Goal: Check status: Check status

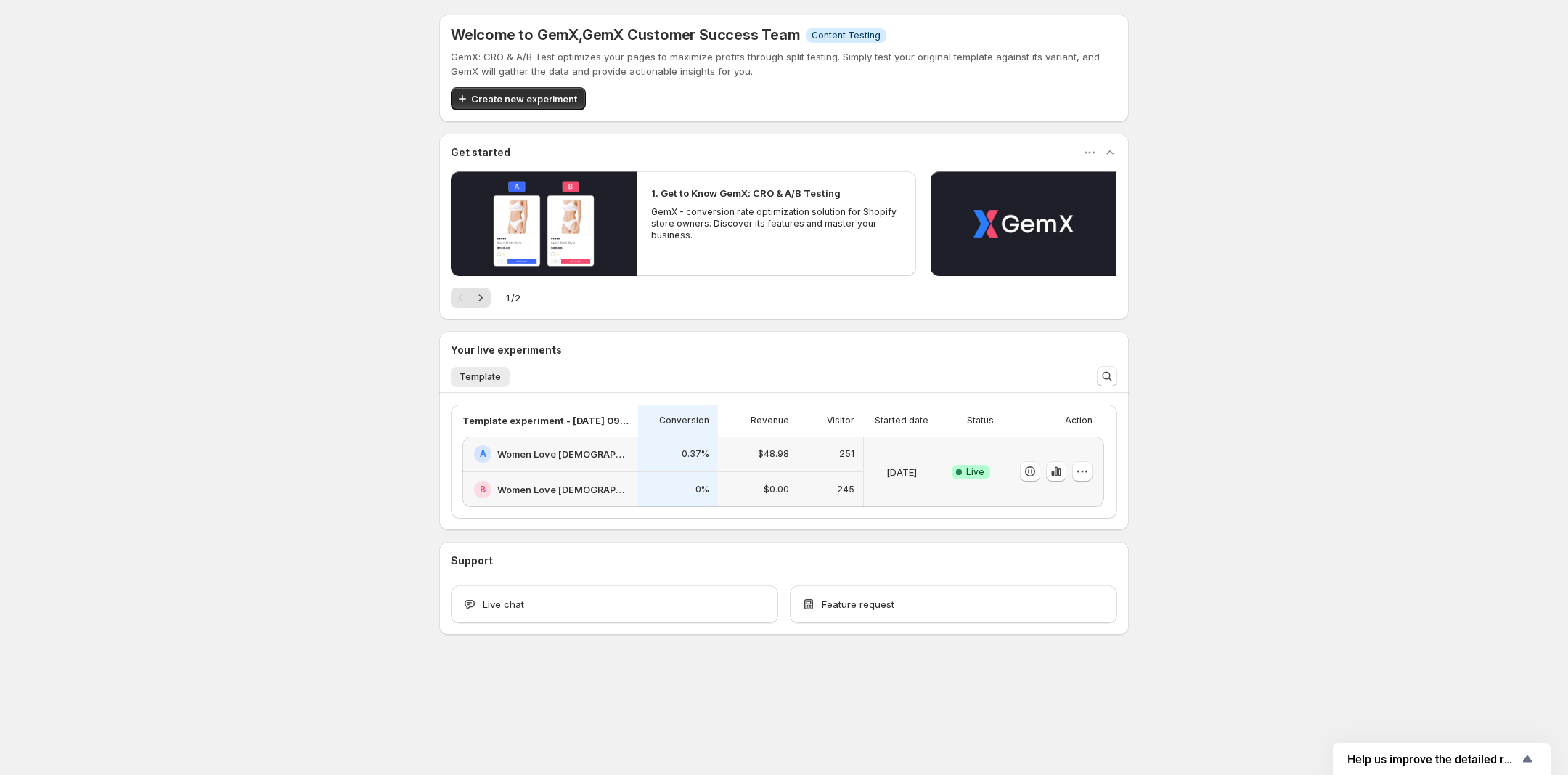
click at [546, 451] on h2 "Women Love [DEMOGRAPHIC_DATA]" at bounding box center [563, 453] width 132 height 14
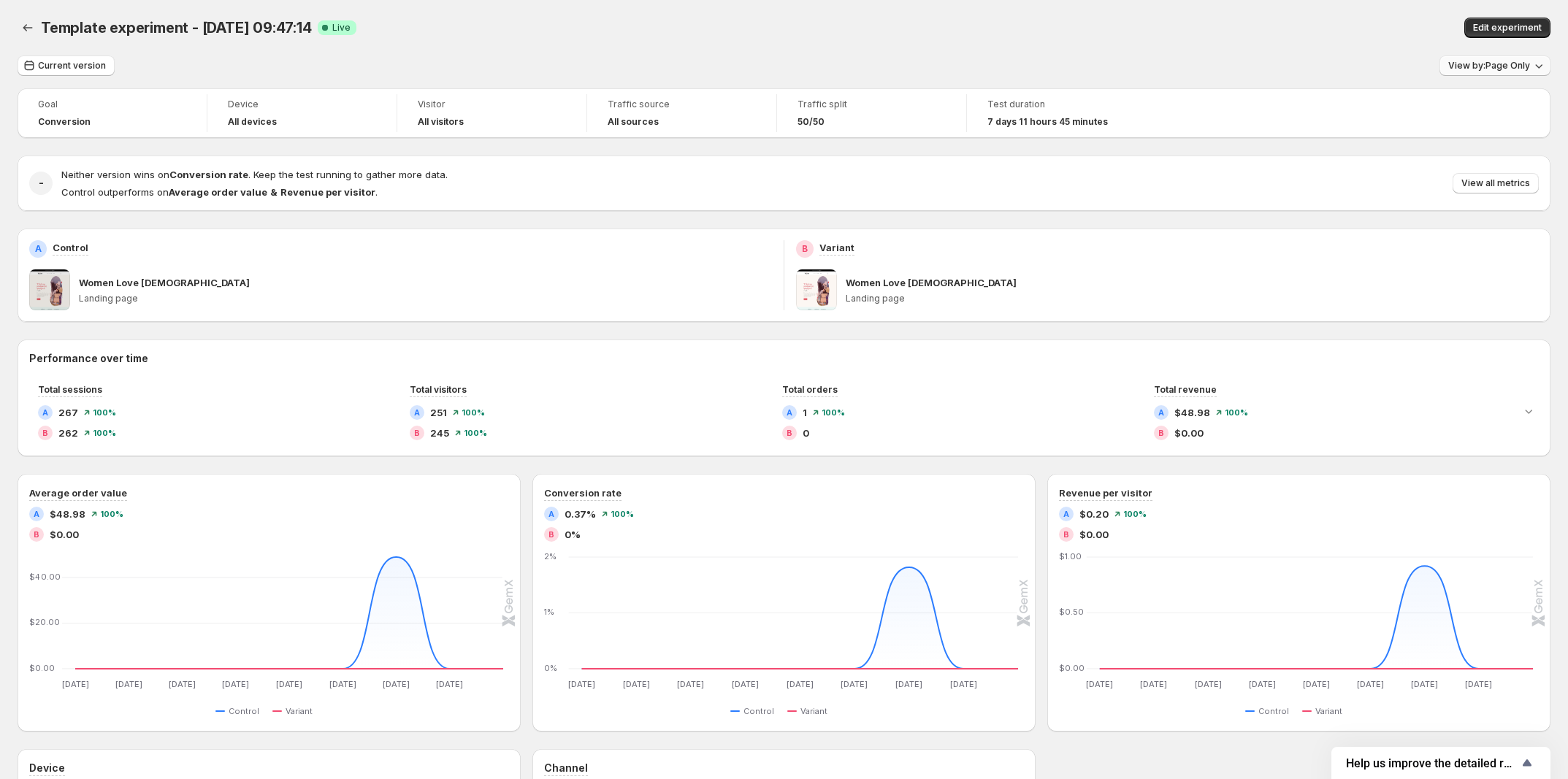
click at [1498, 65] on span "View by: Page Only" at bounding box center [1490, 66] width 82 height 11
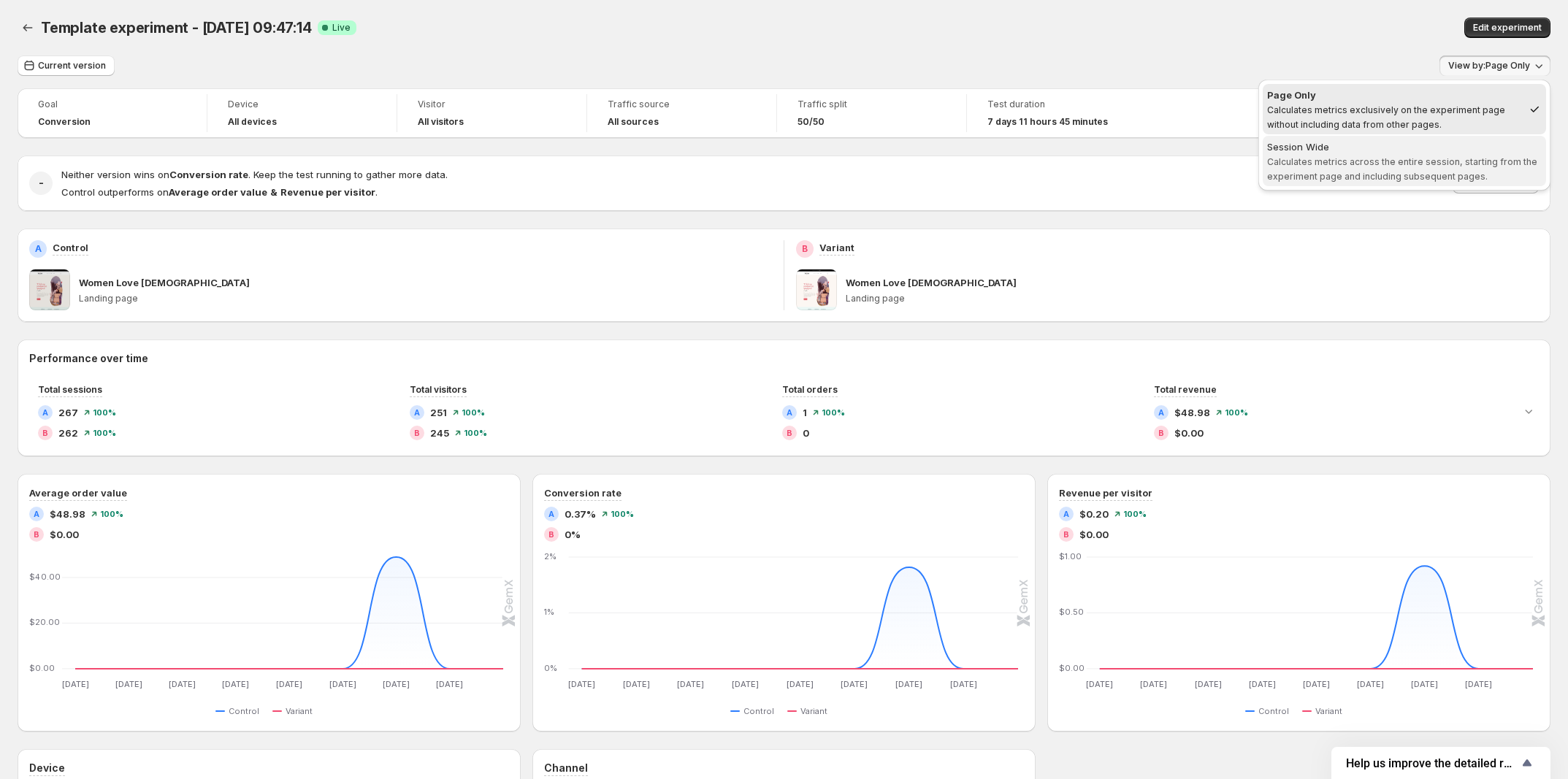
click at [1404, 161] on span "Calculates metrics across the entire session, starting from the experiment page…" at bounding box center [1402, 169] width 270 height 26
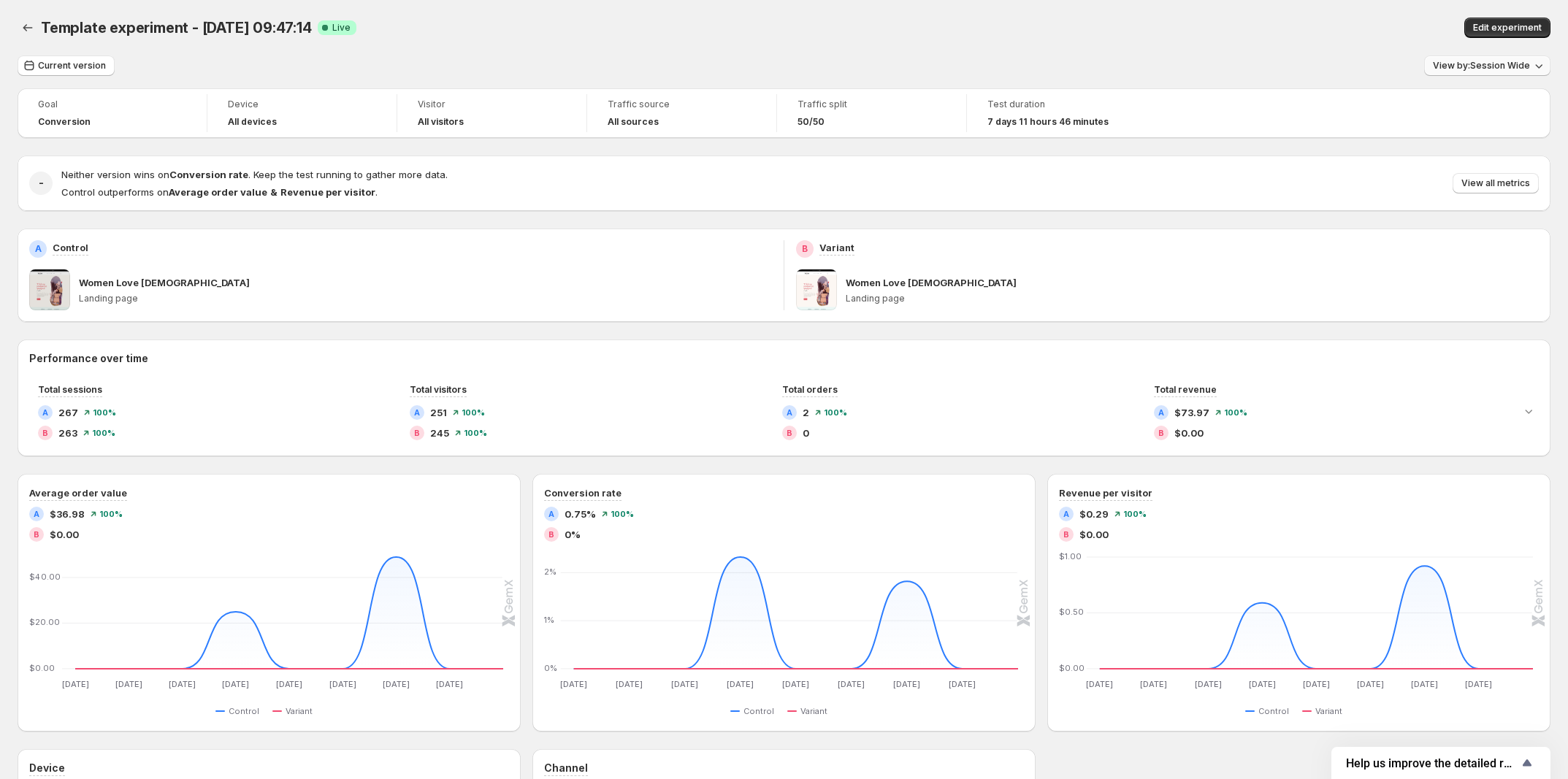
click at [1474, 70] on span "View by: Session Wide" at bounding box center [1482, 66] width 97 height 11
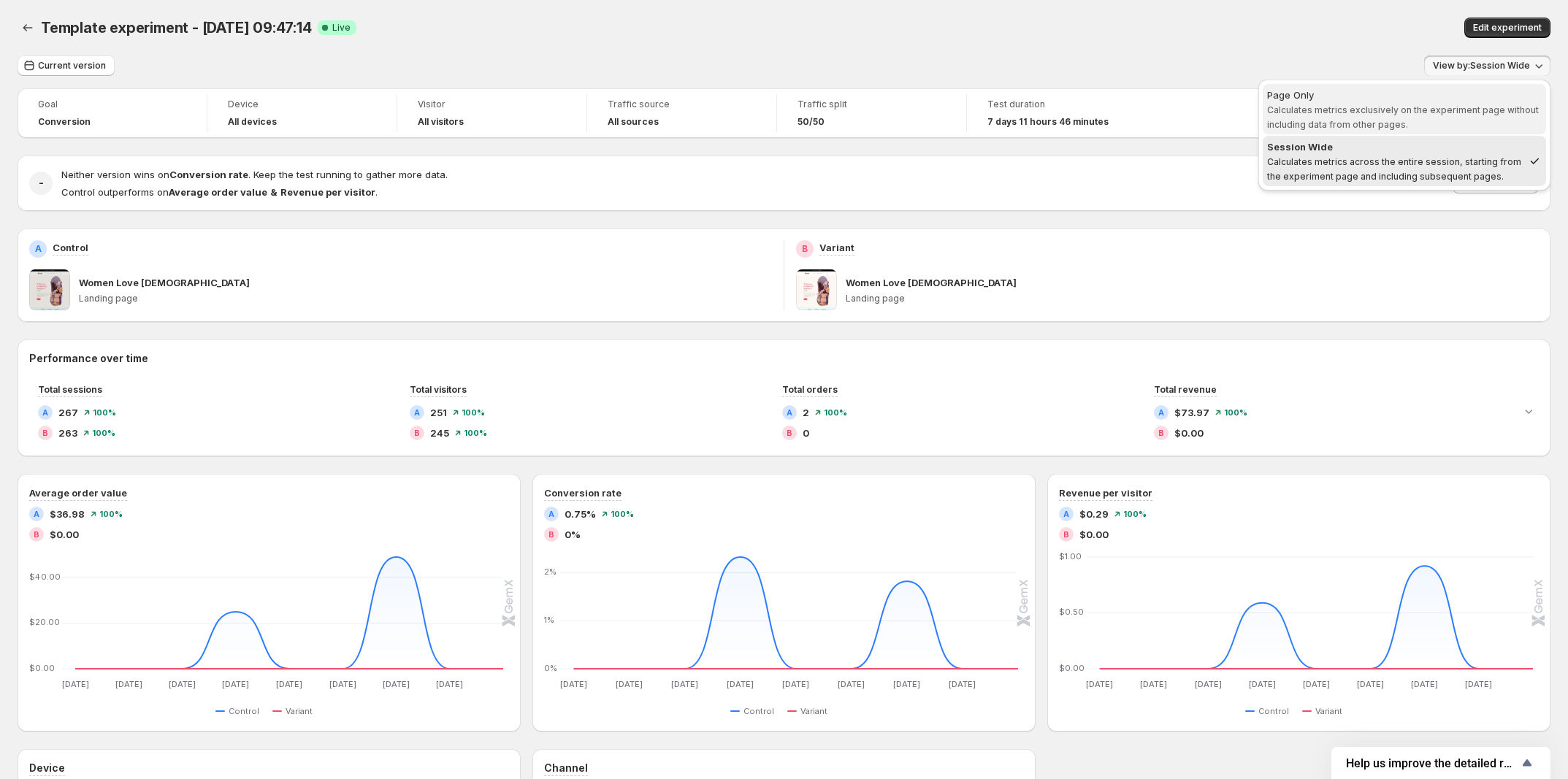
click at [1425, 123] on span "Page Only Calculates metrics exclusively on the experiment page without includi…" at bounding box center [1405, 110] width 275 height 44
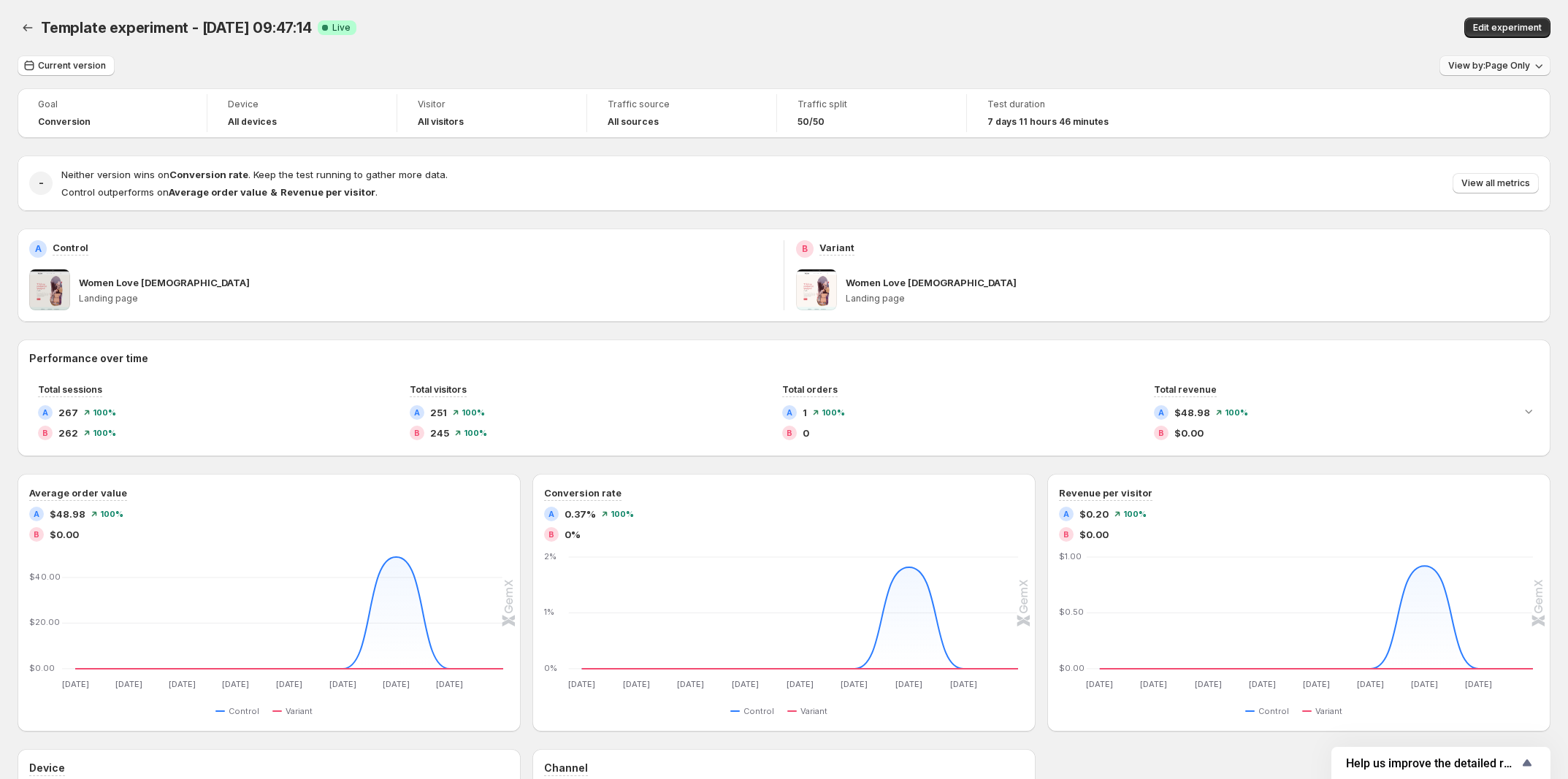
click at [1515, 68] on span "View by: Page Only" at bounding box center [1490, 66] width 82 height 11
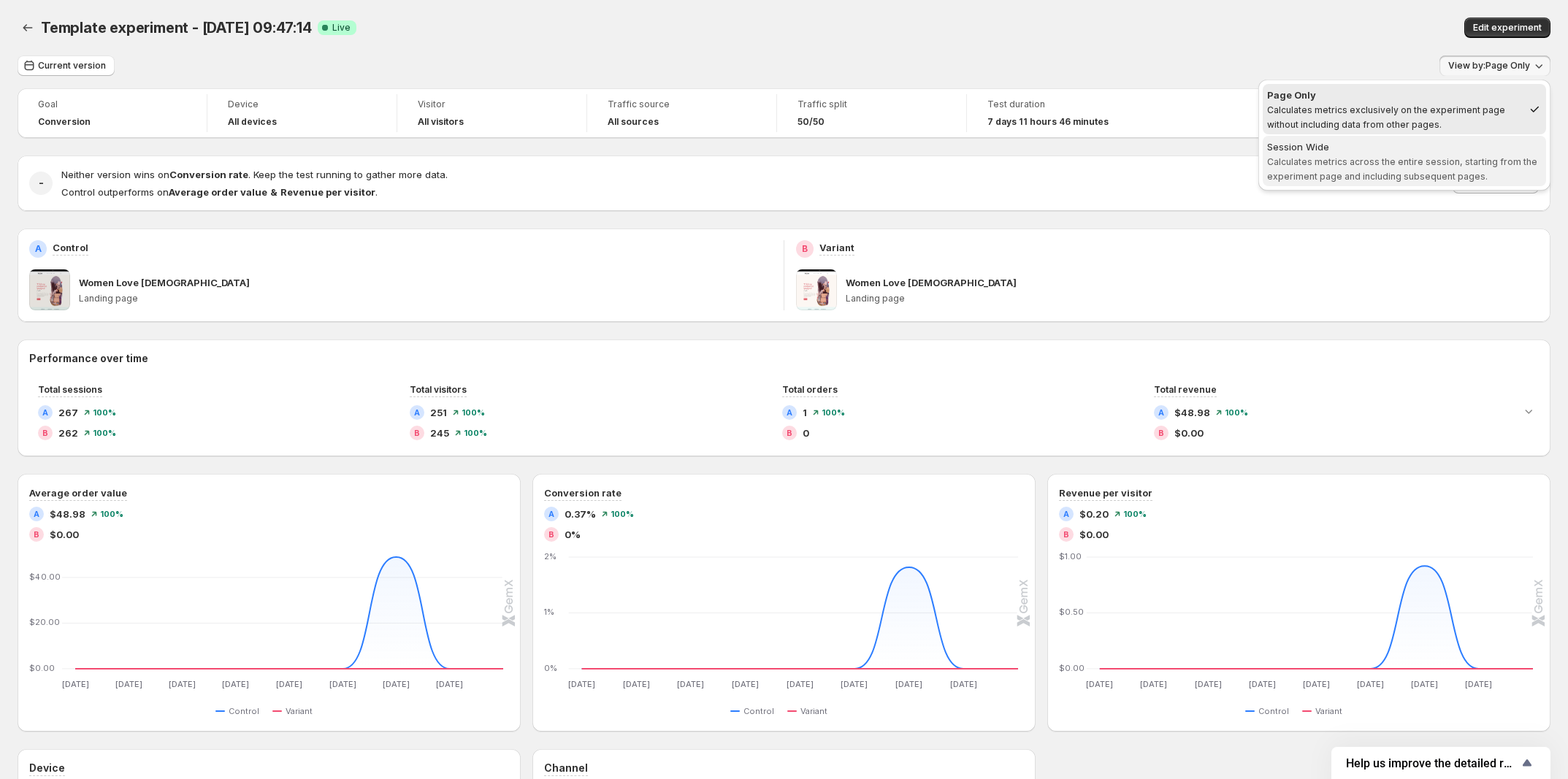
click at [1458, 160] on span "Calculates metrics across the entire session, starting from the experiment page…" at bounding box center [1402, 169] width 270 height 26
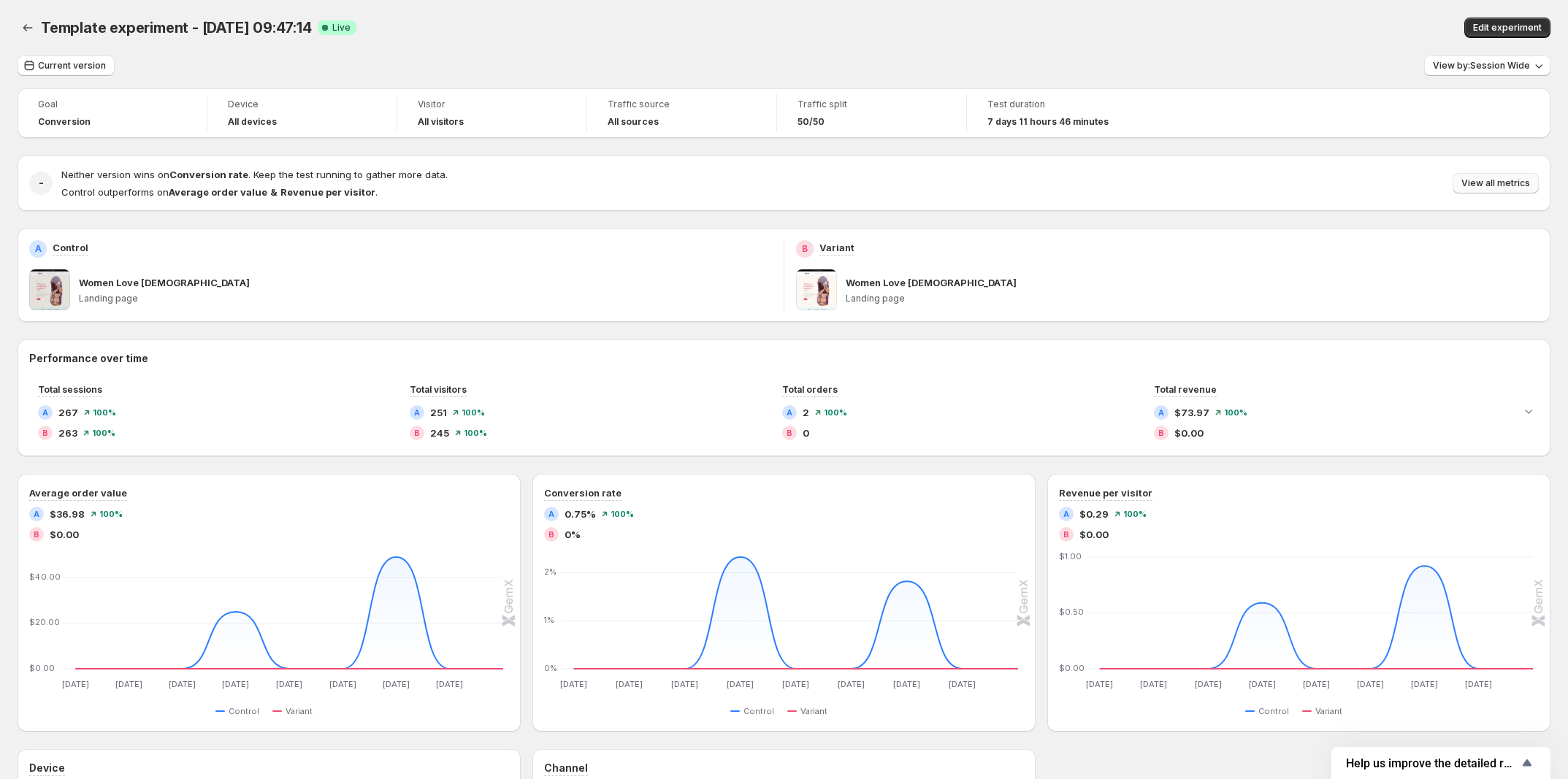
click at [1510, 178] on button "View all metrics" at bounding box center [1496, 182] width 86 height 20
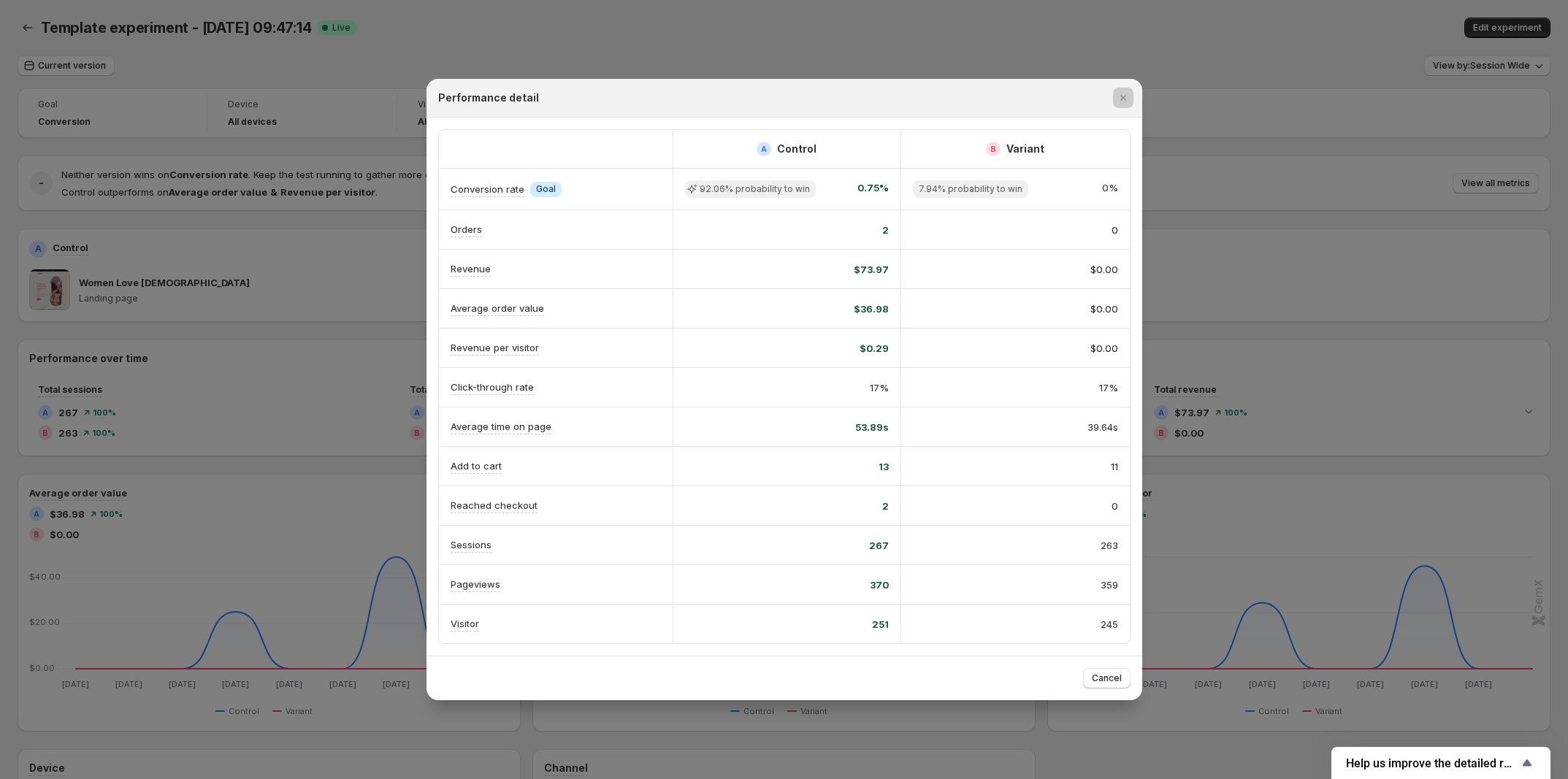
click at [1249, 322] on div at bounding box center [784, 390] width 1568 height 779
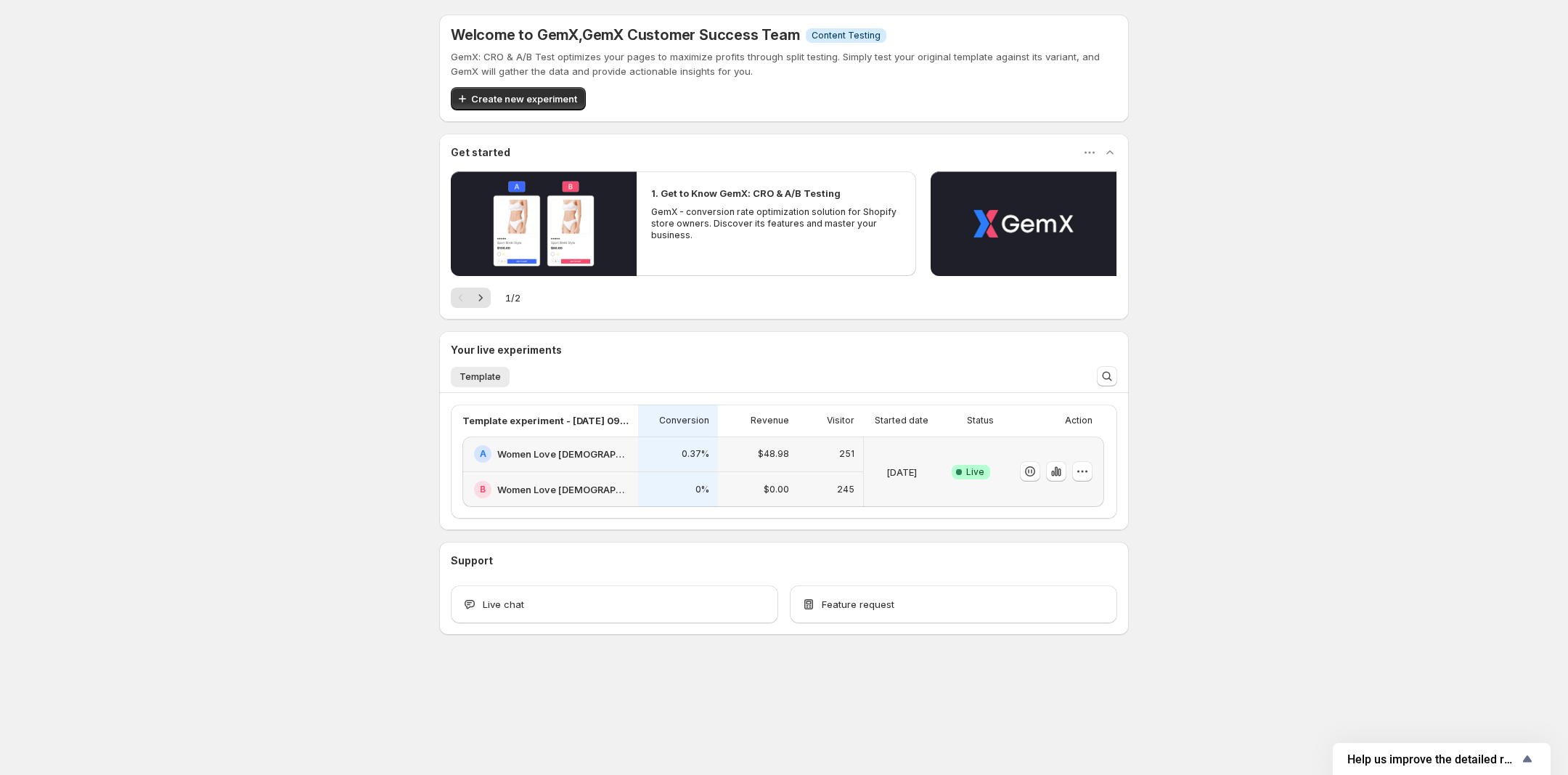
click at [543, 449] on h2 "Women Love [DEMOGRAPHIC_DATA]" at bounding box center [563, 453] width 132 height 14
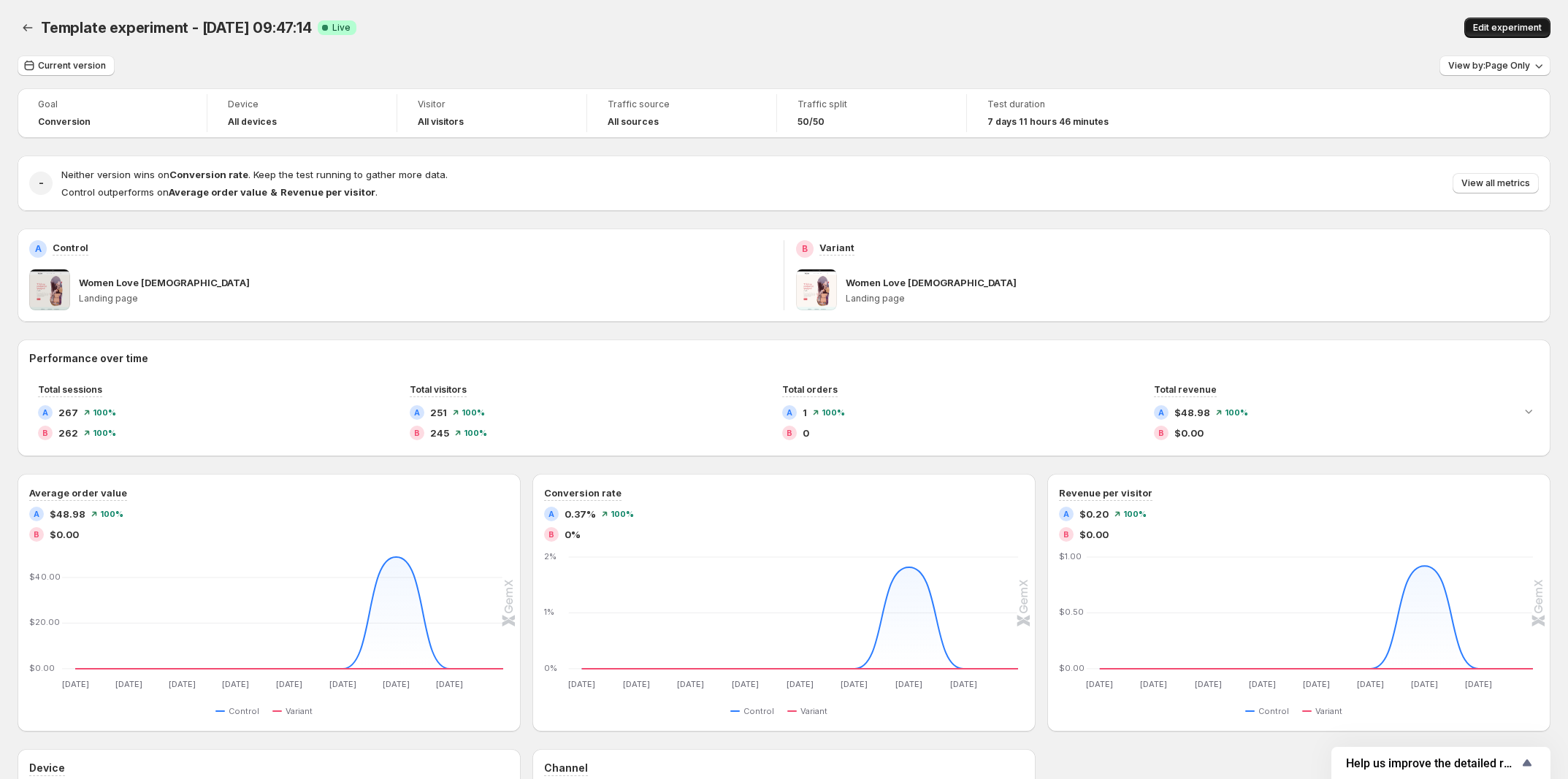
click at [1531, 30] on span "Edit experiment" at bounding box center [1508, 28] width 69 height 11
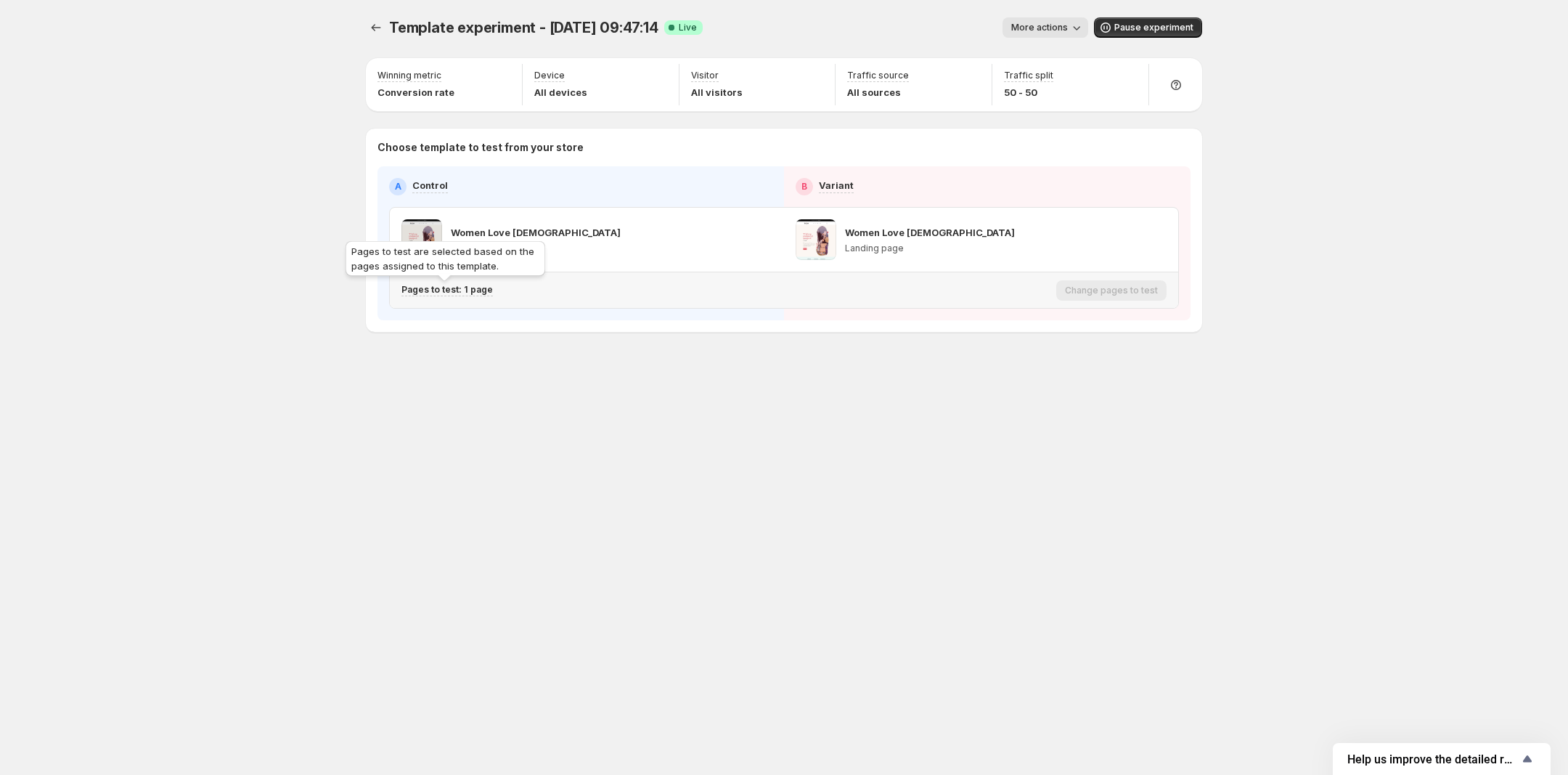
click at [457, 291] on p "Pages to test: 1 page" at bounding box center [447, 290] width 91 height 11
click at [659, 366] on icon "Search for and select a customer segment" at bounding box center [652, 366] width 14 height 14
click at [675, 363] on icon "Search for and select a customer segment" at bounding box center [673, 366] width 14 height 14
click at [970, 459] on div "Template experiment - Aug 19, 09:47:14. This page is ready Template experiment …" at bounding box center [784, 388] width 871 height 775
click at [474, 296] on div "Pages to test: 1 page" at bounding box center [447, 290] width 91 height 12
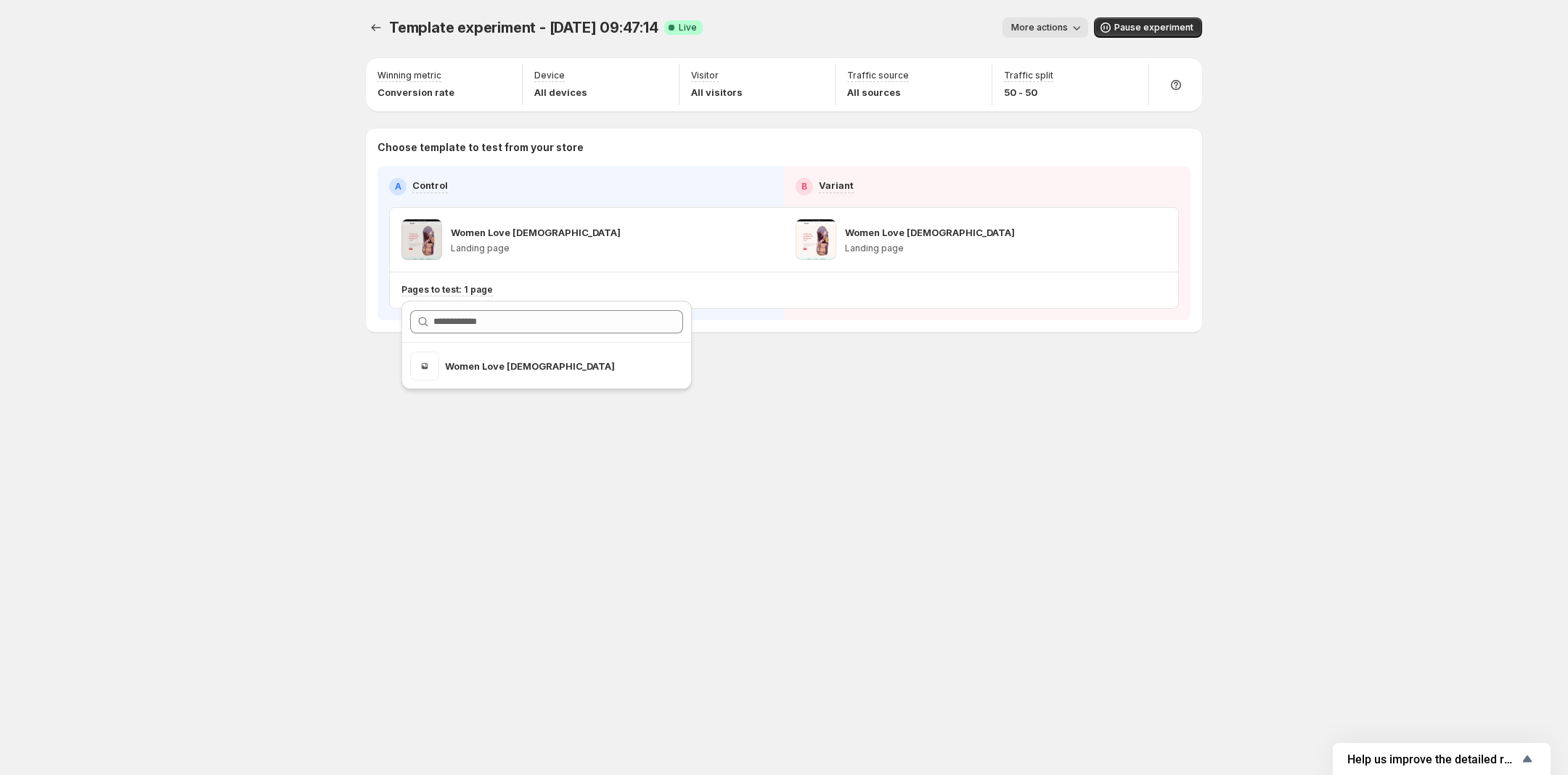
click at [905, 392] on div "Template experiment - Aug 19, 09:47:14. This page is ready Template experiment …" at bounding box center [784, 205] width 871 height 410
click at [466, 249] on p "Landing page" at bounding box center [535, 249] width 170 height 11
click at [376, 33] on icon "Experiments" at bounding box center [376, 27] width 14 height 14
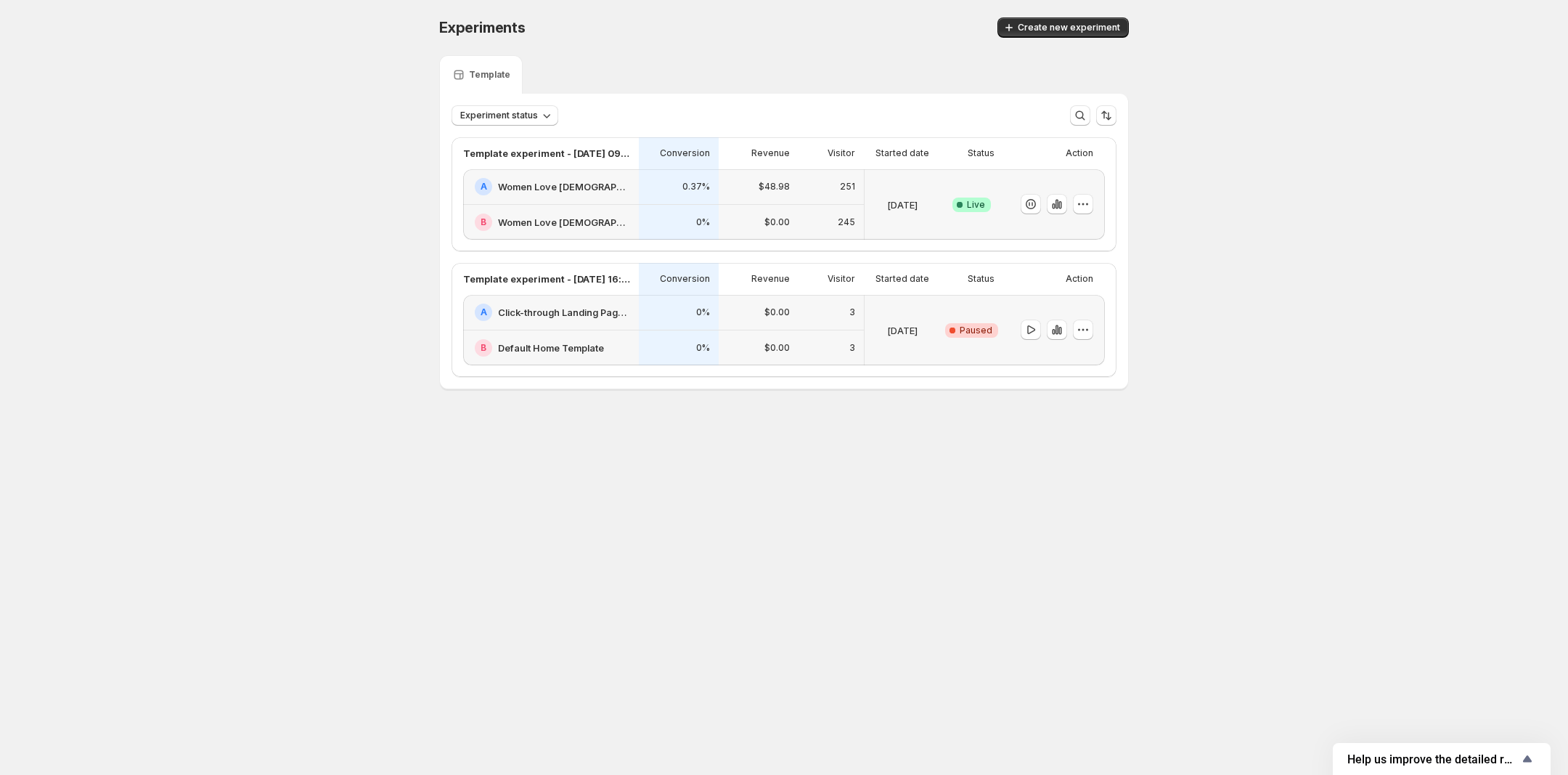
click at [555, 189] on h2 "Women Love [DEMOGRAPHIC_DATA]" at bounding box center [564, 186] width 132 height 14
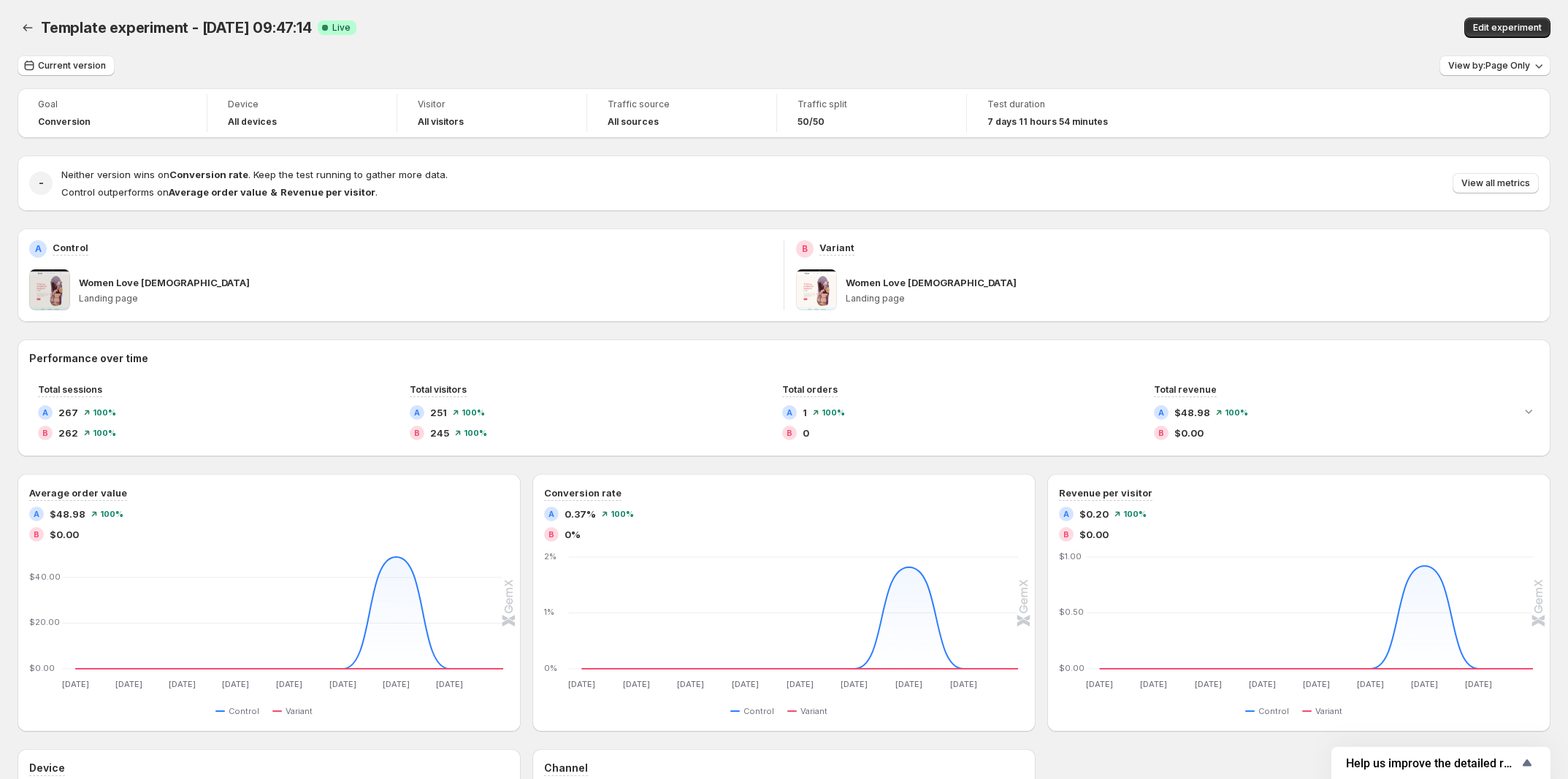
drag, startPoint x: 42, startPoint y: 33, endPoint x: 310, endPoint y: 27, distance: 268.1
click at [310, 27] on span "Template experiment - [DATE] 09:47:14" at bounding box center [177, 28] width 271 height 17
copy span "Template experiment - [DATE] 09:47:14"
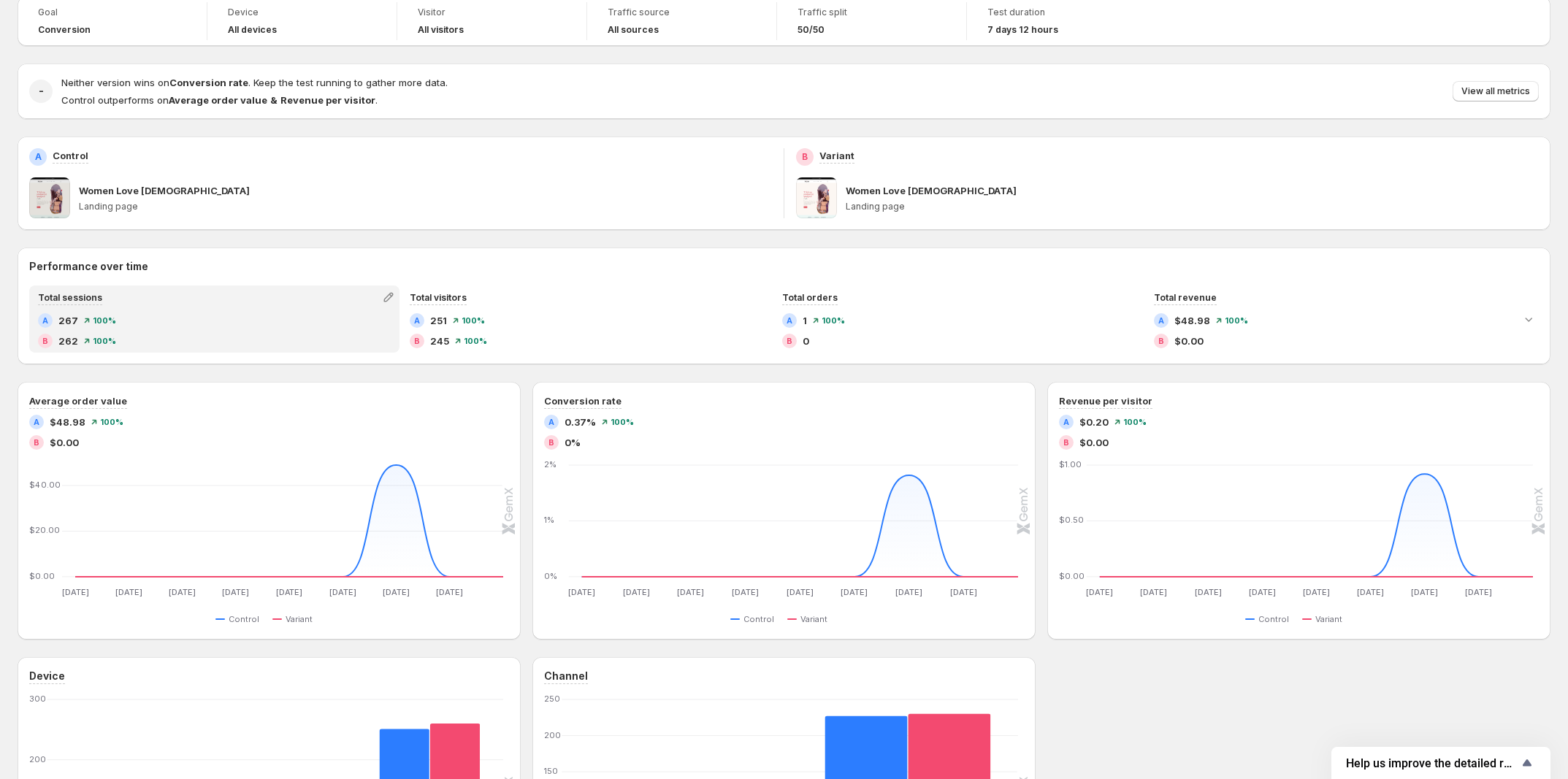
scroll to position [92, 0]
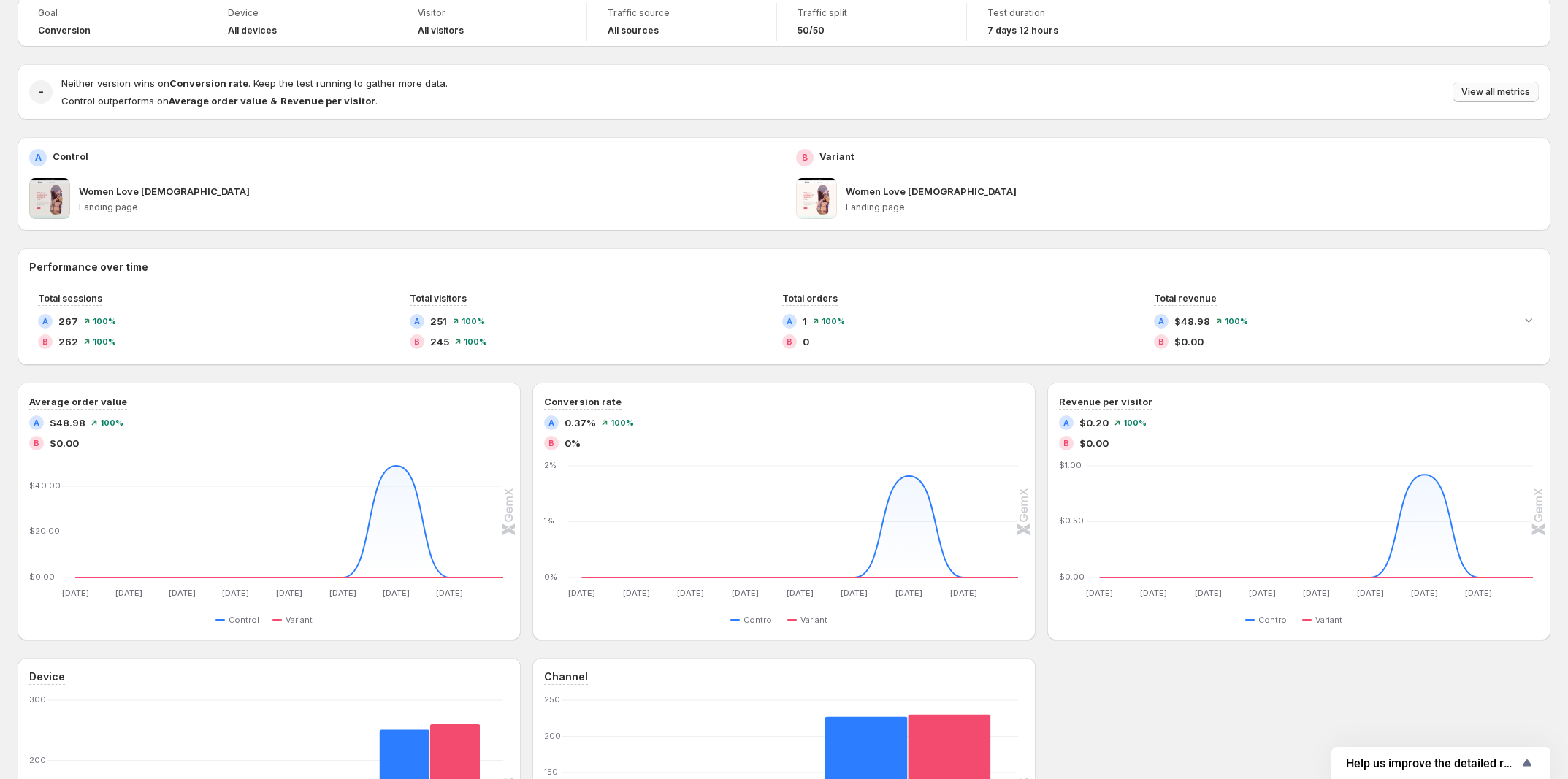
click at [1496, 94] on span "View all metrics" at bounding box center [1496, 92] width 69 height 11
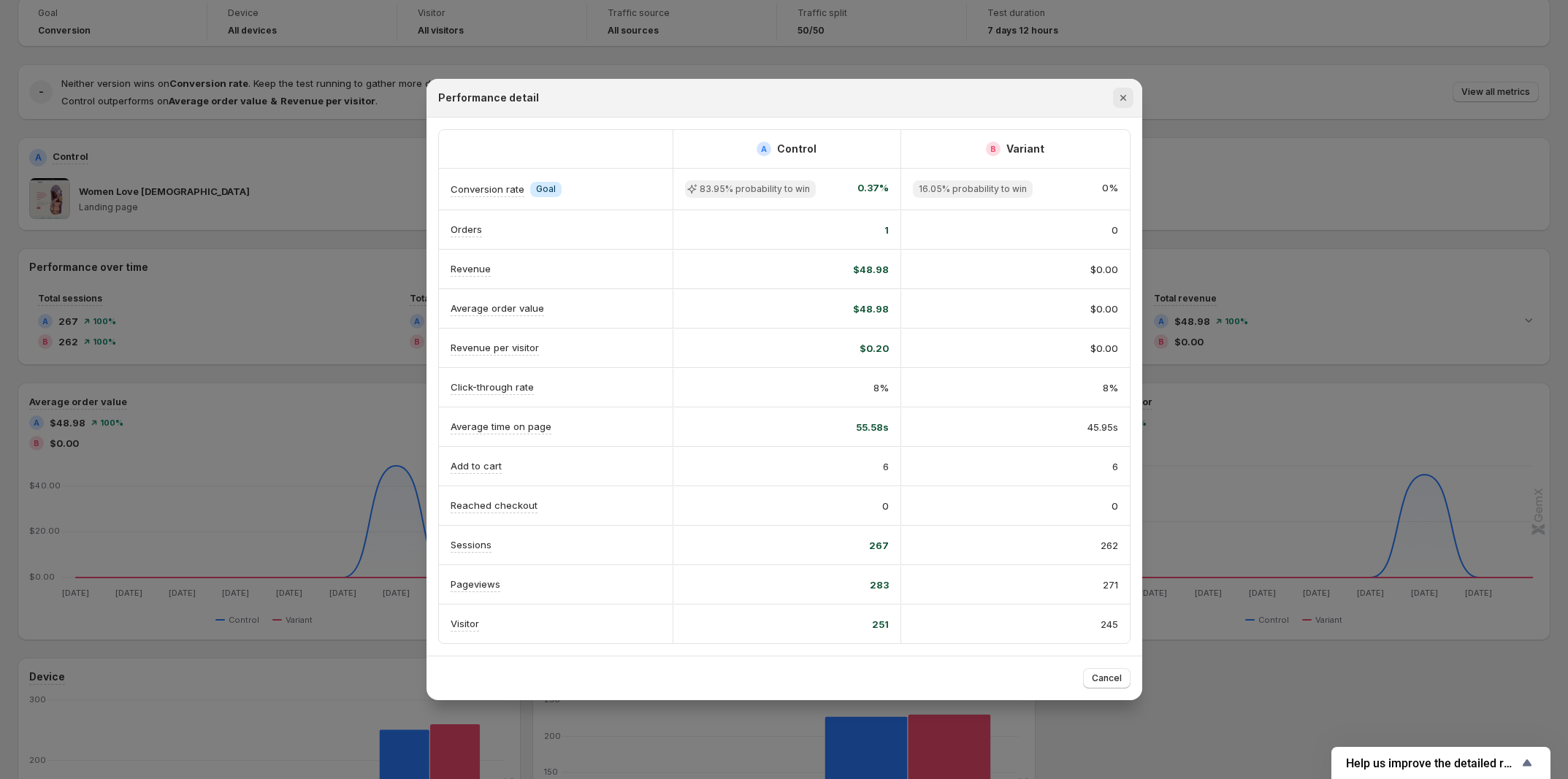
click at [1127, 91] on icon "Close" at bounding box center [1123, 97] width 14 height 14
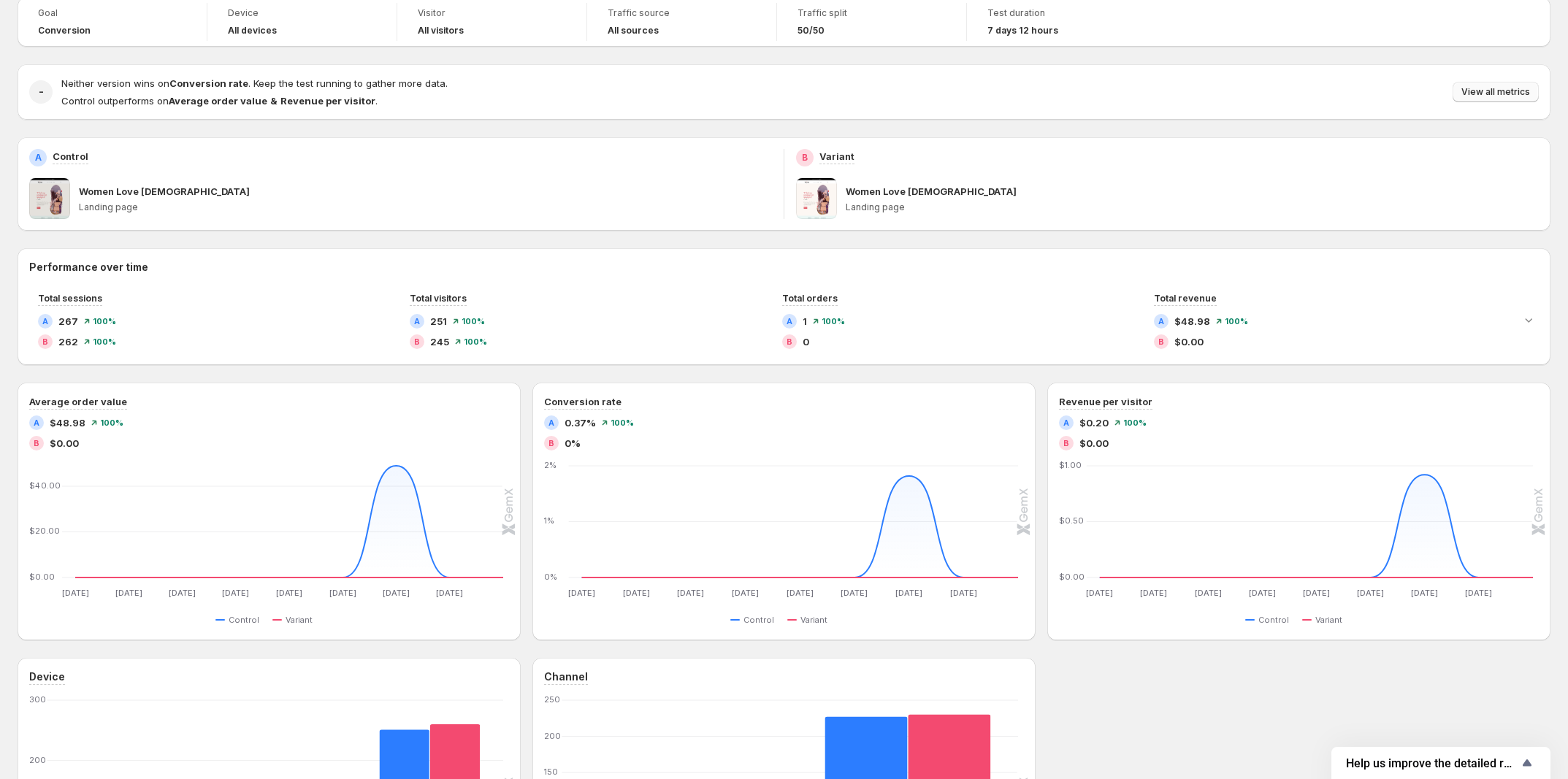
click at [1531, 95] on span "View all metrics" at bounding box center [1496, 92] width 69 height 11
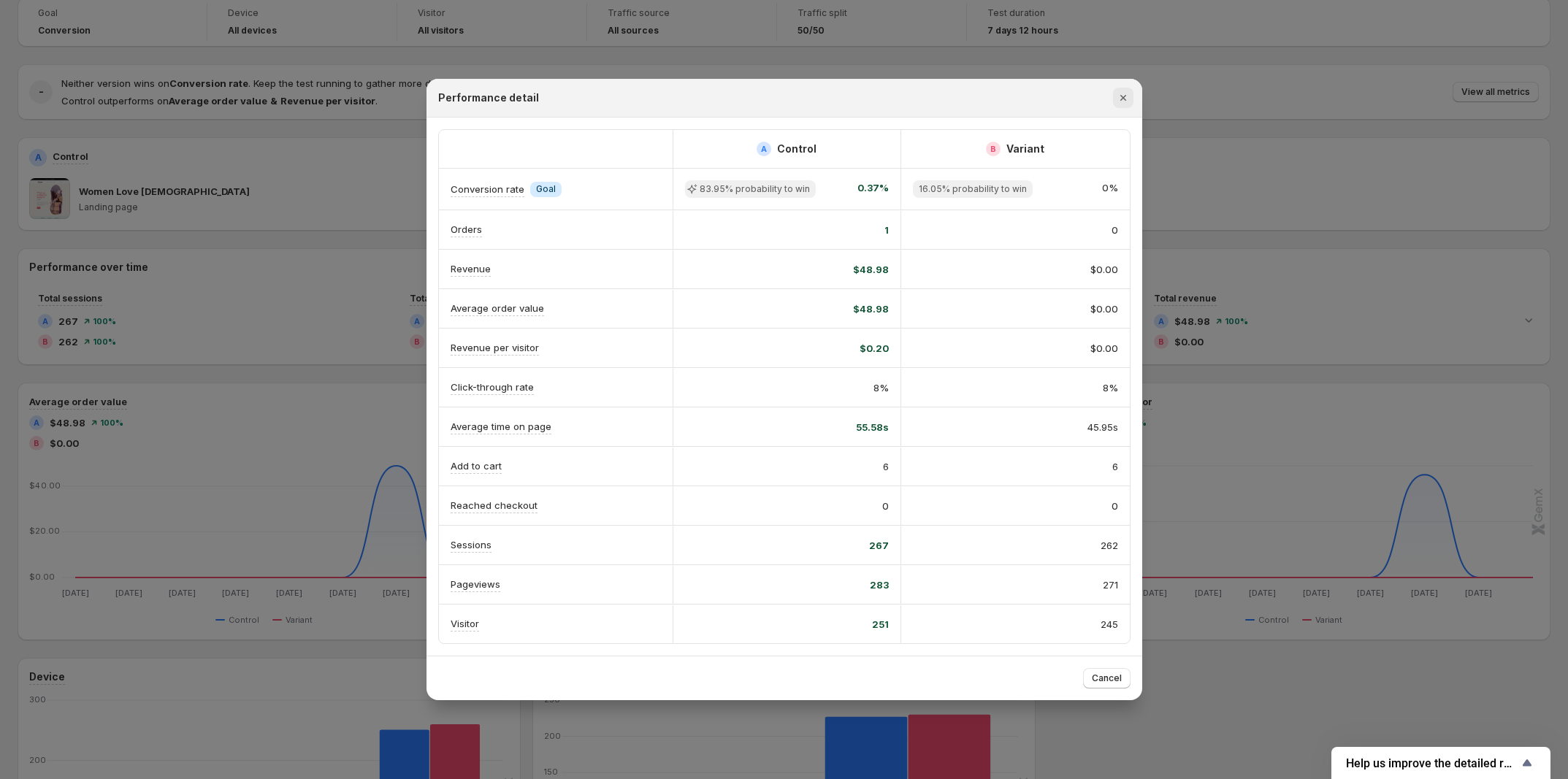
click at [1121, 95] on icon "Close" at bounding box center [1123, 97] width 6 height 6
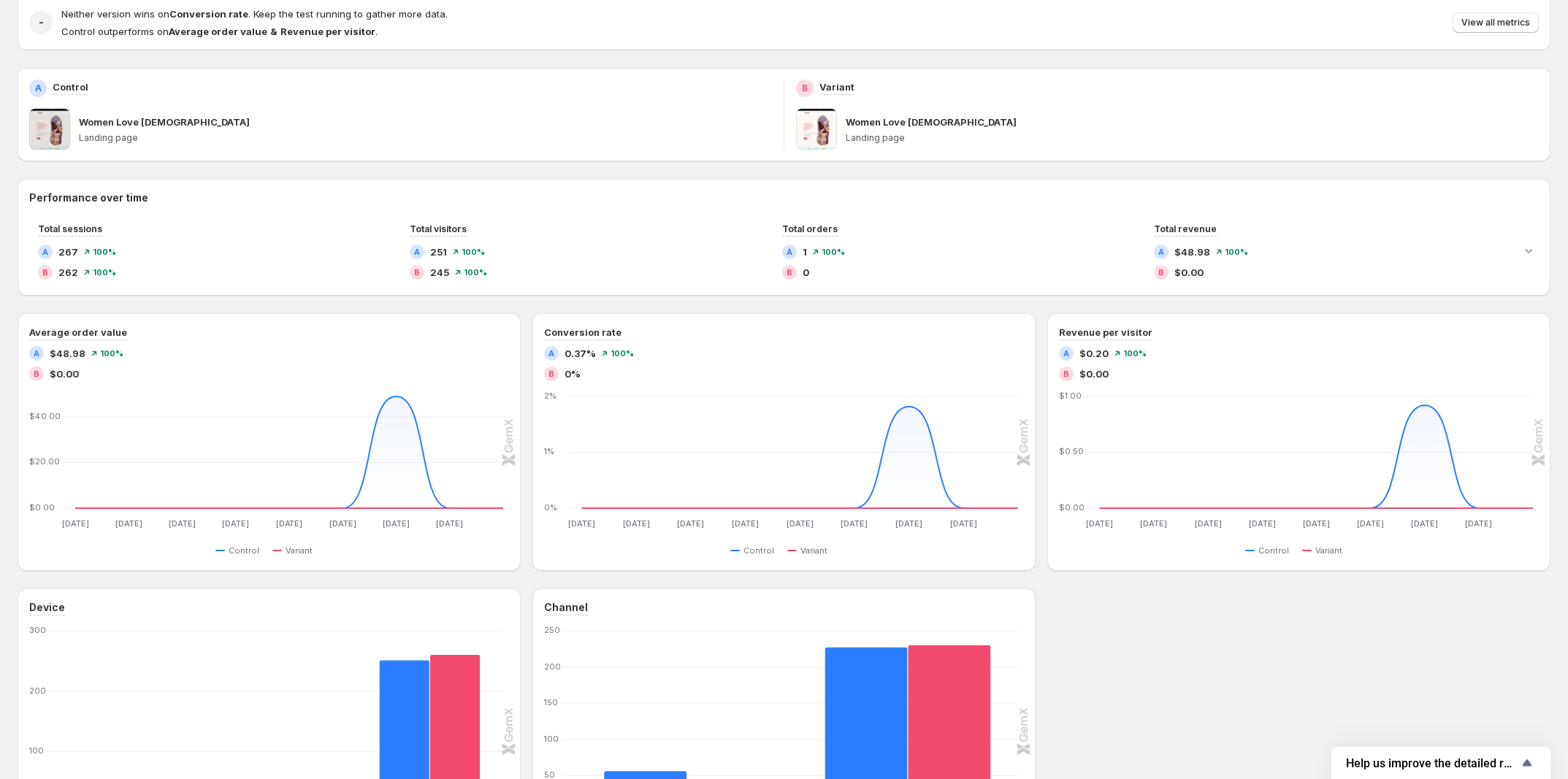
scroll to position [0, 0]
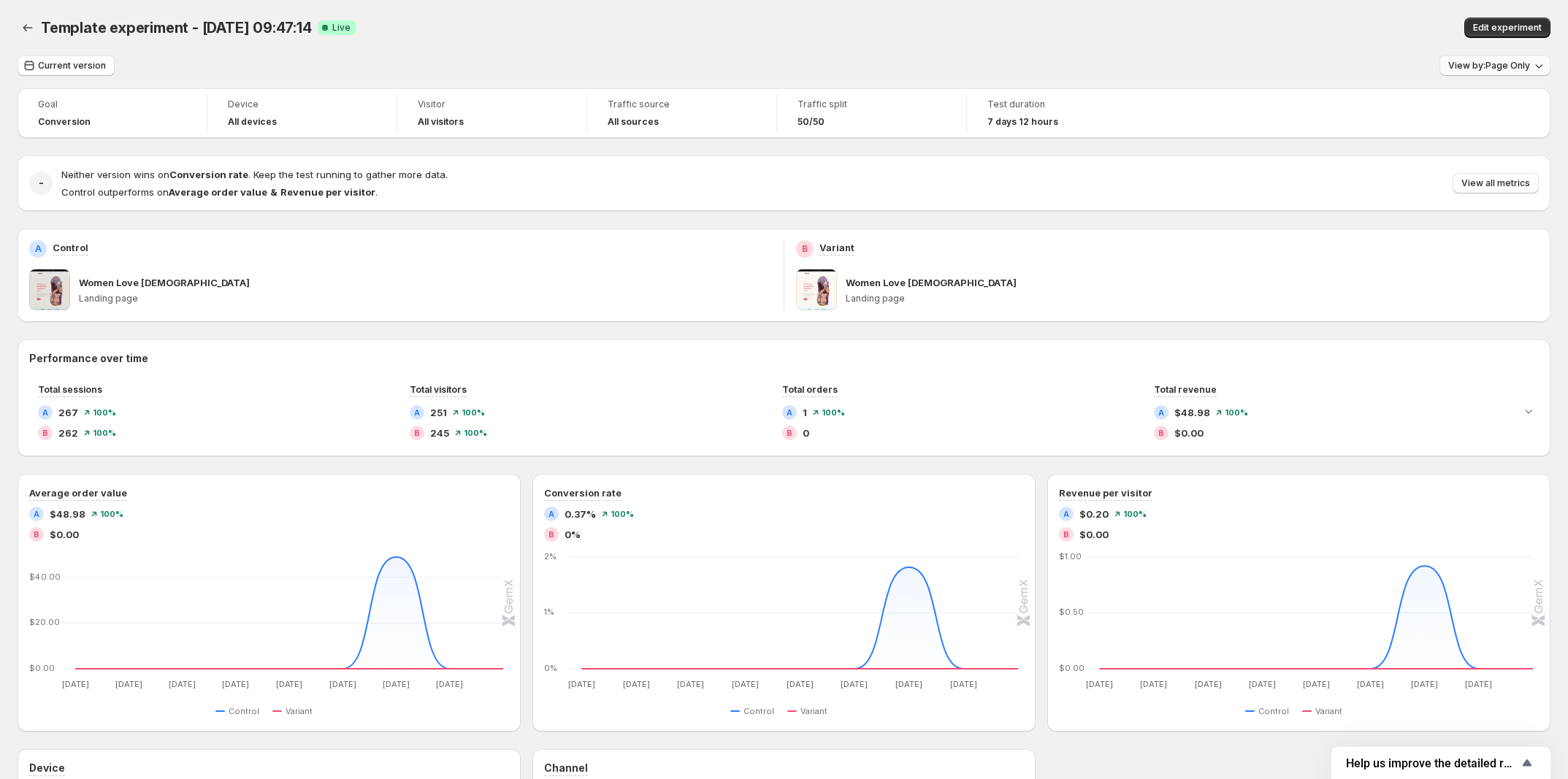
click at [1497, 69] on span "View by: Page Only" at bounding box center [1490, 66] width 82 height 11
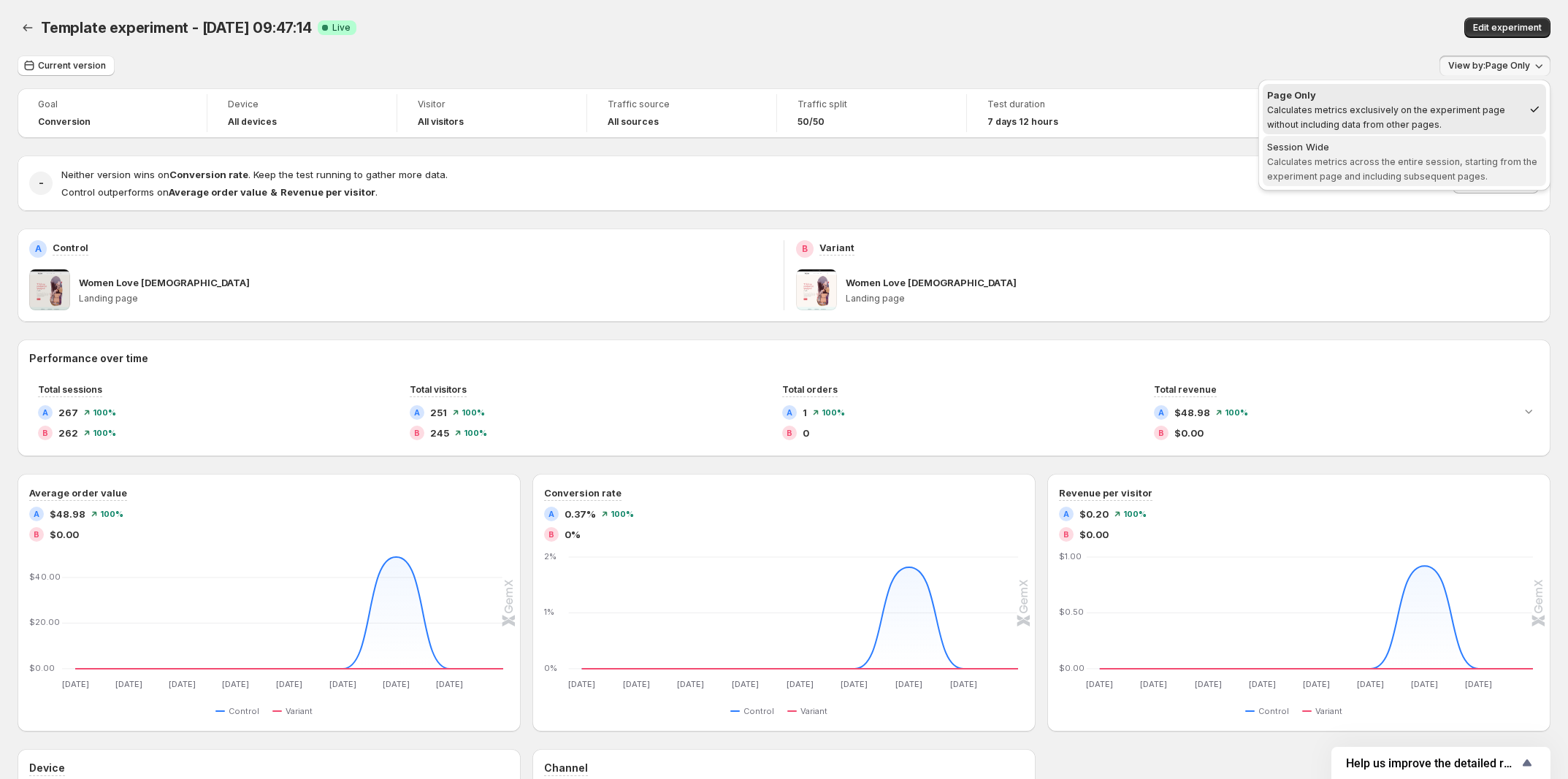
click at [1341, 154] on span "Session Wide Calculates metrics across the entire session, starting from the ex…" at bounding box center [1405, 160] width 275 height 42
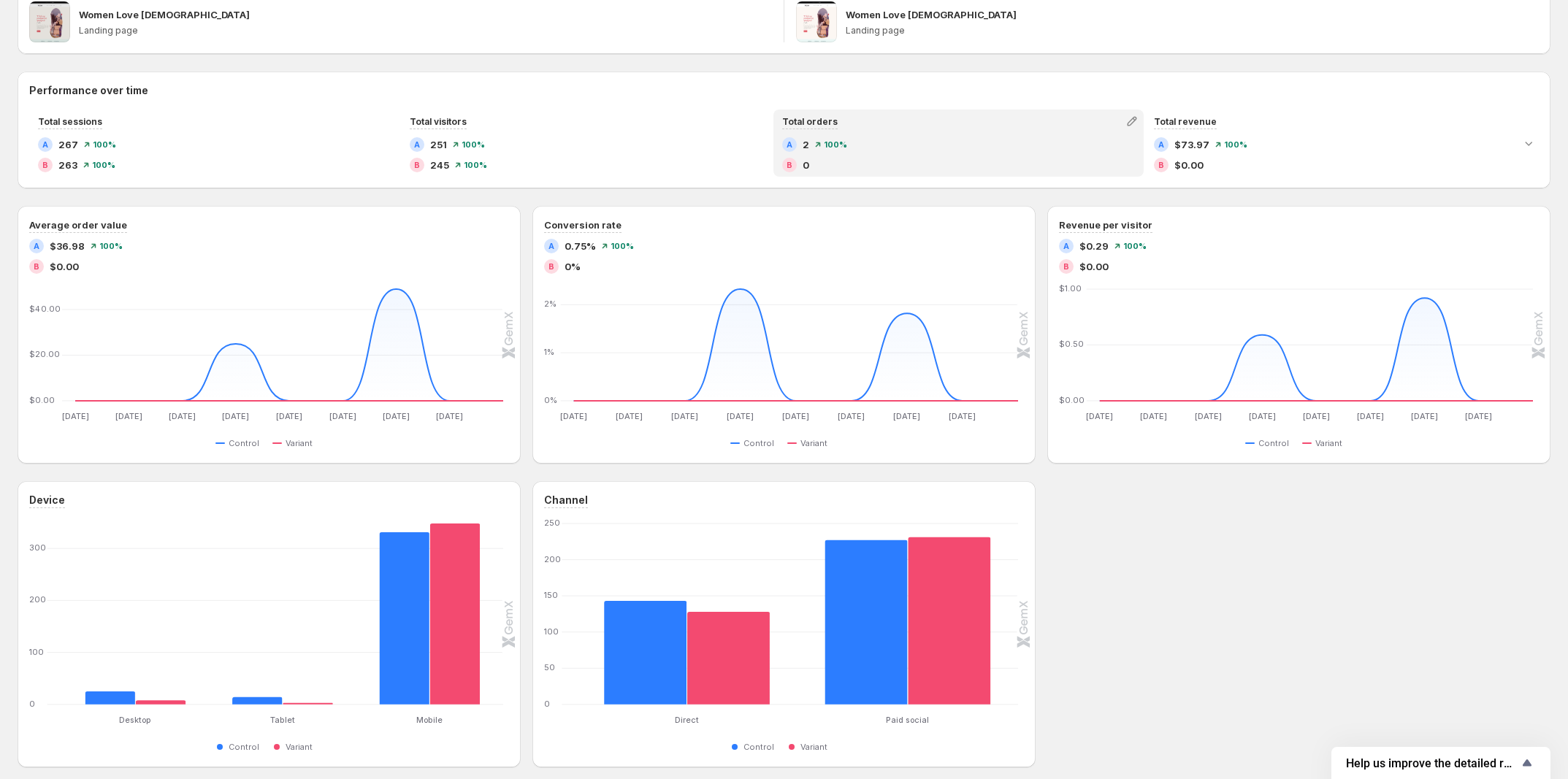
scroll to position [154, 0]
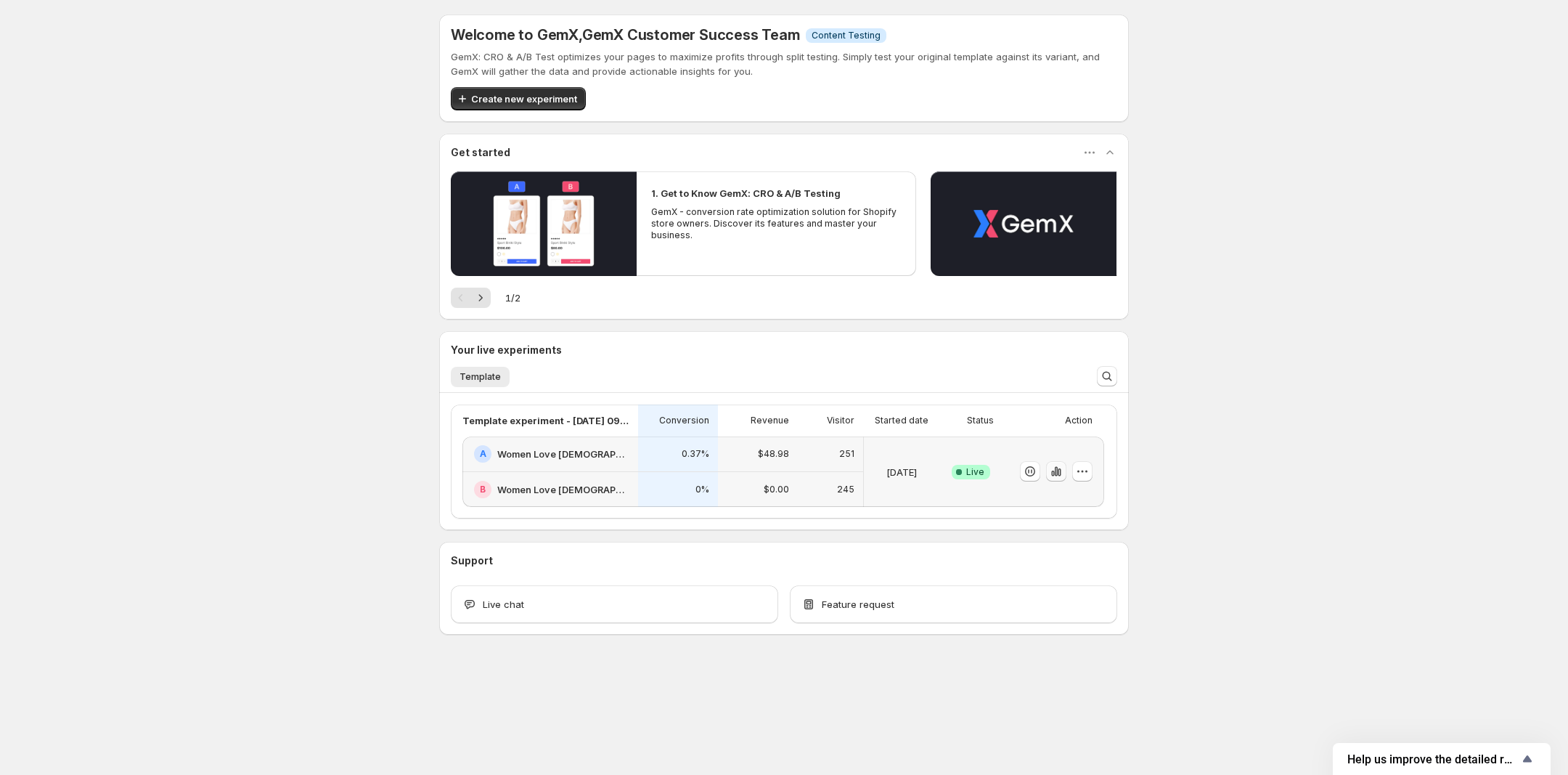
click at [1057, 473] on icon "button" at bounding box center [1056, 472] width 3 height 9
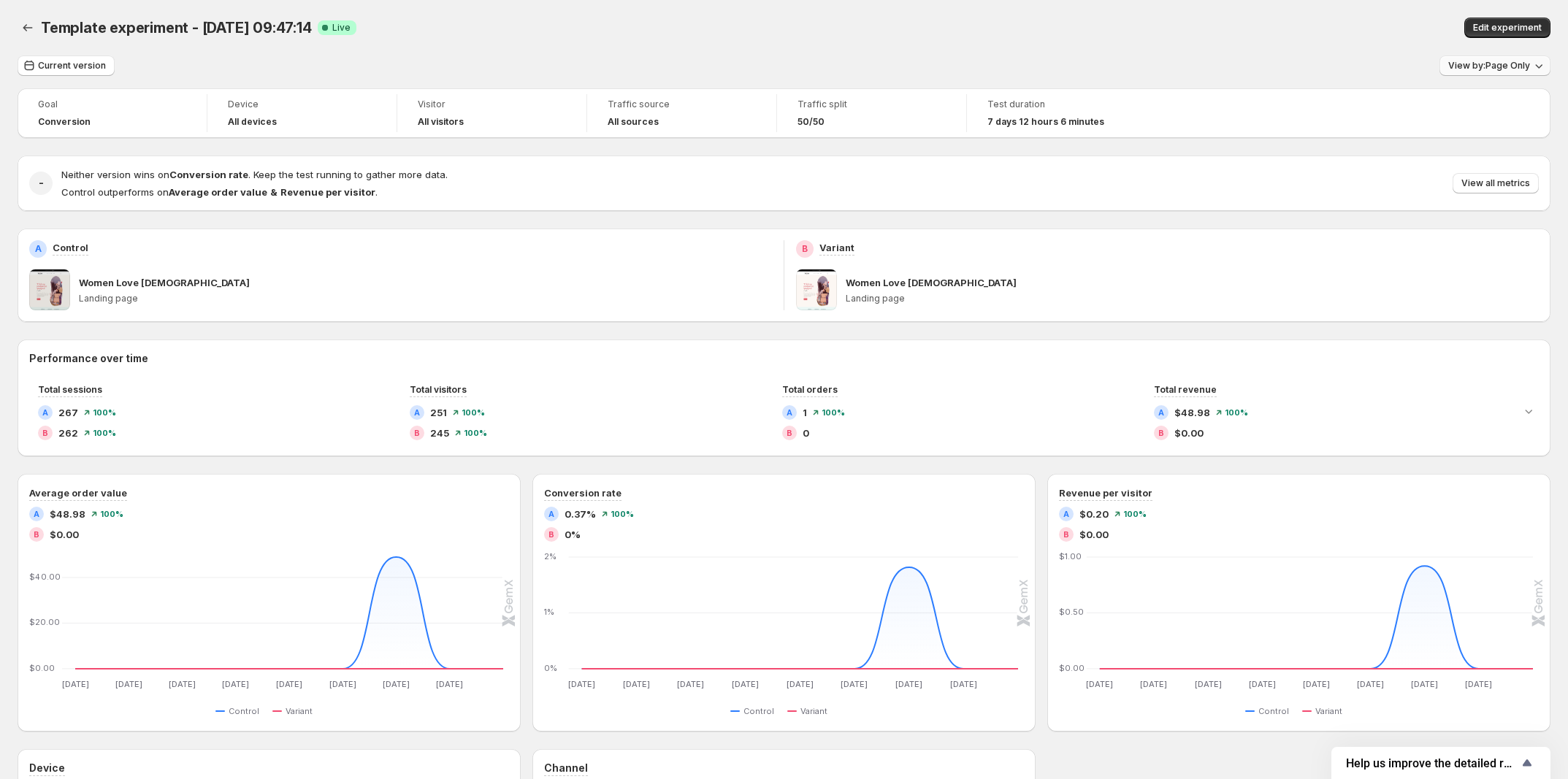
click at [1491, 68] on span "View by: Page Only" at bounding box center [1490, 66] width 82 height 11
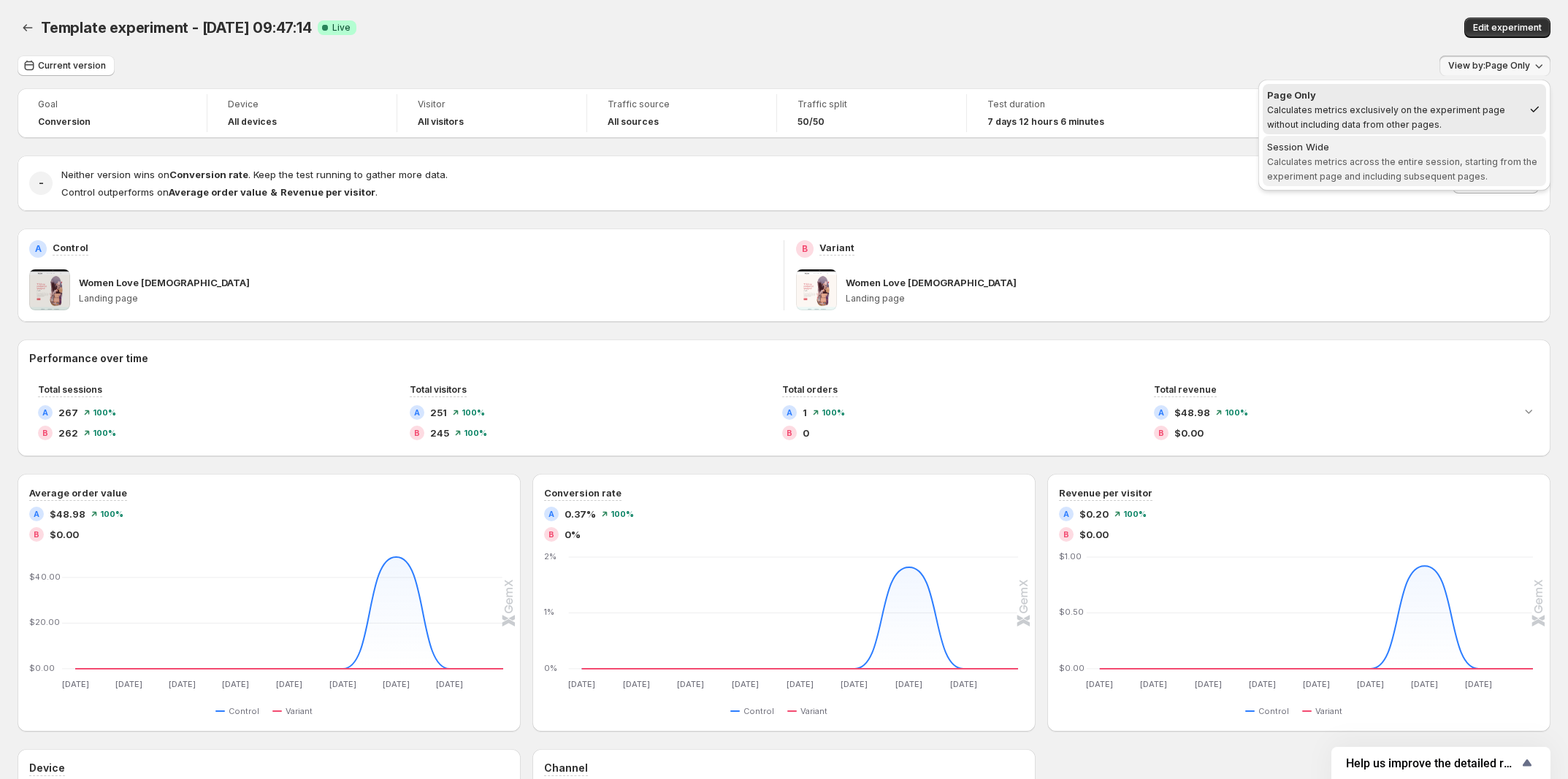
click at [1438, 153] on div "Session Wide" at bounding box center [1405, 146] width 275 height 14
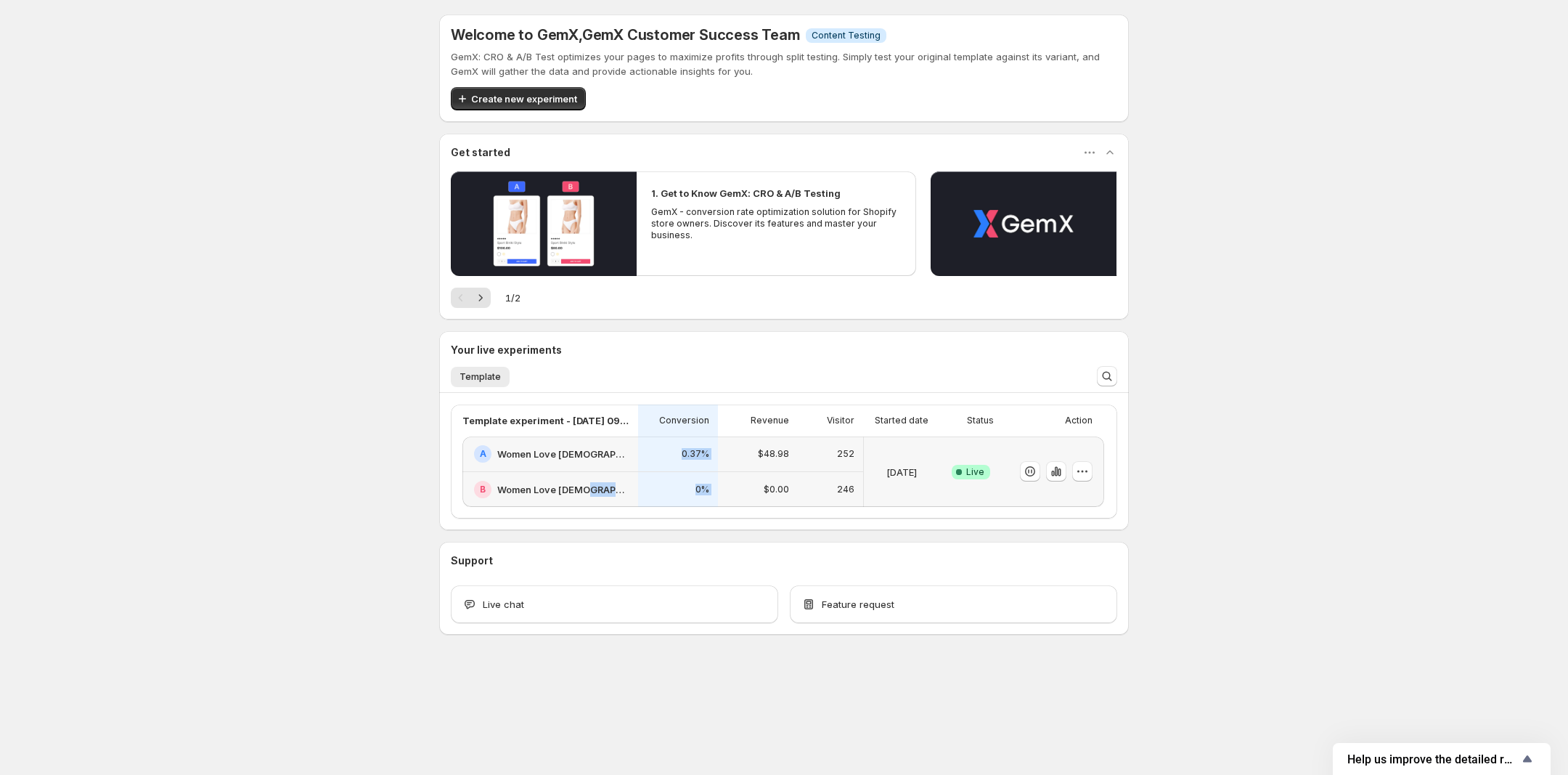
drag, startPoint x: 757, startPoint y: 463, endPoint x: 625, endPoint y: 523, distance: 145.0
click at [625, 523] on div "Template experiment - [DATE] 09:47:14 Conversion Revenue Visitor Started date S…" at bounding box center [784, 462] width 690 height 138
click at [1060, 468] on icon "button" at bounding box center [1055, 471] width 14 height 14
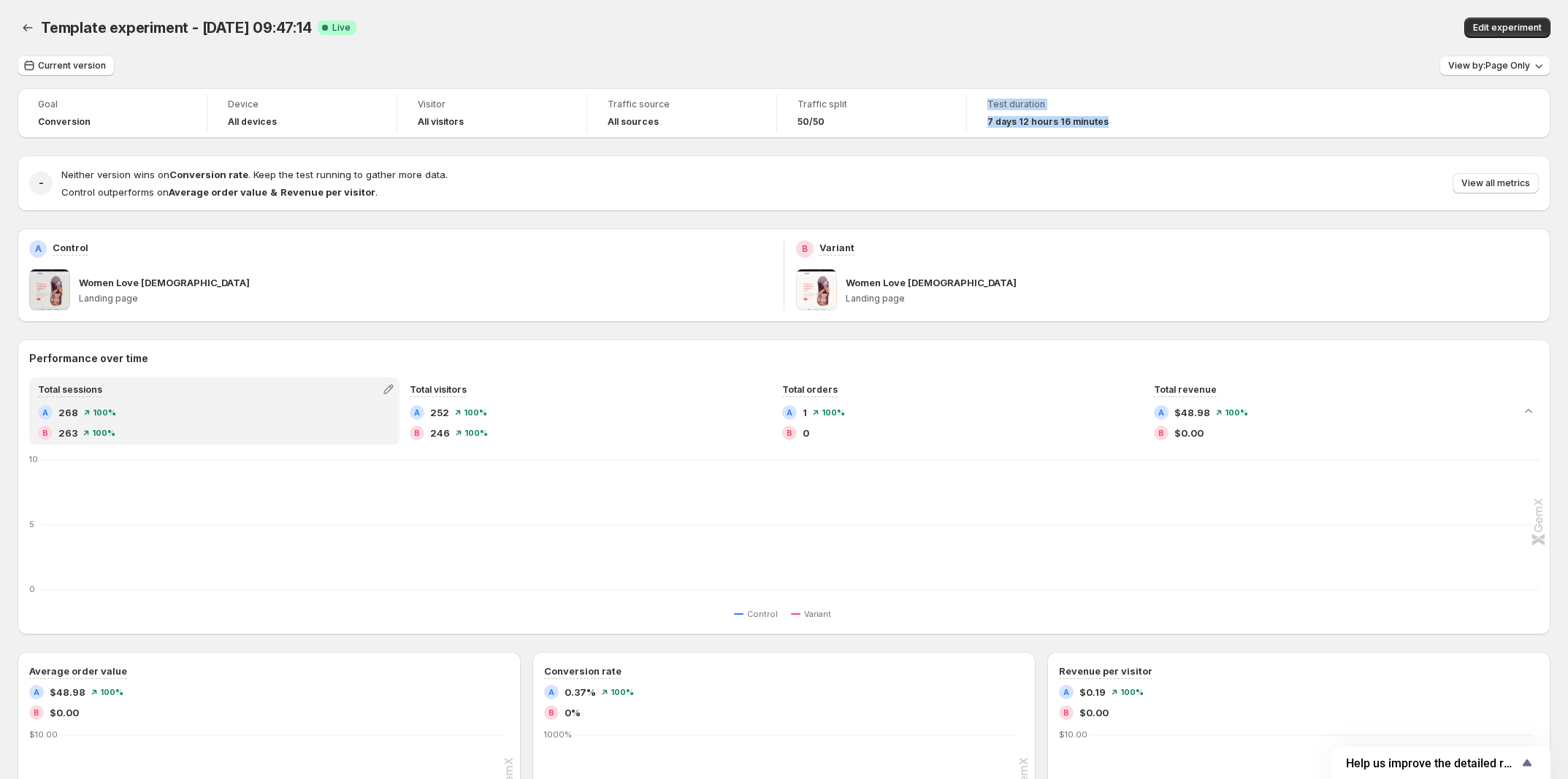
drag, startPoint x: 975, startPoint y: 119, endPoint x: 1152, endPoint y: 125, distance: 177.1
click at [1152, 125] on div "Goal Conversion Device All devices Visitor All visitors Traffic source All sour…" at bounding box center [784, 114] width 1534 height 50
click at [1195, 126] on div "Goal Conversion Device All devices Visitor All visitors Traffic source All sour…" at bounding box center [784, 114] width 1534 height 50
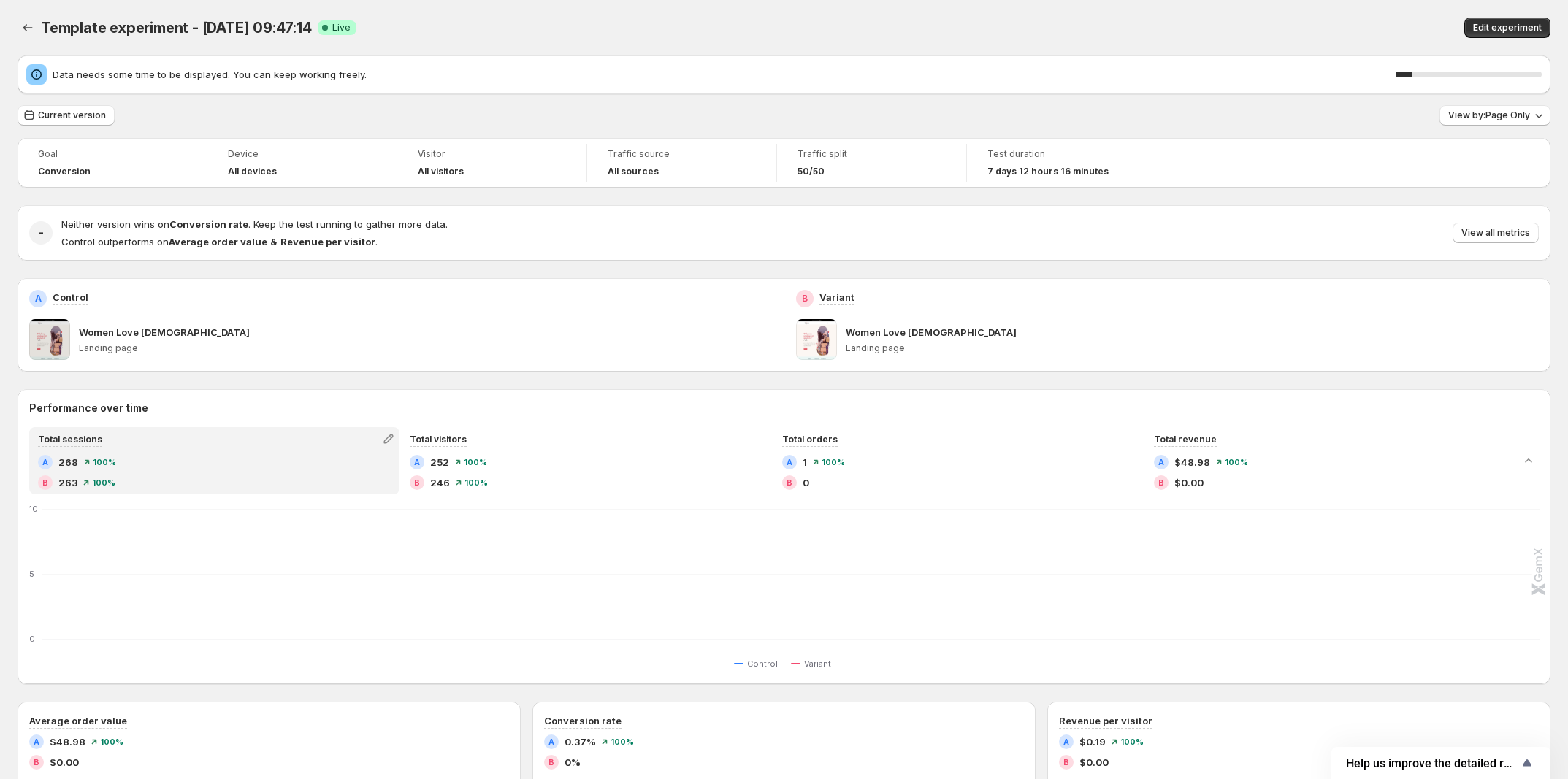
drag, startPoint x: 1102, startPoint y: 124, endPoint x: 990, endPoint y: 118, distance: 112.2
click at [990, 118] on div "Current version View by: Page Only" at bounding box center [784, 116] width 1534 height 21
click at [850, 121] on div "Current version View by: Page Only" at bounding box center [784, 116] width 1534 height 21
click at [555, 474] on div "A 252 100 % B 246 100 %" at bounding box center [586, 473] width 353 height 35
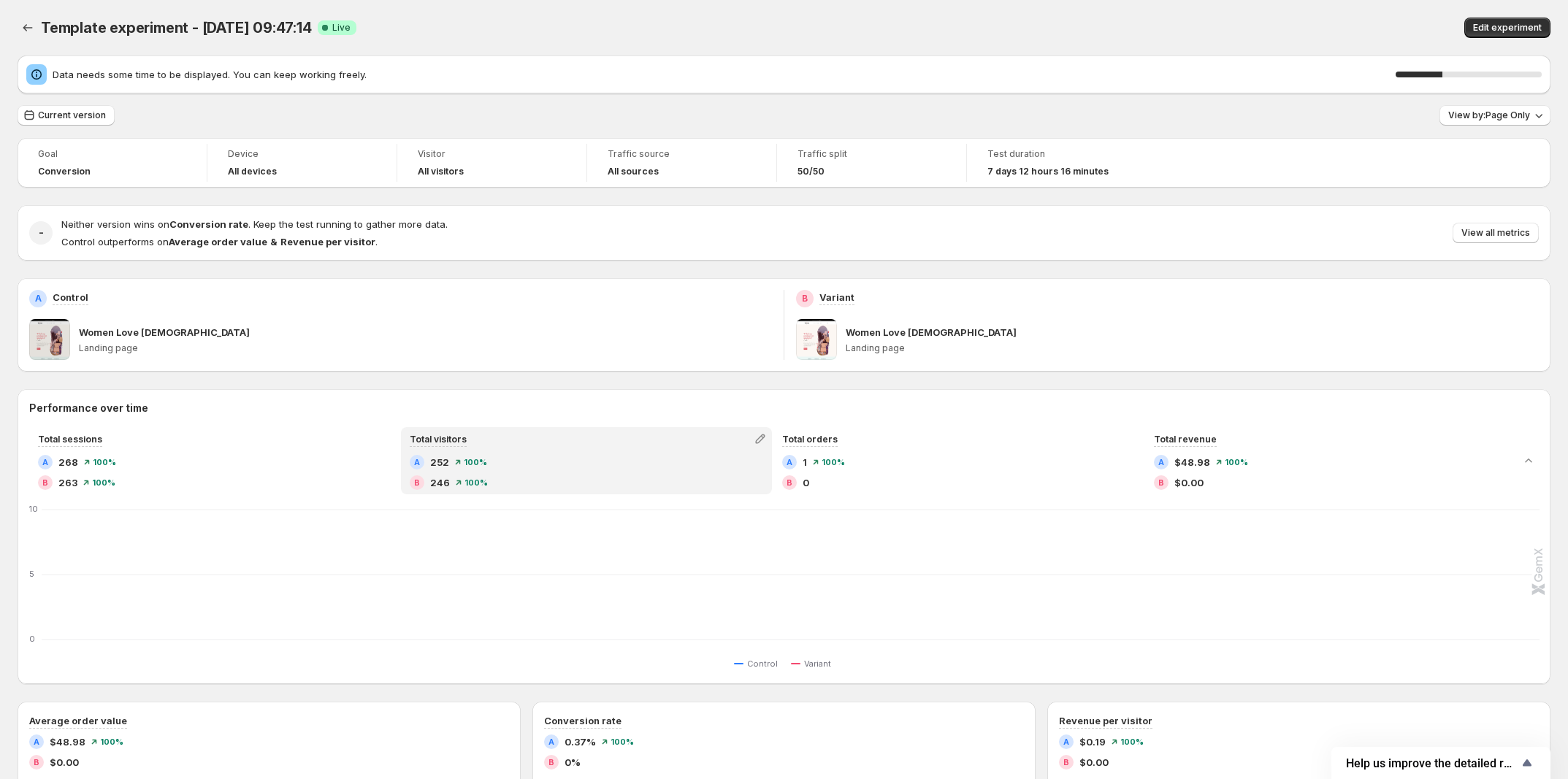
click at [590, 467] on div "A 252 100 %" at bounding box center [586, 462] width 353 height 14
click at [1528, 116] on span "View by: Page Only" at bounding box center [1490, 116] width 82 height 11
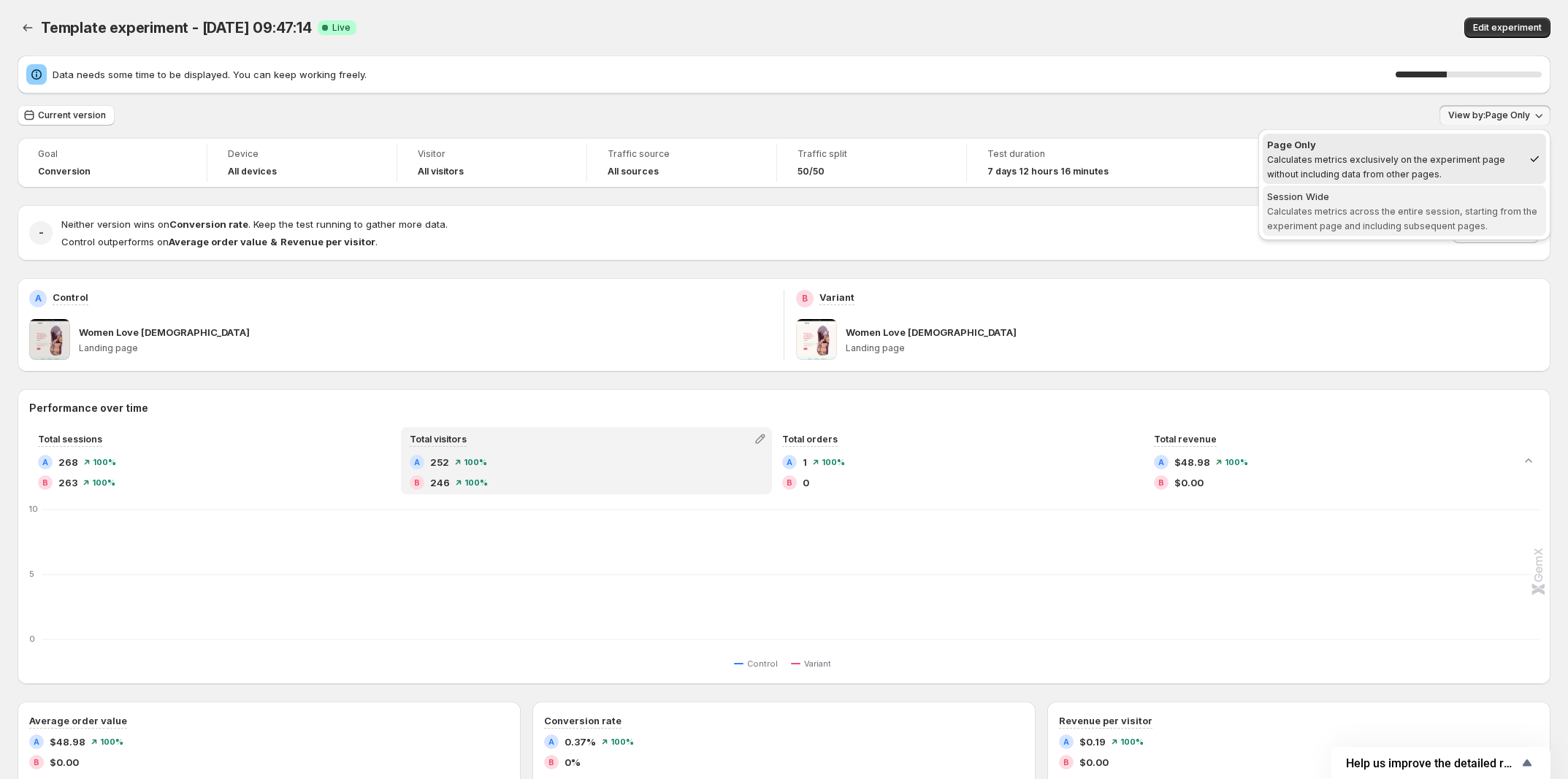
click at [1472, 216] on span "Session Wide Calculates metrics across the entire session, starting from the ex…" at bounding box center [1405, 211] width 275 height 44
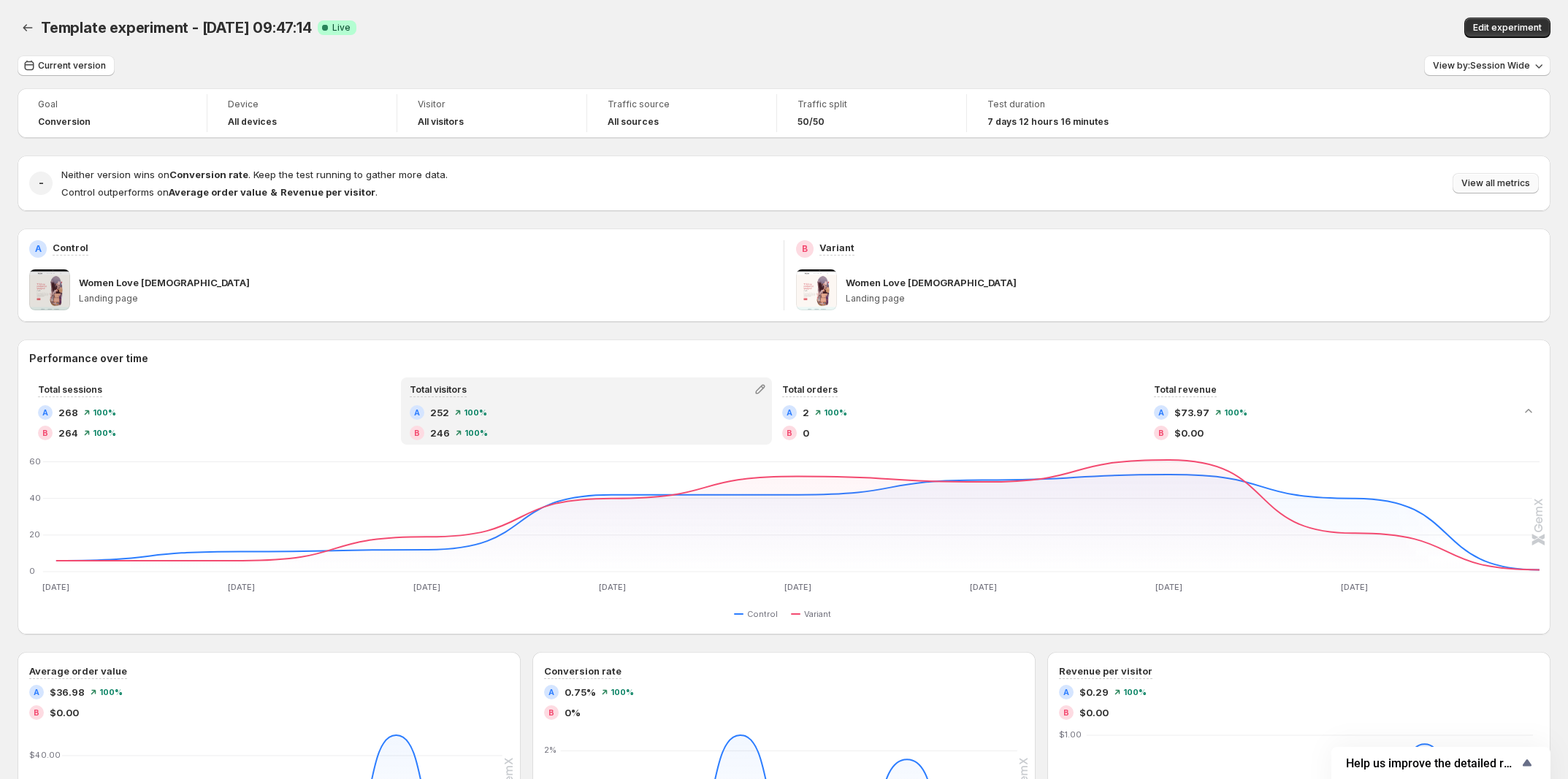
click at [1510, 186] on span "View all metrics" at bounding box center [1496, 183] width 69 height 11
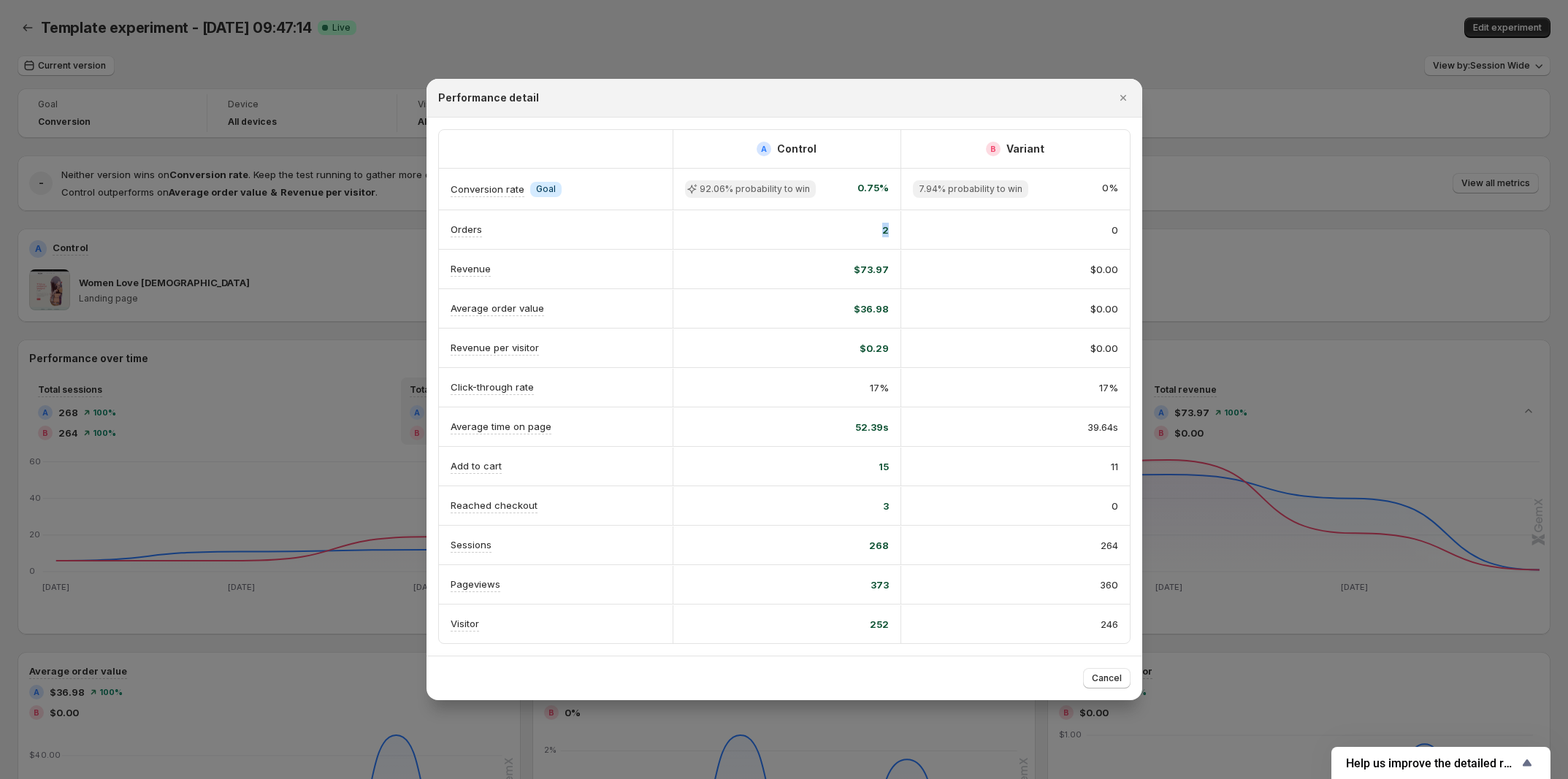
drag, startPoint x: 870, startPoint y: 220, endPoint x: 926, endPoint y: 220, distance: 56.0
click at [919, 220] on div "Orders 2 0" at bounding box center [785, 229] width 691 height 39
drag, startPoint x: 1060, startPoint y: 263, endPoint x: 1064, endPoint y: 278, distance: 15.5
click at [1060, 263] on div "$0.00" at bounding box center [1015, 269] width 205 height 14
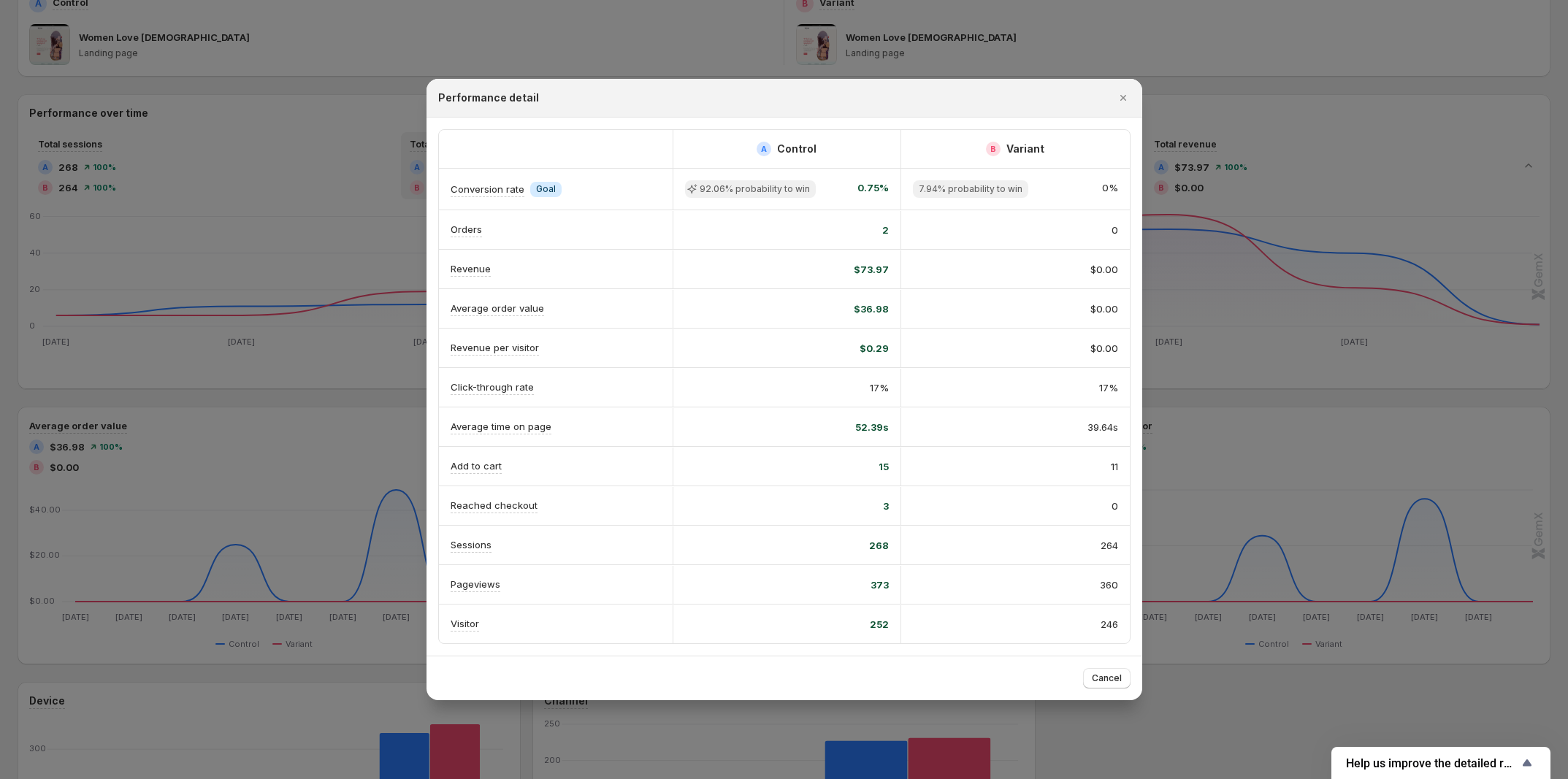
scroll to position [274, 0]
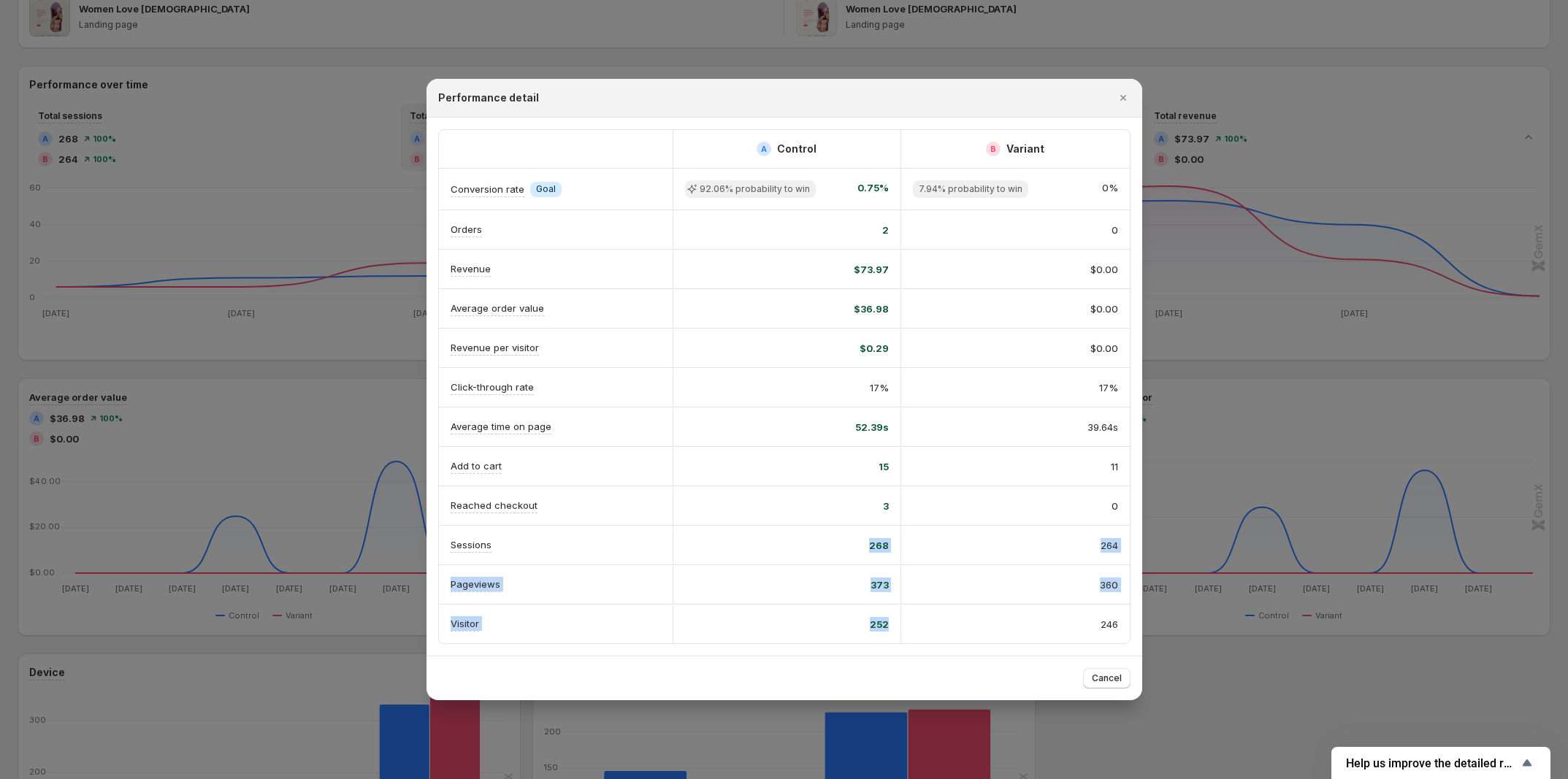
drag, startPoint x: 933, startPoint y: 535, endPoint x: 936, endPoint y: 629, distance: 94.0
click at [936, 629] on div "A Control B Variant Conversion rate Info Goal 92.06% probability to win 0.75% 7…" at bounding box center [785, 387] width 691 height 514
click at [978, 623] on div "246" at bounding box center [1015, 623] width 205 height 14
drag, startPoint x: 837, startPoint y: 585, endPoint x: 1116, endPoint y: 596, distance: 279.2
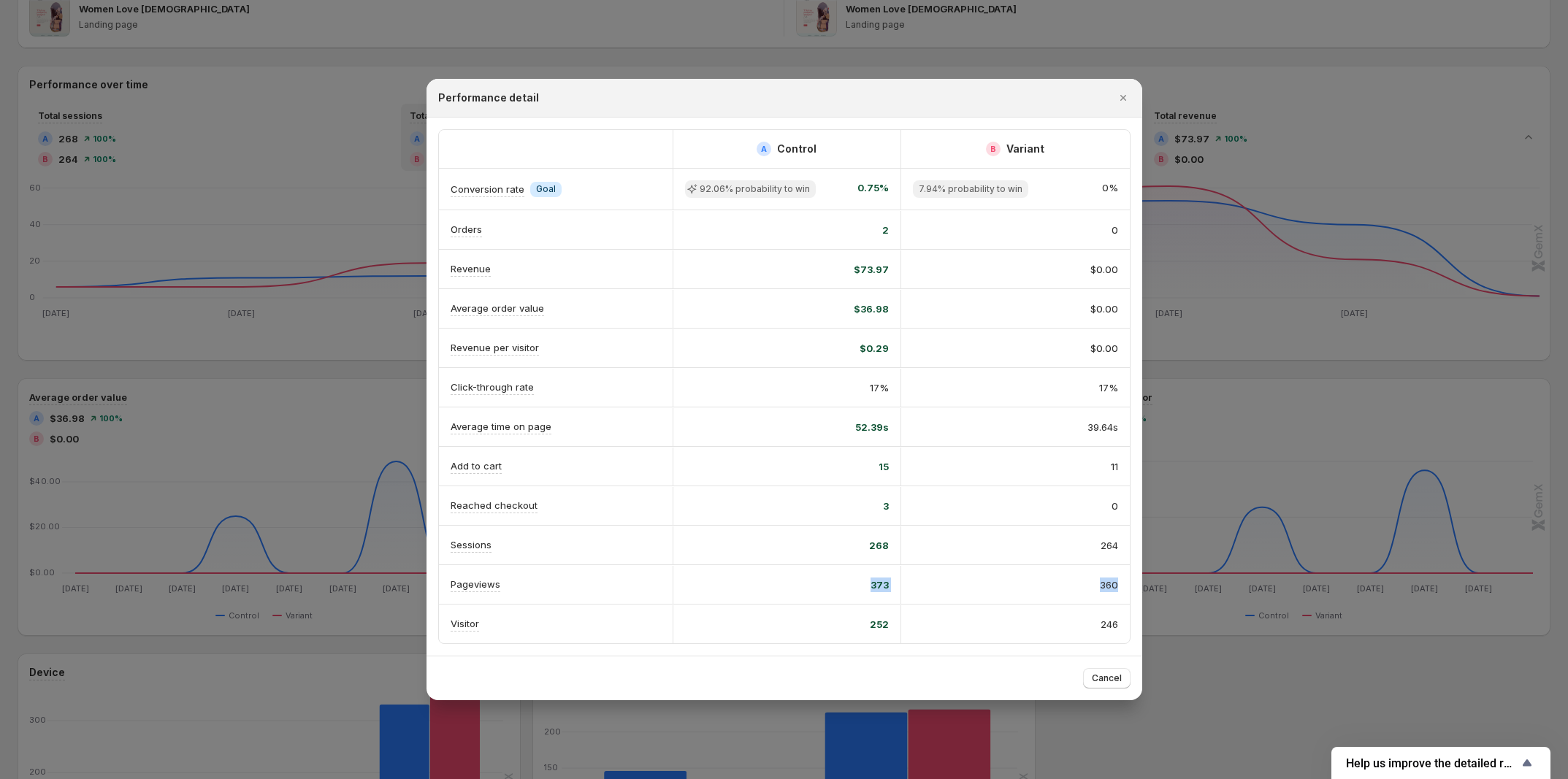
click at [1116, 596] on div "Pageviews 373 360" at bounding box center [785, 584] width 691 height 39
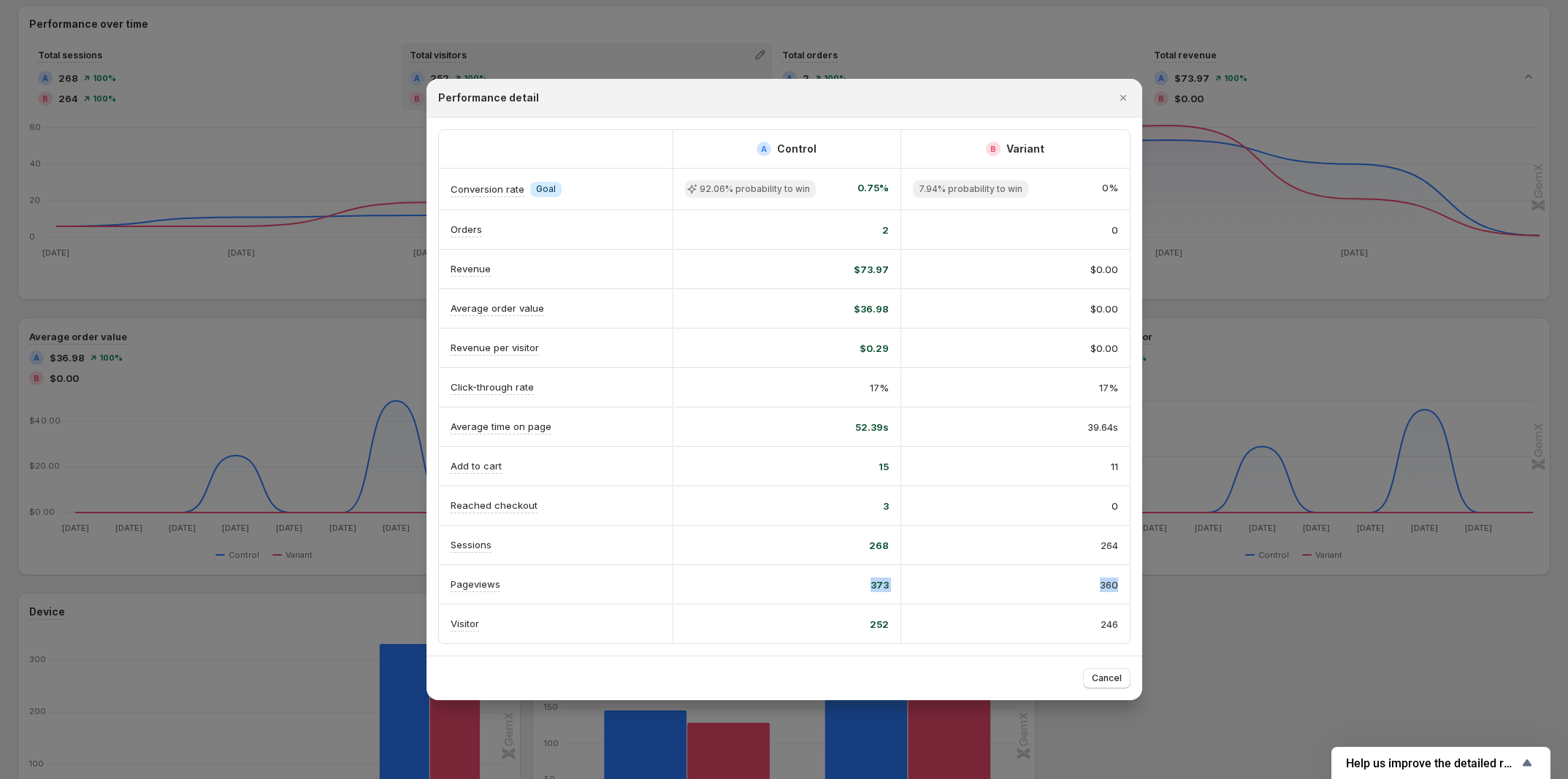
scroll to position [366, 0]
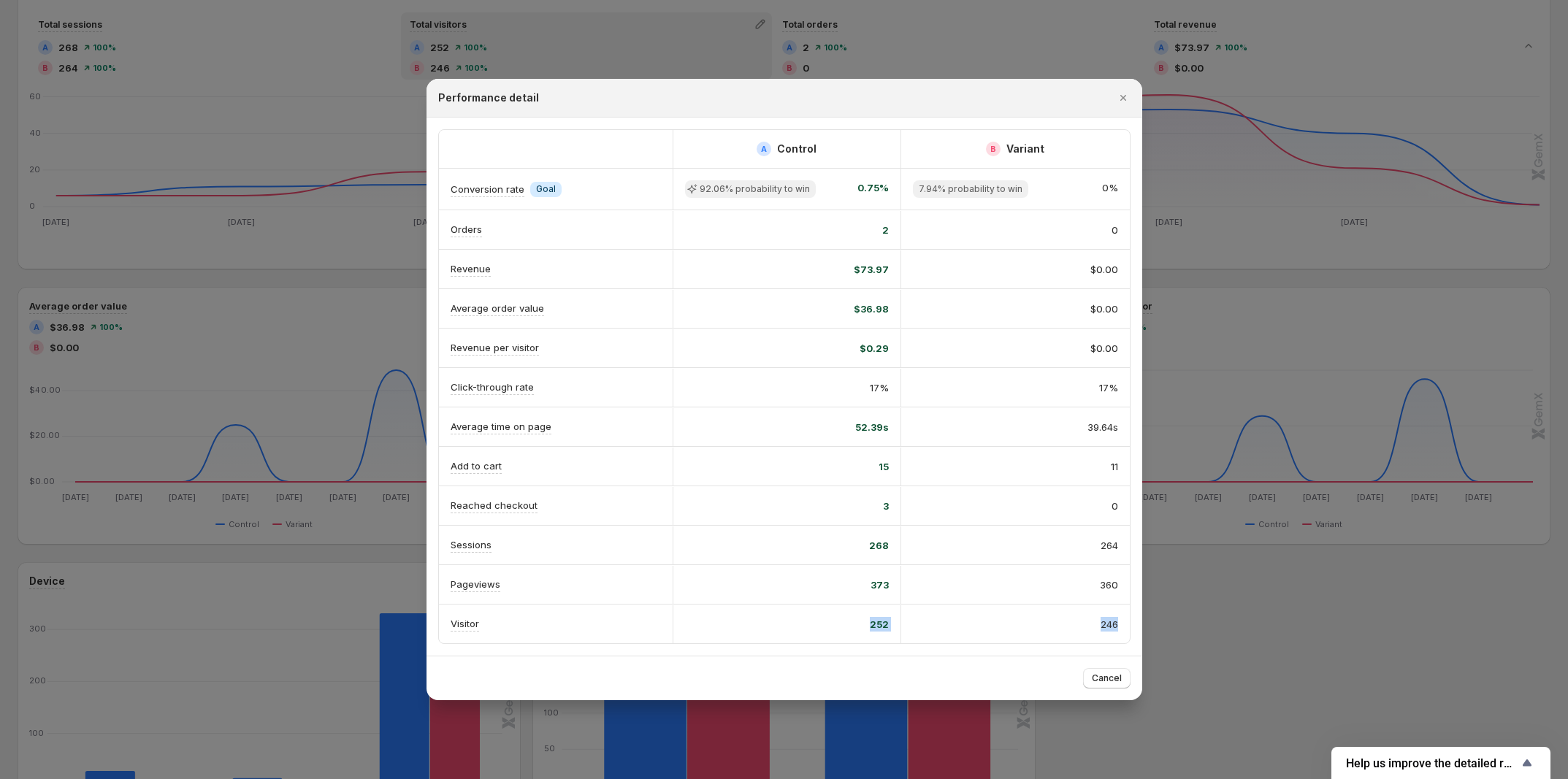
drag, startPoint x: 857, startPoint y: 620, endPoint x: 1120, endPoint y: 621, distance: 263.0
click at [1120, 621] on div "Visitor 252 246" at bounding box center [785, 623] width 691 height 39
drag, startPoint x: 1077, startPoint y: 380, endPoint x: 1136, endPoint y: 380, distance: 59.0
click at [1136, 380] on div "A Control B Variant Conversion rate Info Goal 92.06% probability to win 0.75% 7…" at bounding box center [785, 387] width 716 height 538
drag, startPoint x: 1071, startPoint y: 424, endPoint x: 1127, endPoint y: 421, distance: 56.1
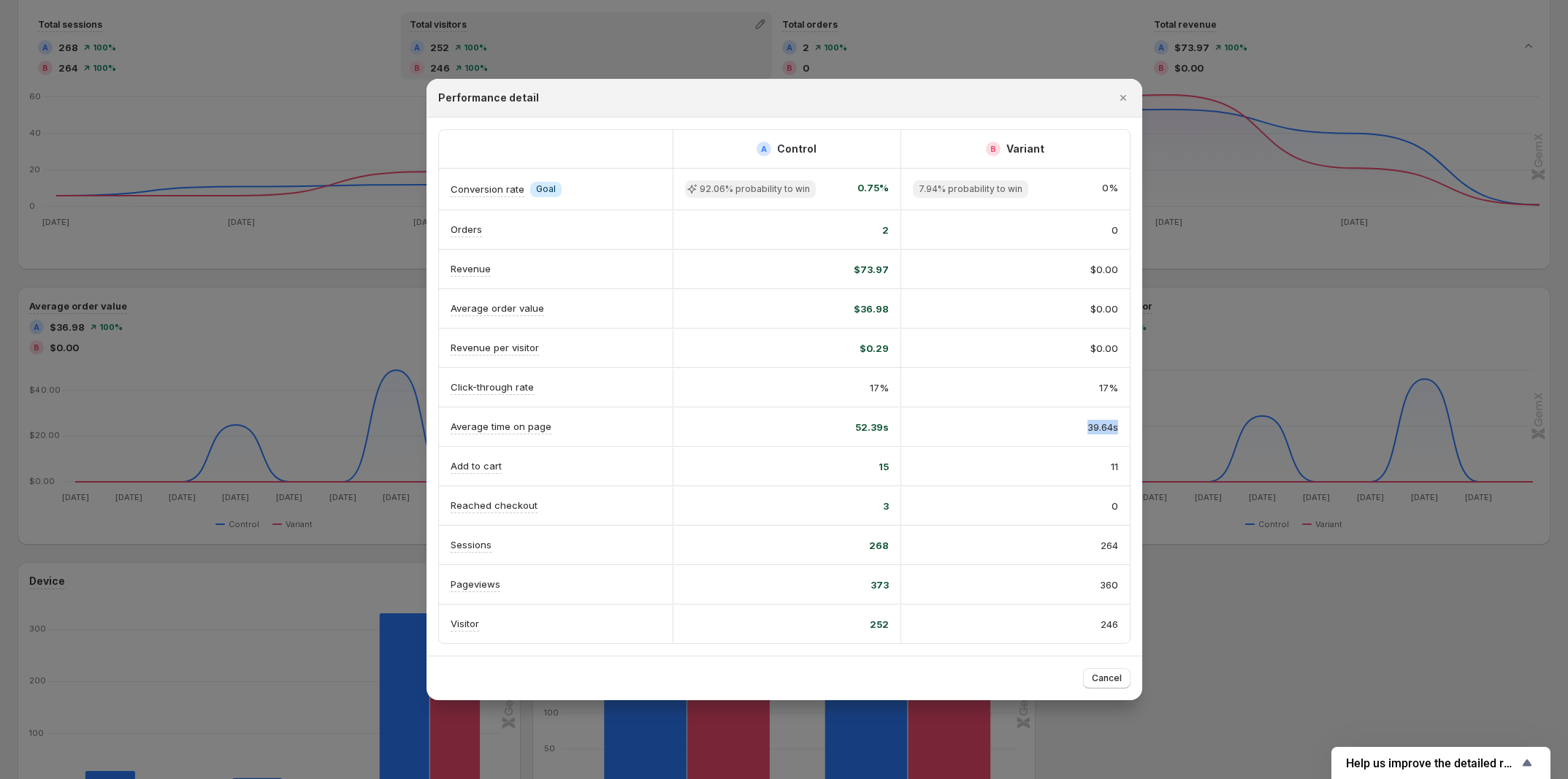
click at [1127, 421] on div "39.64s" at bounding box center [1015, 428] width 228 height 38
drag, startPoint x: 1075, startPoint y: 474, endPoint x: 1130, endPoint y: 471, distance: 55.1
click at [1130, 471] on div "A Control B Variant Conversion rate Info Goal 92.06% probability to win 0.75% 7…" at bounding box center [785, 387] width 691 height 514
click at [813, 478] on div "15" at bounding box center [787, 467] width 228 height 38
drag, startPoint x: 828, startPoint y: 465, endPoint x: 1114, endPoint y: 460, distance: 286.0
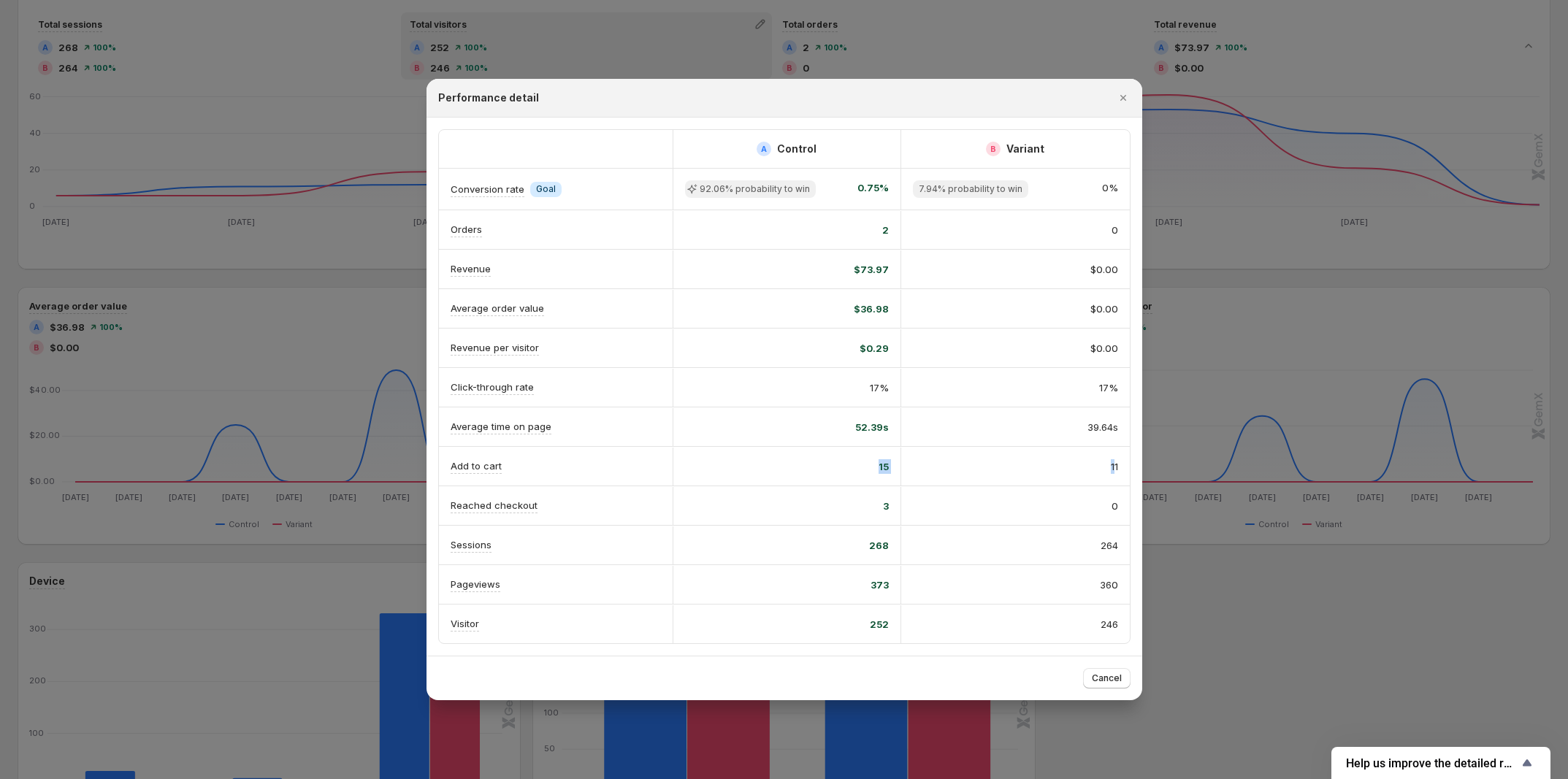
click at [1114, 460] on div "Add to cart 15 11" at bounding box center [785, 466] width 691 height 39
click at [981, 540] on div "264" at bounding box center [1015, 545] width 205 height 14
drag, startPoint x: 851, startPoint y: 508, endPoint x: 1127, endPoint y: 496, distance: 276.3
click at [1127, 496] on div "Reached checkout 3 0" at bounding box center [785, 505] width 691 height 39
click at [1019, 508] on div "0" at bounding box center [1015, 506] width 205 height 14
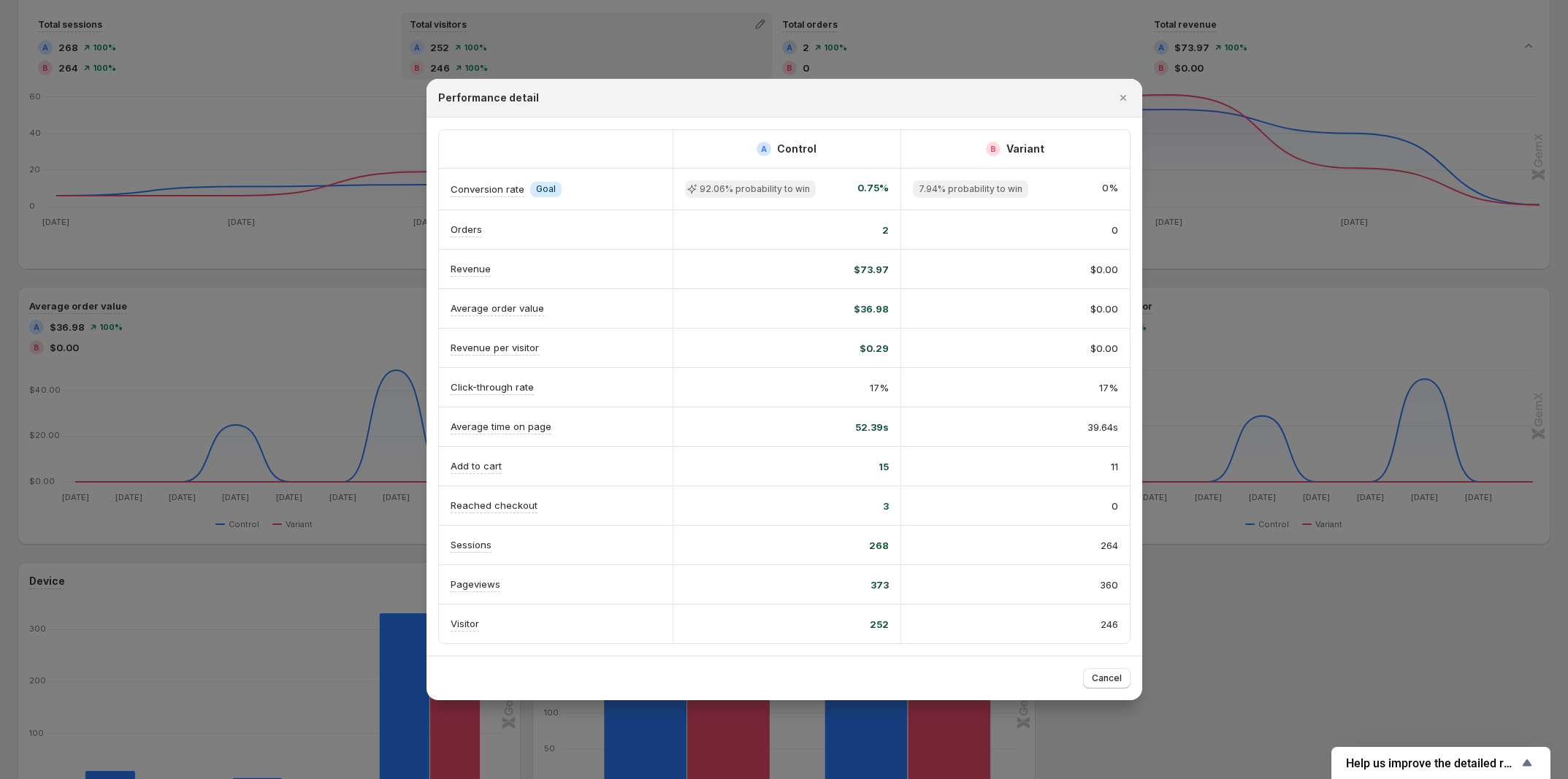
click at [841, 539] on div "268" at bounding box center [787, 545] width 203 height 14
drag, startPoint x: 857, startPoint y: 501, endPoint x: 1112, endPoint y: 501, distance: 255.0
click at [1112, 501] on div "Reached checkout 3 0" at bounding box center [785, 505] width 691 height 39
drag, startPoint x: 819, startPoint y: 540, endPoint x: 1127, endPoint y: 542, distance: 308.0
click at [1127, 542] on div "Sessions 268 264" at bounding box center [785, 545] width 691 height 39
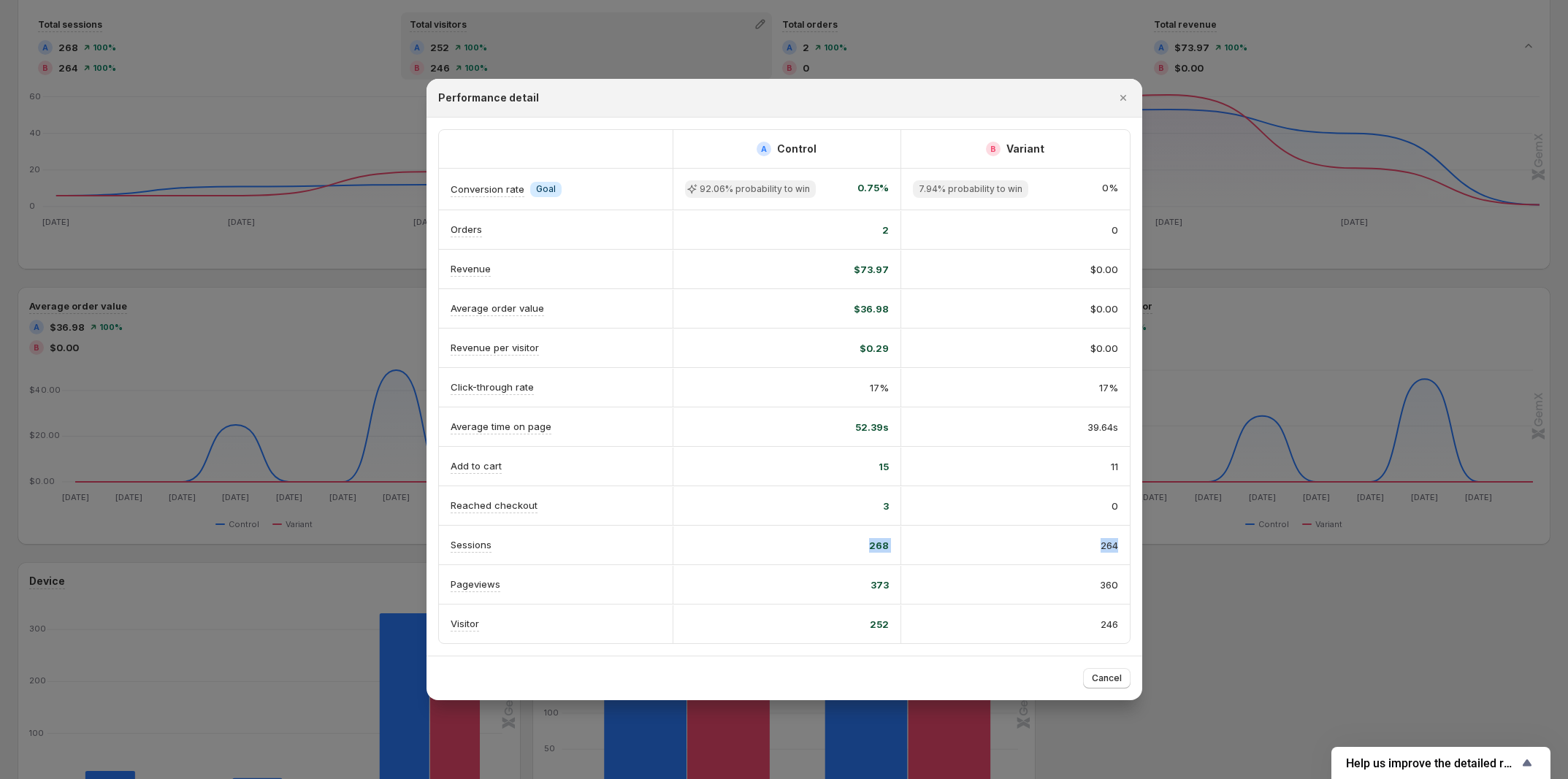
scroll to position [456, 0]
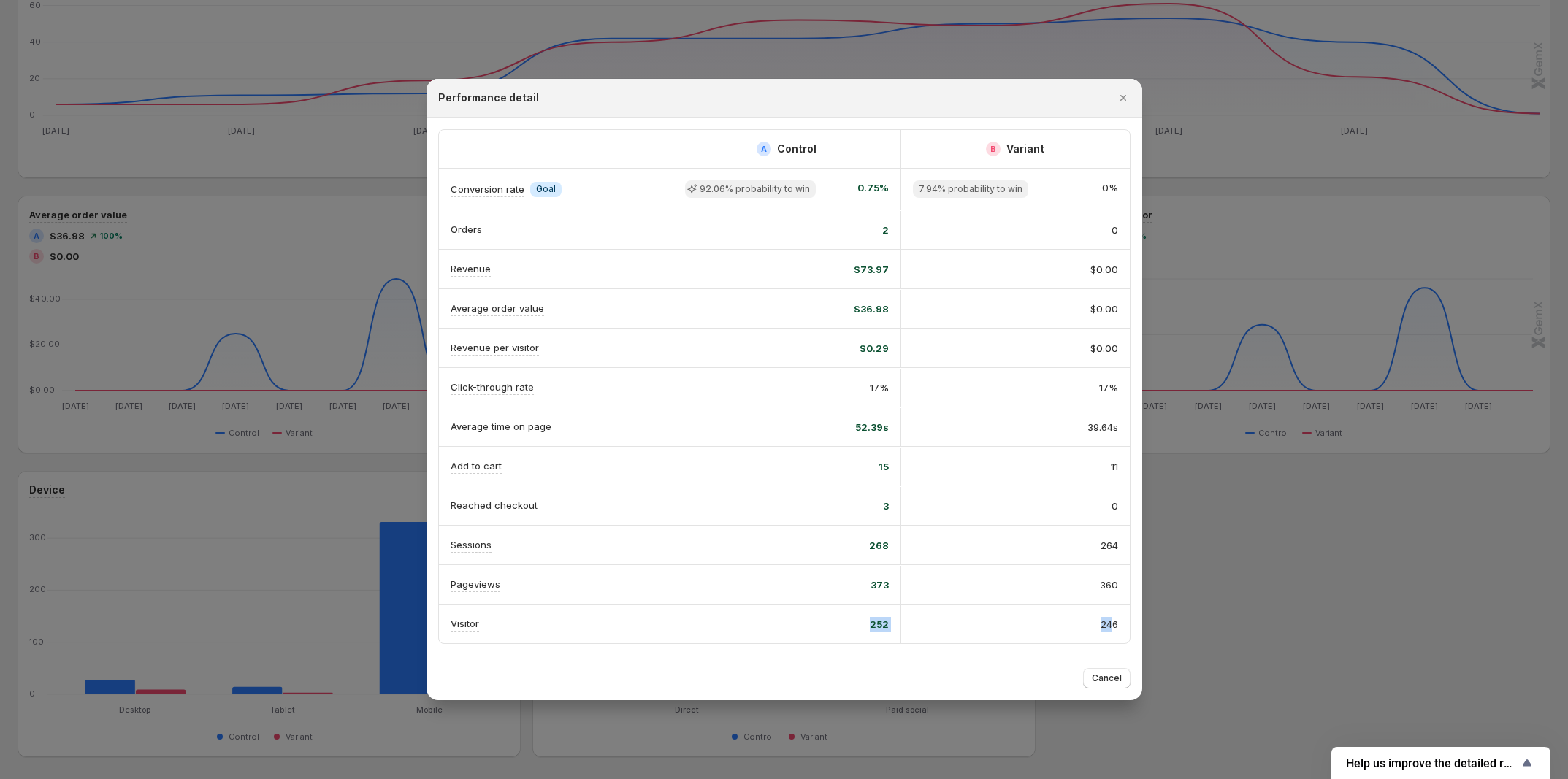
drag, startPoint x: 852, startPoint y: 631, endPoint x: 1087, endPoint y: 623, distance: 235.1
click at [1109, 623] on div "Visitor 252 246" at bounding box center [785, 623] width 691 height 39
click at [910, 625] on div "246" at bounding box center [1015, 624] width 228 height 38
drag, startPoint x: 826, startPoint y: 620, endPoint x: 1129, endPoint y: 633, distance: 303.3
click at [1129, 633] on div "Visitor 252 246" at bounding box center [785, 623] width 691 height 39
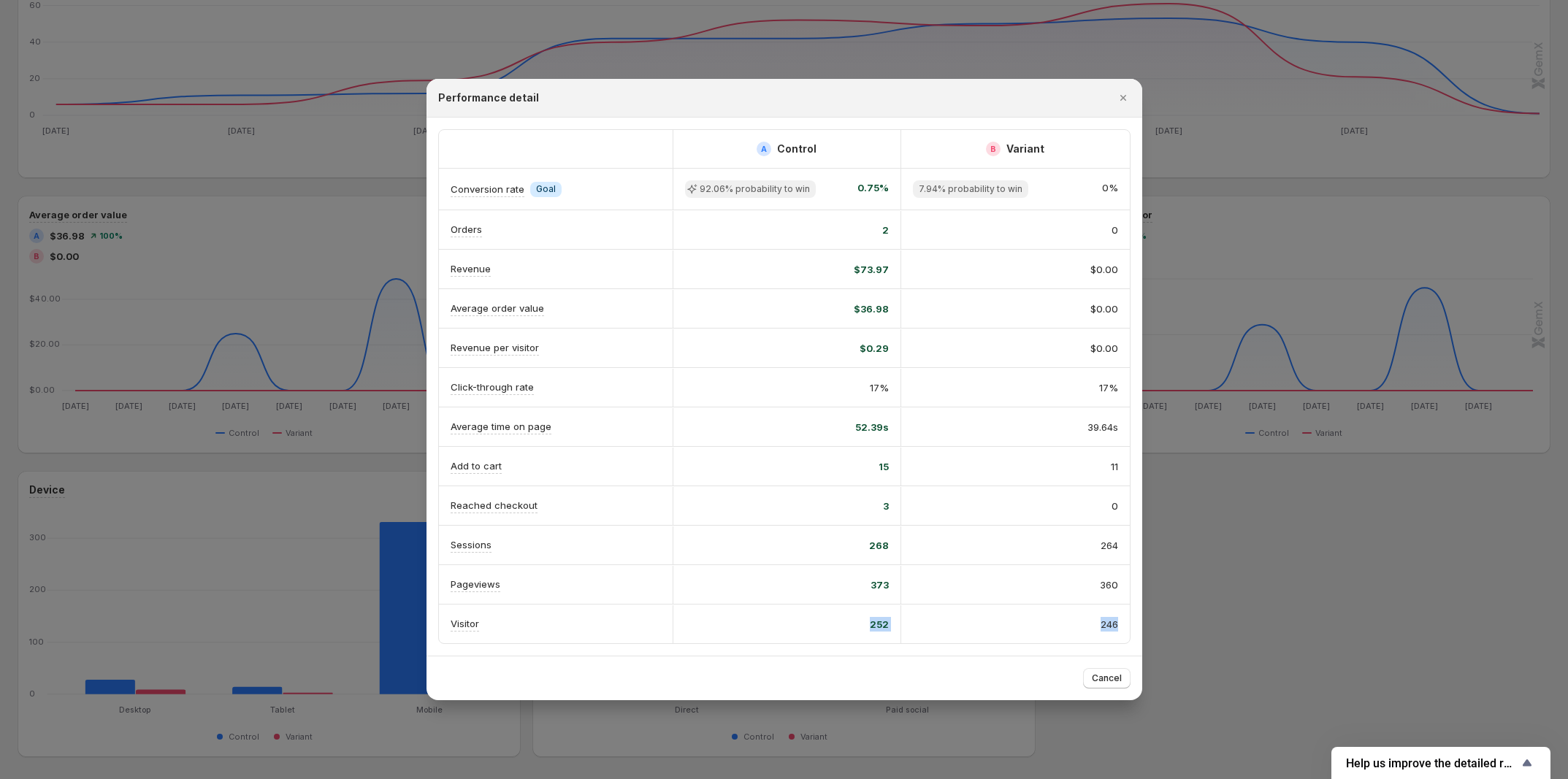
click at [862, 617] on div "252" at bounding box center [787, 623] width 203 height 14
drag, startPoint x: 862, startPoint y: 614, endPoint x: 1134, endPoint y: 636, distance: 272.9
click at [1134, 636] on div "A Control B Variant Conversion rate Info Goal 92.06% probability to win 0.75% 7…" at bounding box center [785, 387] width 716 height 538
click at [1330, 638] on div at bounding box center [784, 390] width 1568 height 779
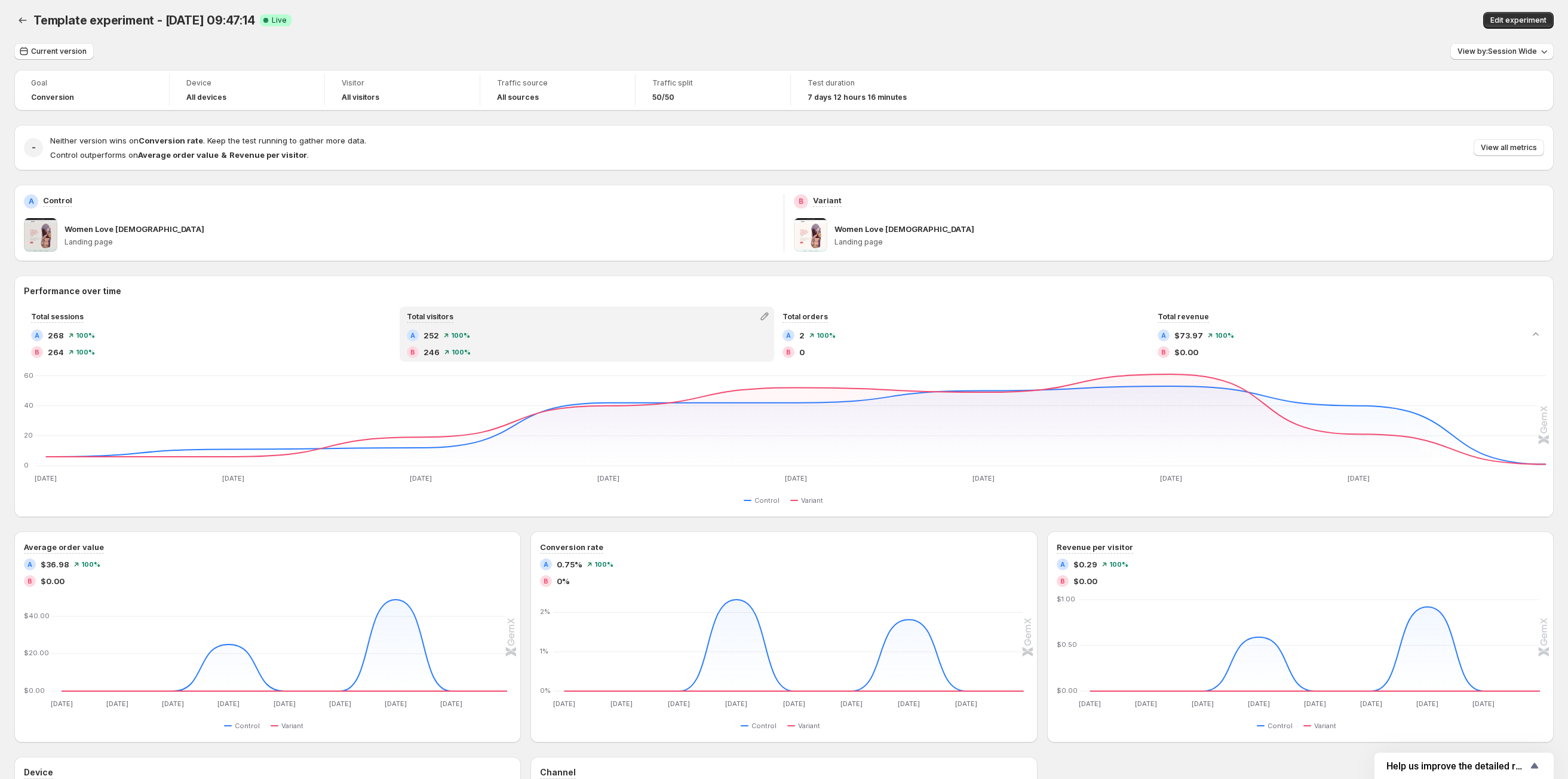
scroll to position [0, 0]
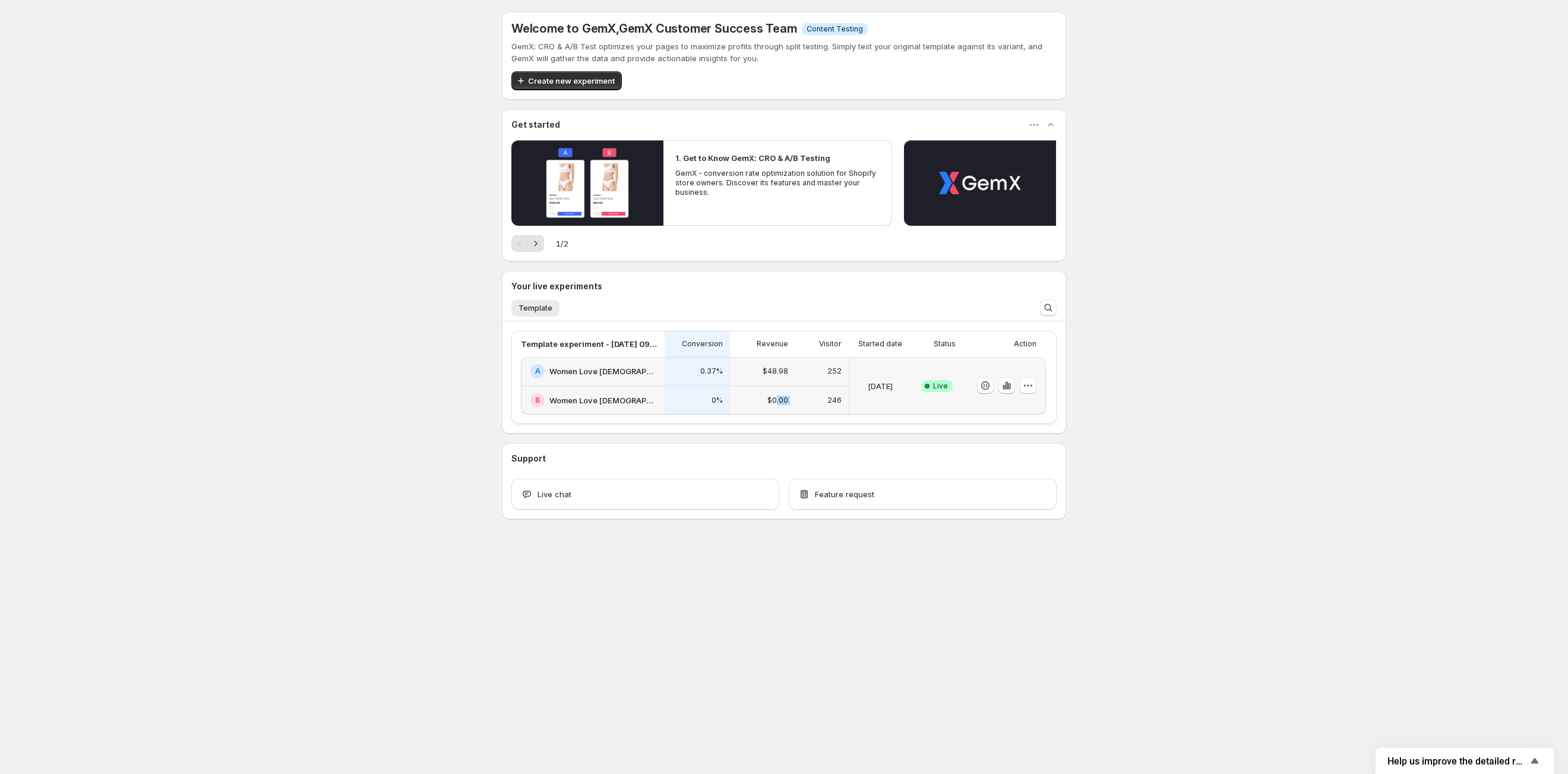
drag, startPoint x: 827, startPoint y: 363, endPoint x: 777, endPoint y: 408, distance: 67.3
click at [777, 408] on div "A Women Love Jesus B Women Love Jesus 0.37% 0% $48.98 $0.00 252 246 Aug 19 2025…" at bounding box center [783, 386] width 525 height 57
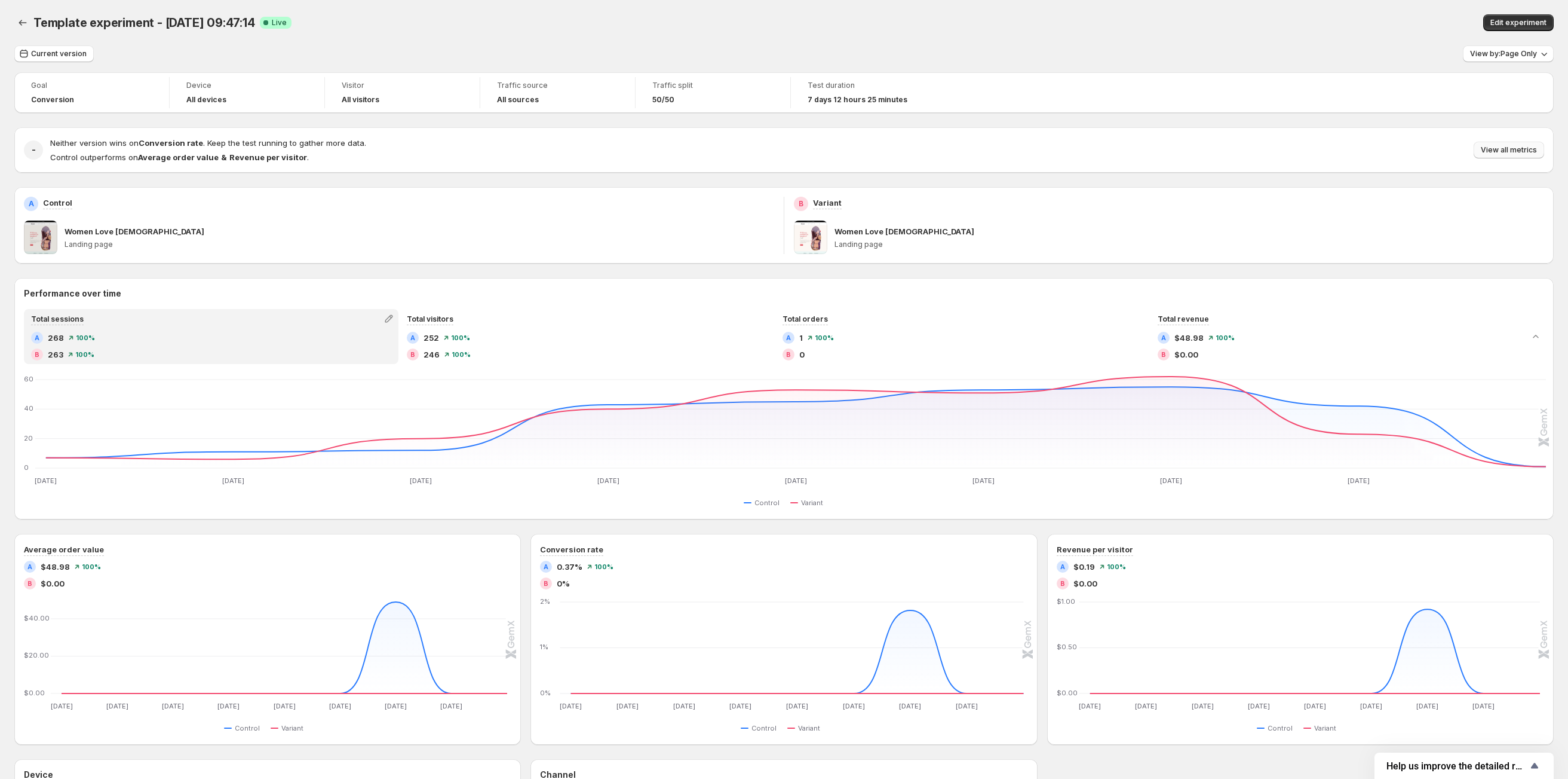
click at [1290, 154] on span "View all metrics" at bounding box center [1509, 150] width 56 height 9
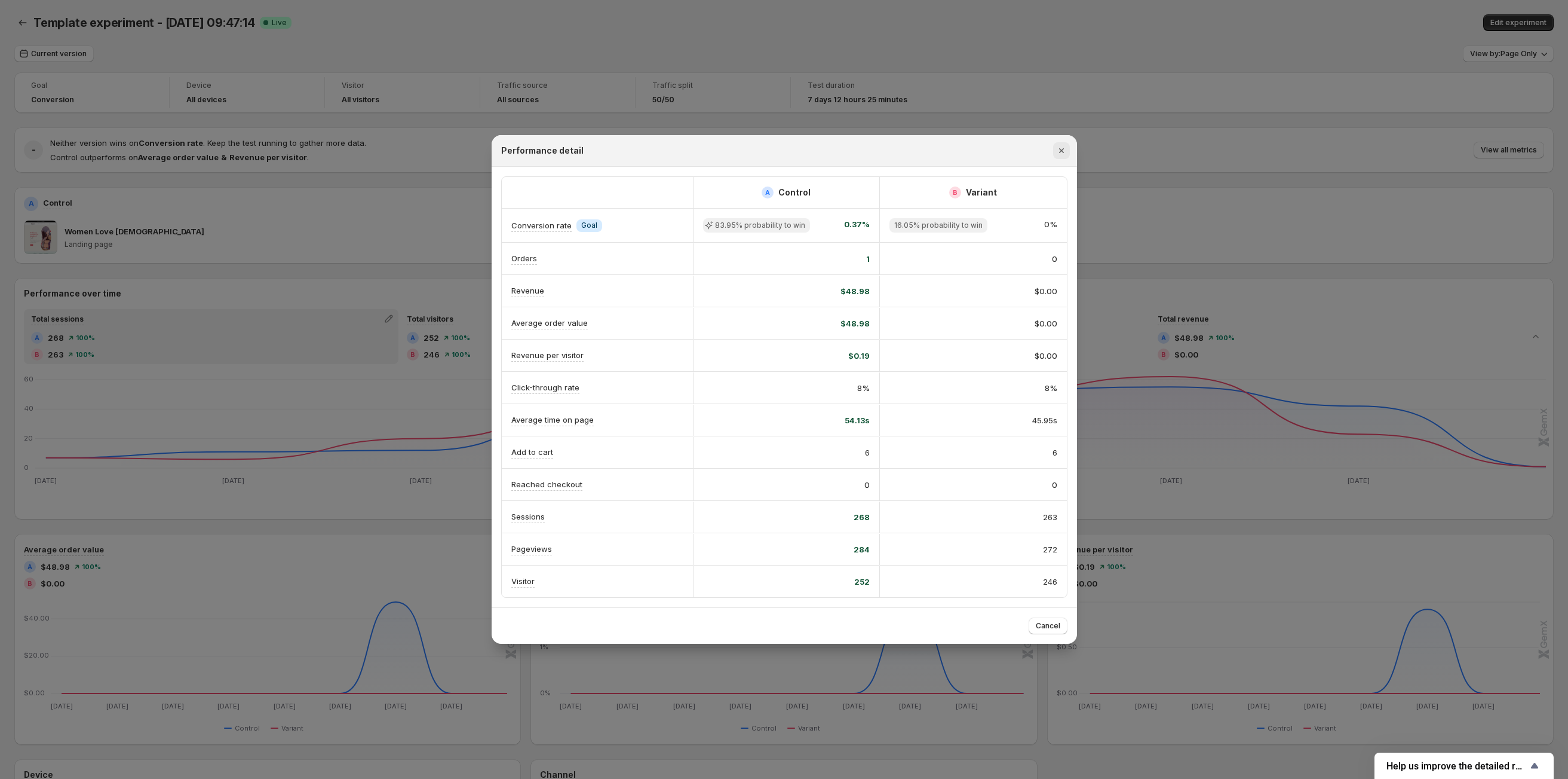
click at [1056, 145] on icon "Close" at bounding box center [1061, 150] width 12 height 12
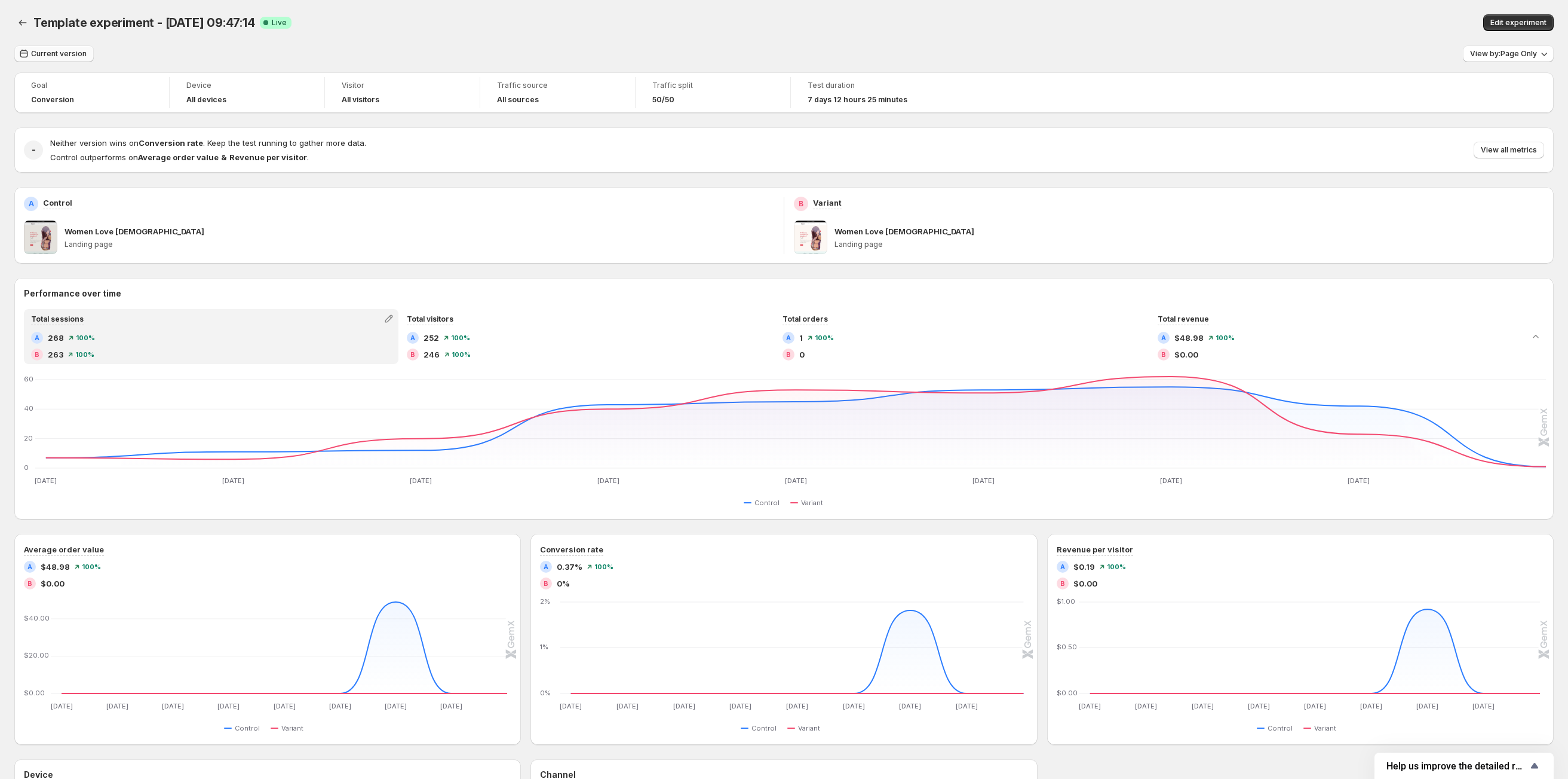
click at [55, 55] on span "Current version" at bounding box center [59, 54] width 55 height 9
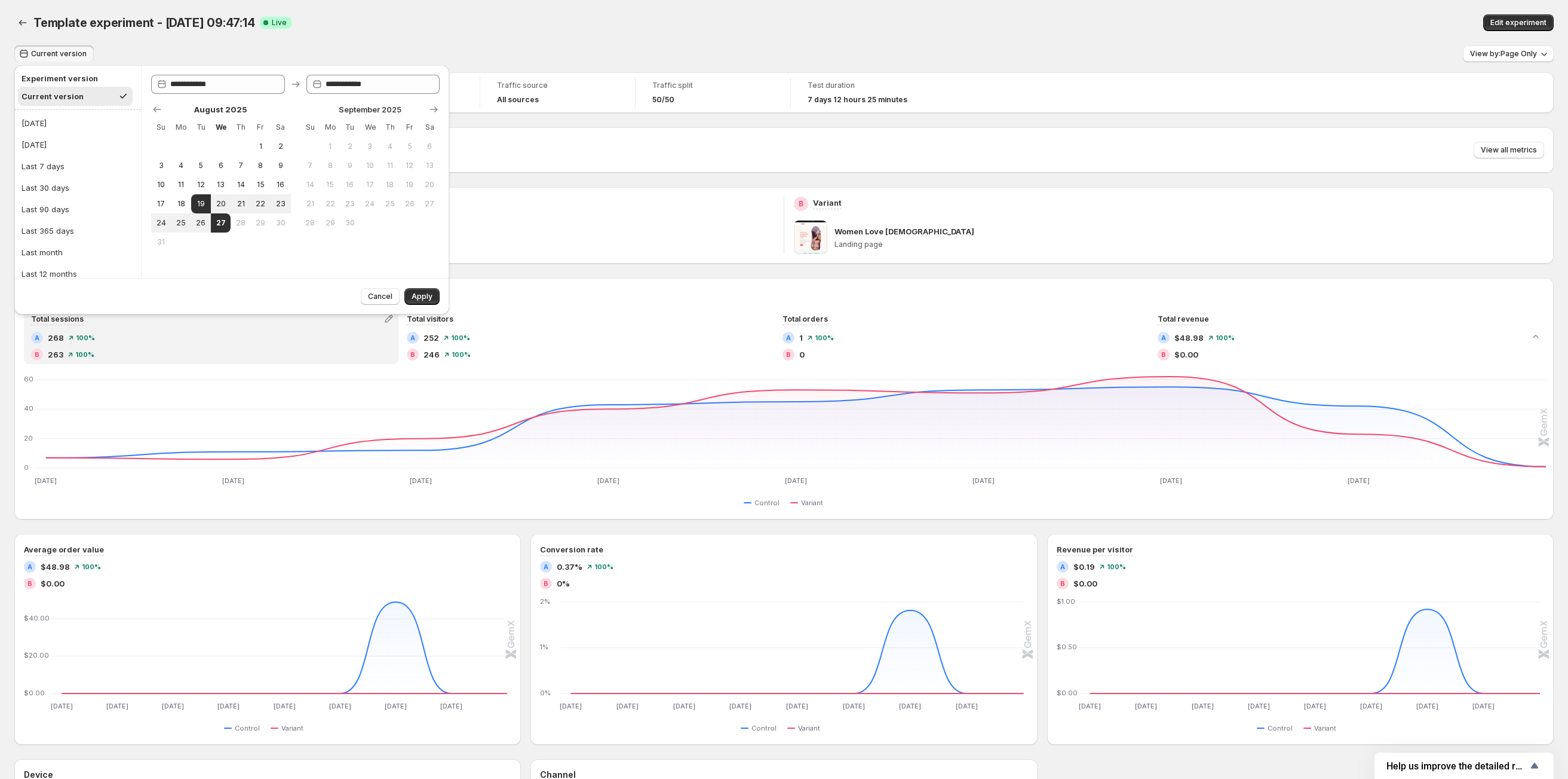
click at [60, 95] on div "Current version" at bounding box center [53, 96] width 62 height 12
click at [62, 97] on div "Current version" at bounding box center [53, 96] width 62 height 12
click at [415, 297] on span "Apply" at bounding box center [422, 296] width 21 height 9
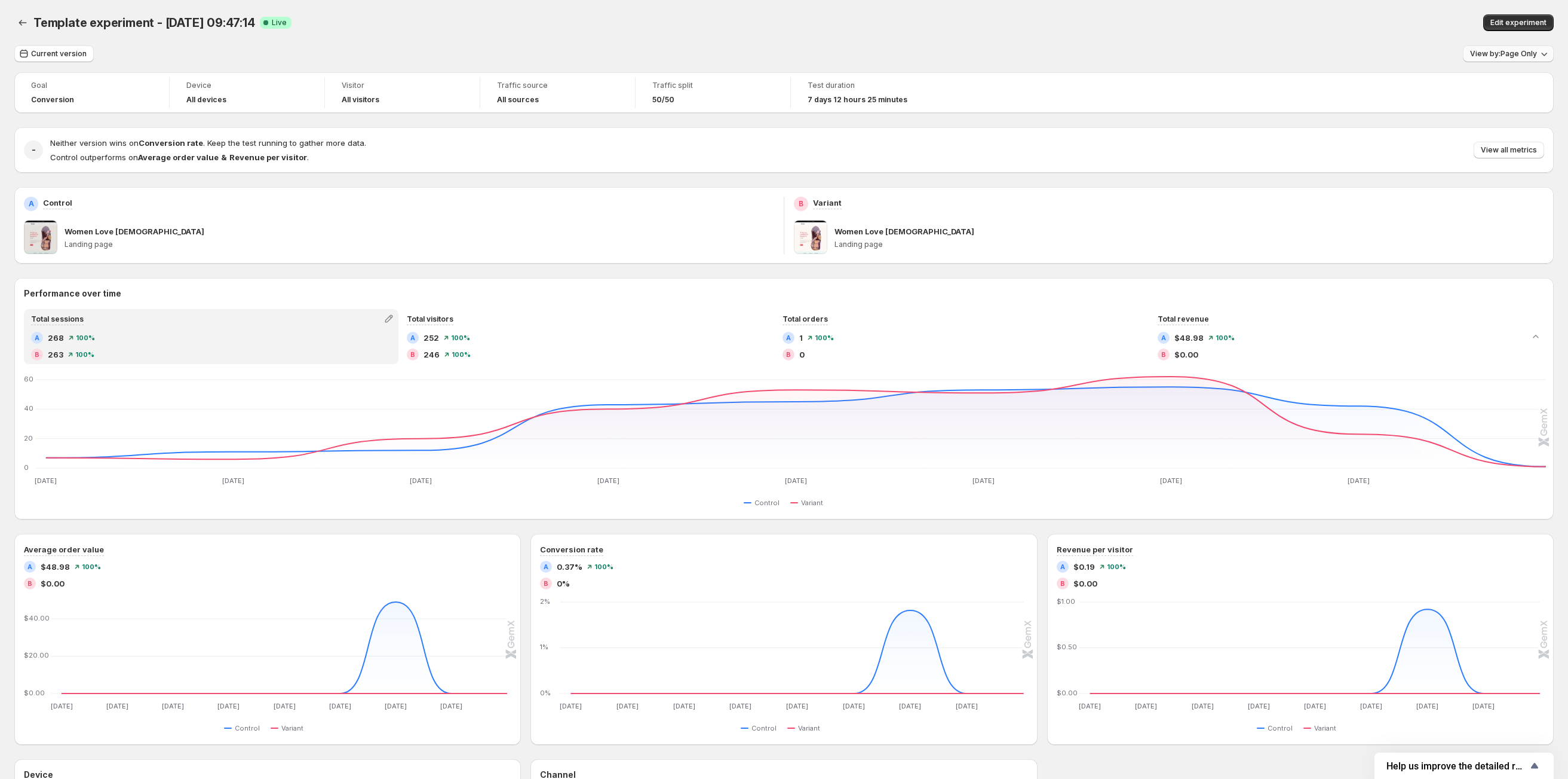
click at [1290, 57] on span "View by: Page Only" at bounding box center [1504, 54] width 67 height 9
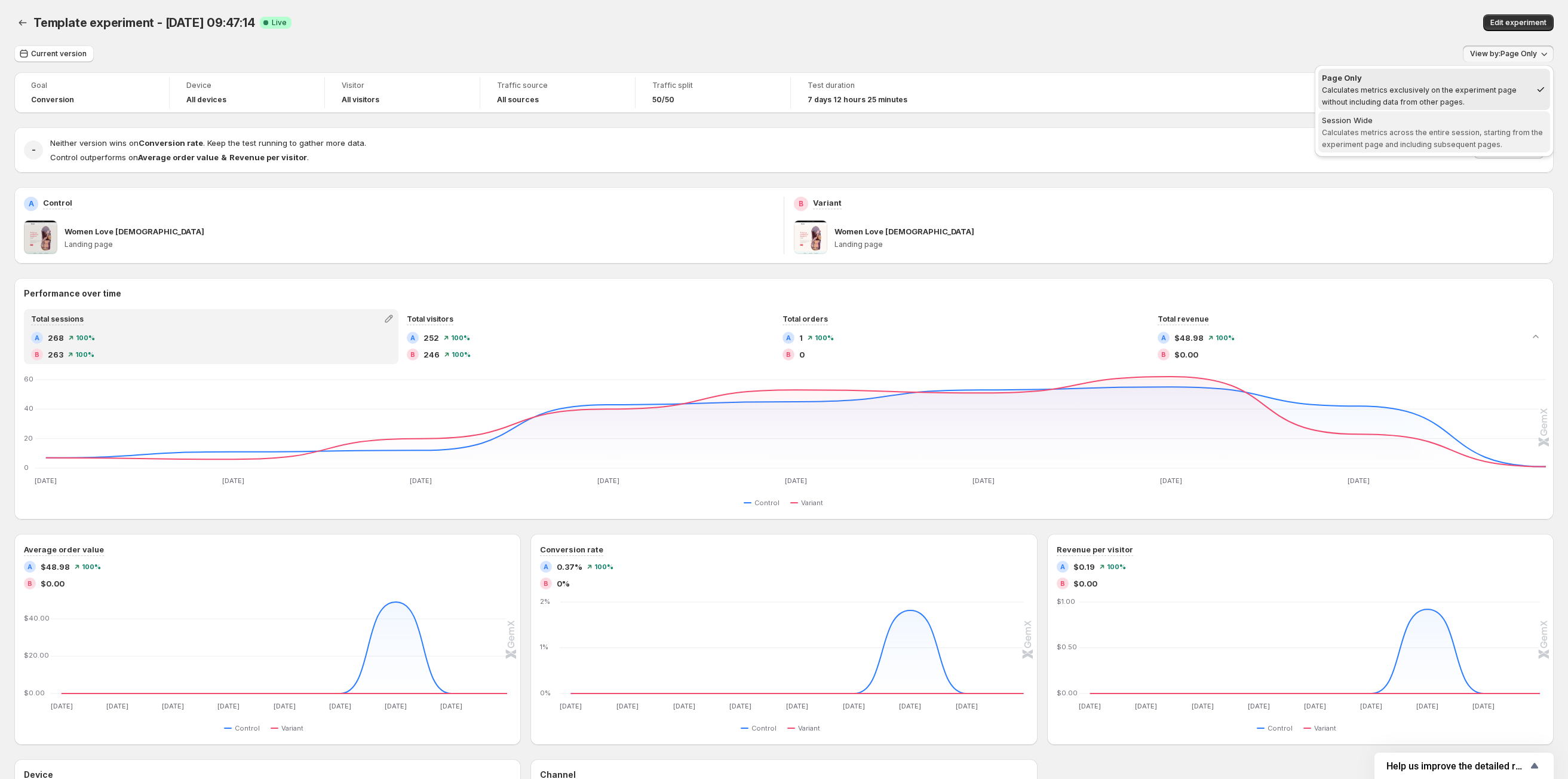
click at [1290, 134] on span "Calculates metrics across the entire session, starting from the experiment page…" at bounding box center [1432, 138] width 221 height 21
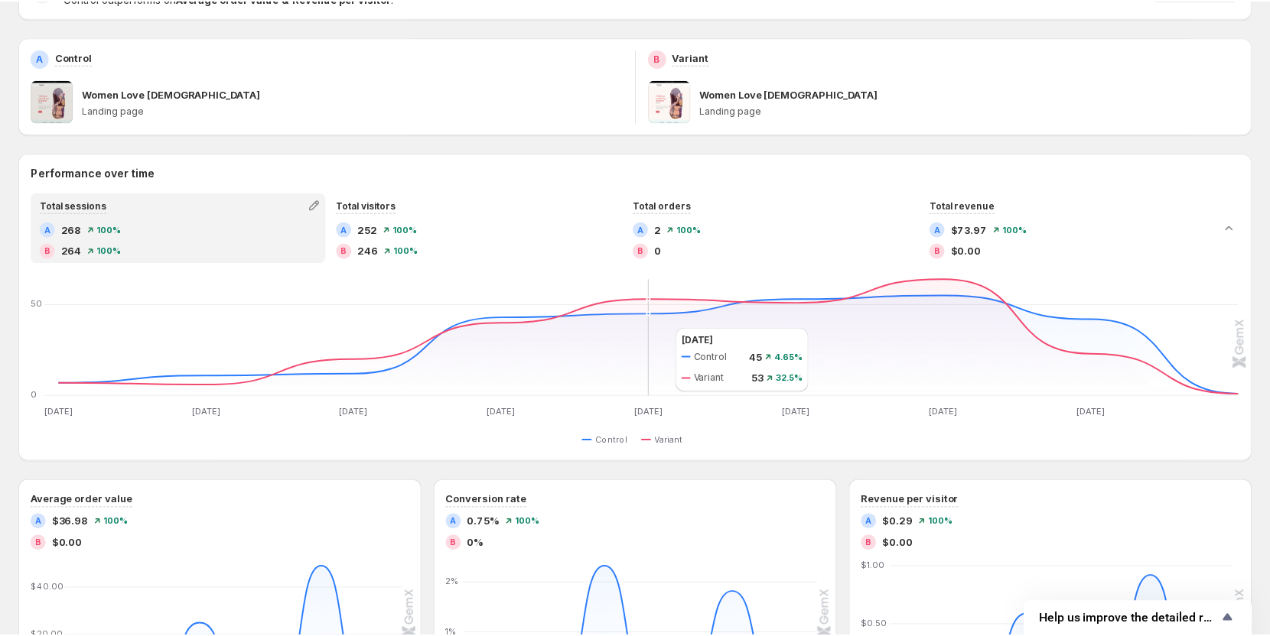
scroll to position [230, 0]
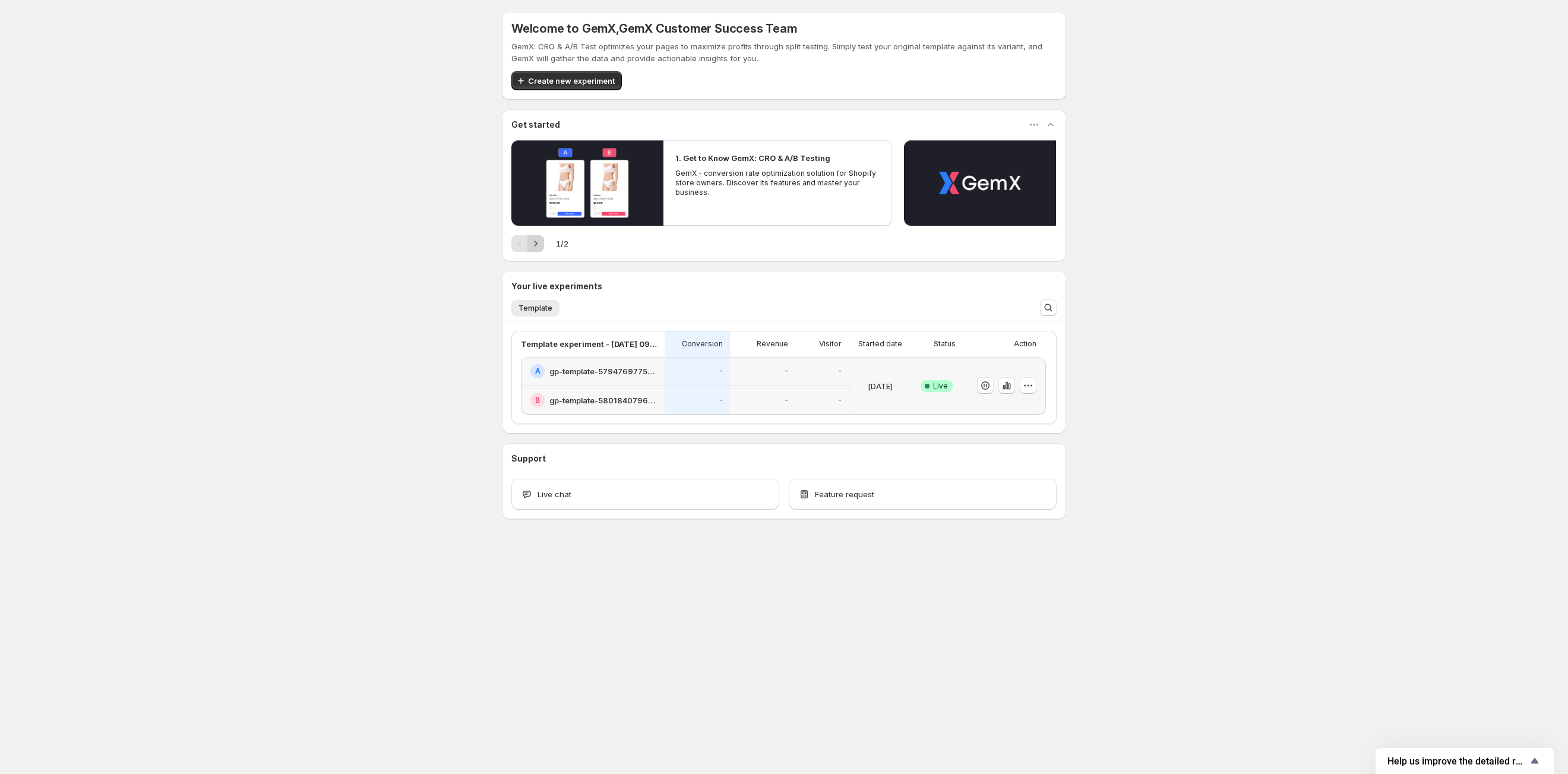
click at [536, 247] on icon "Next" at bounding box center [535, 243] width 12 height 12
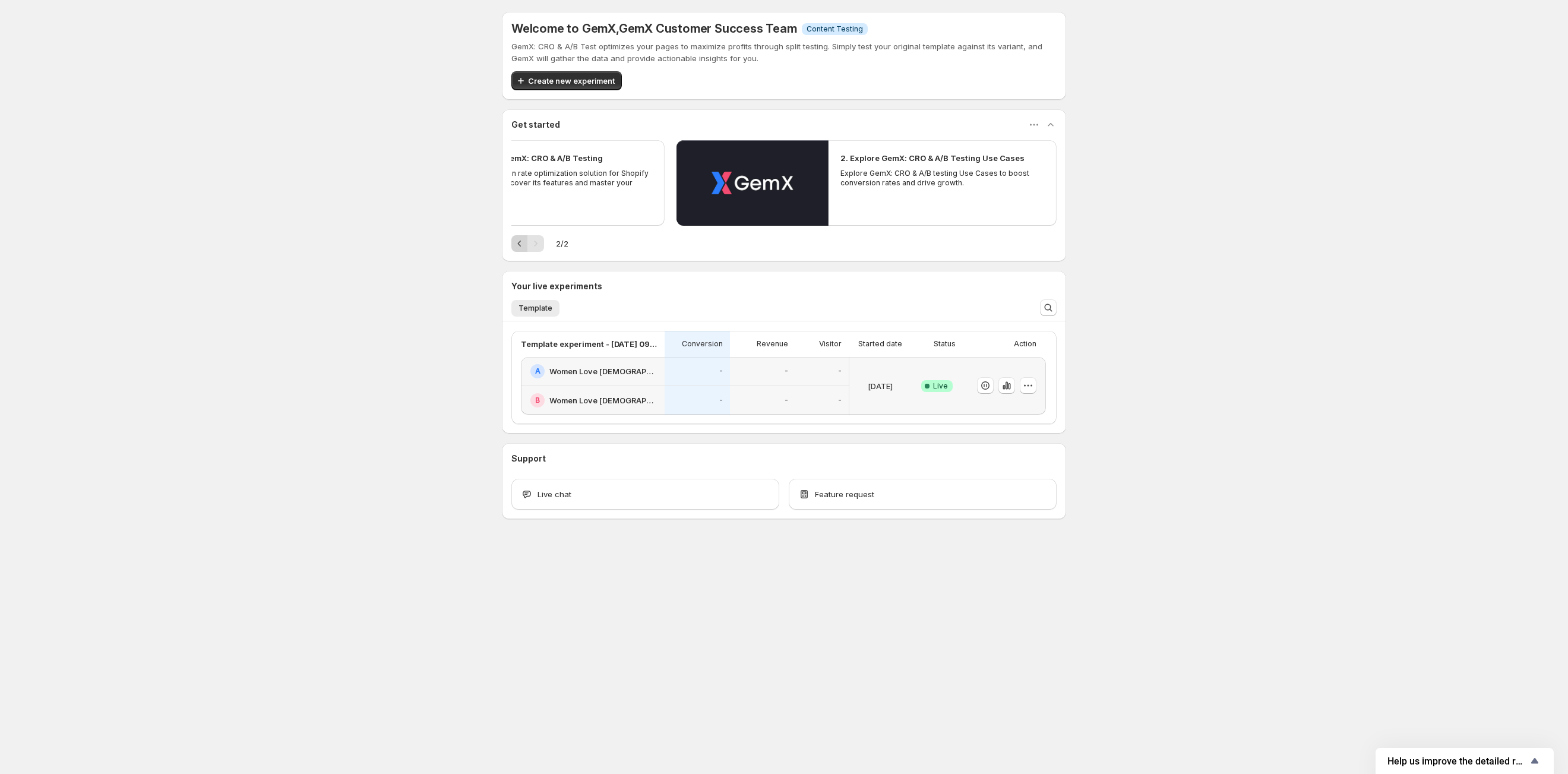
click at [519, 247] on icon "Previous" at bounding box center [519, 243] width 12 height 12
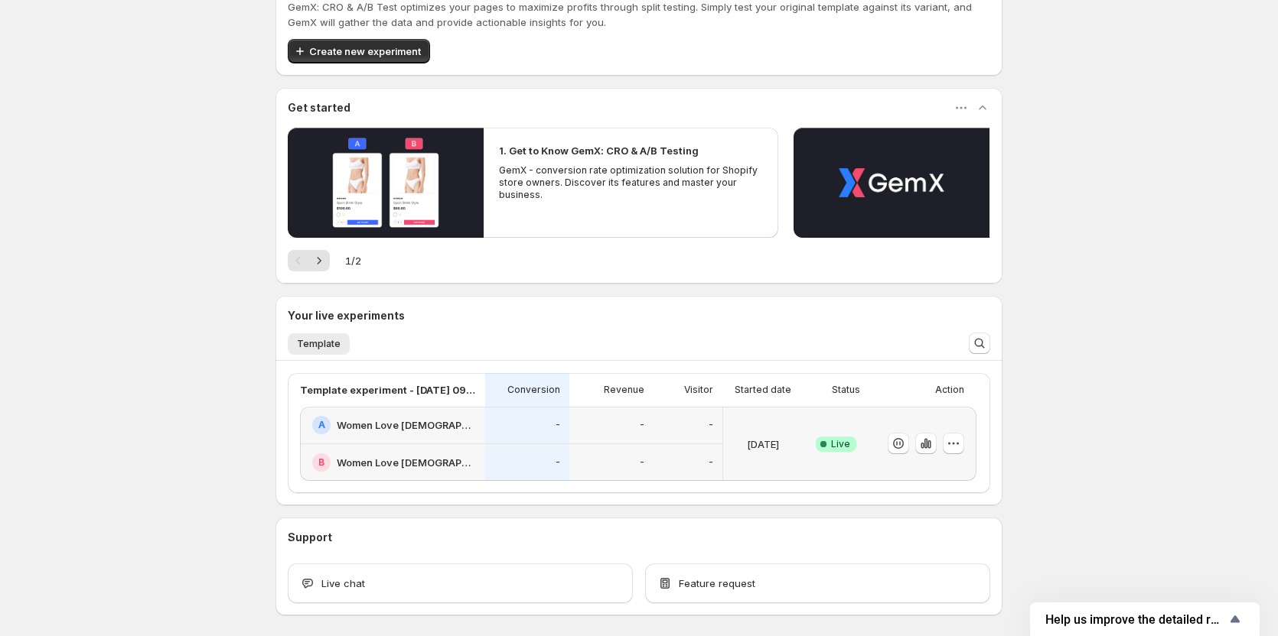
scroll to position [115, 0]
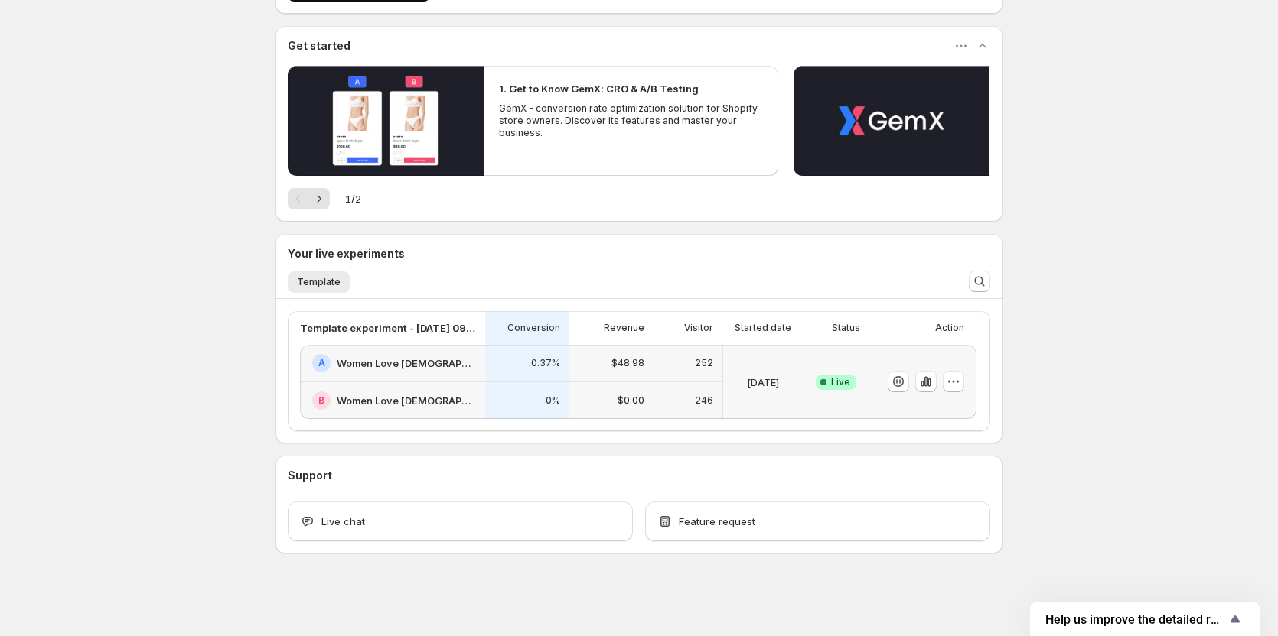
click at [412, 360] on h2 "Women Love [DEMOGRAPHIC_DATA]" at bounding box center [406, 363] width 139 height 15
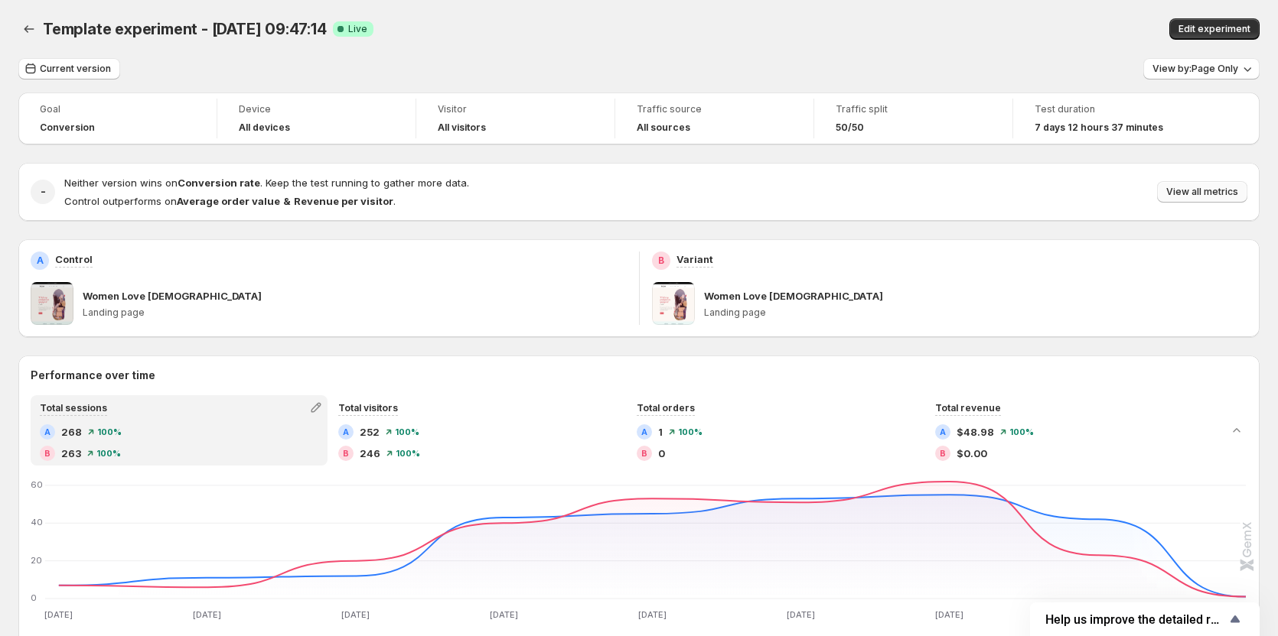
click at [1203, 191] on span "View all metrics" at bounding box center [1202, 192] width 72 height 12
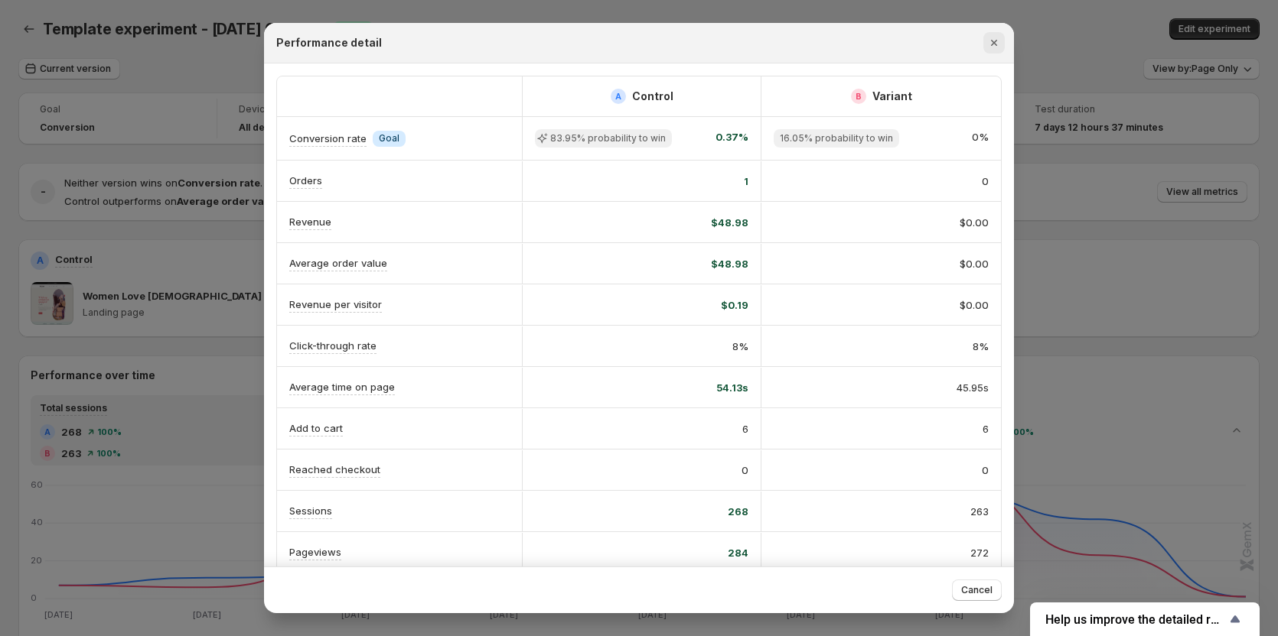
click at [988, 44] on icon "Close" at bounding box center [993, 42] width 15 height 15
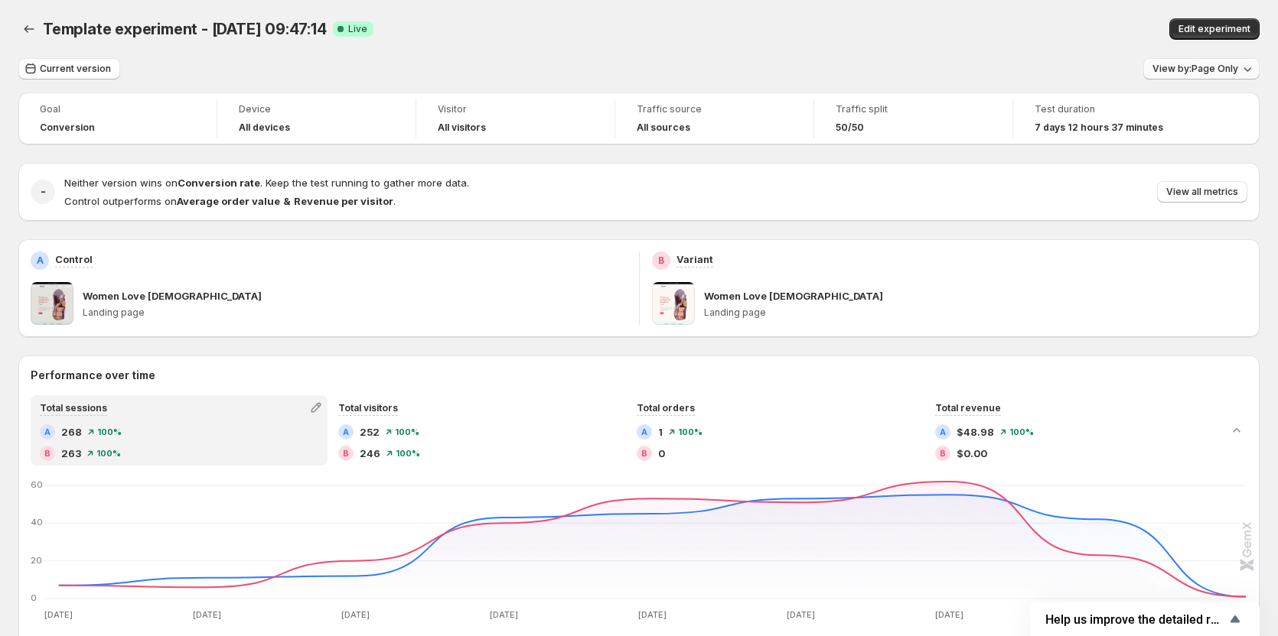
click at [1187, 74] on span "View by: Page Only" at bounding box center [1195, 69] width 86 height 12
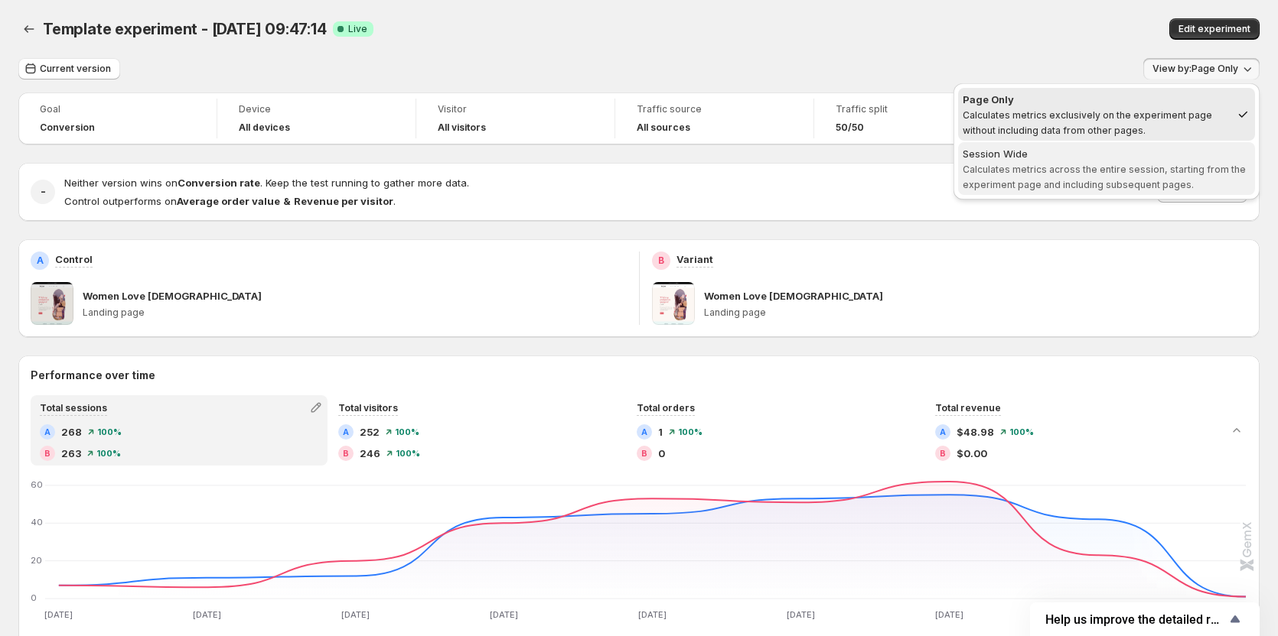
click at [1141, 182] on span "Calculates metrics across the entire session, starting from the experiment page…" at bounding box center [1103, 177] width 283 height 27
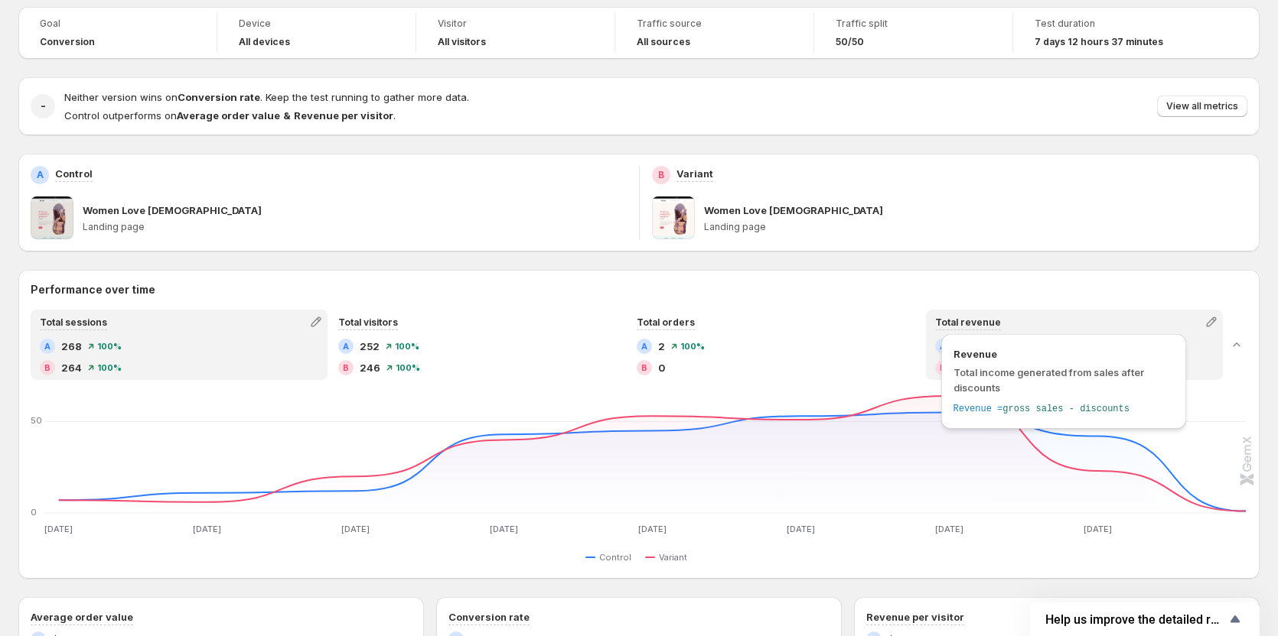
scroll to position [153, 0]
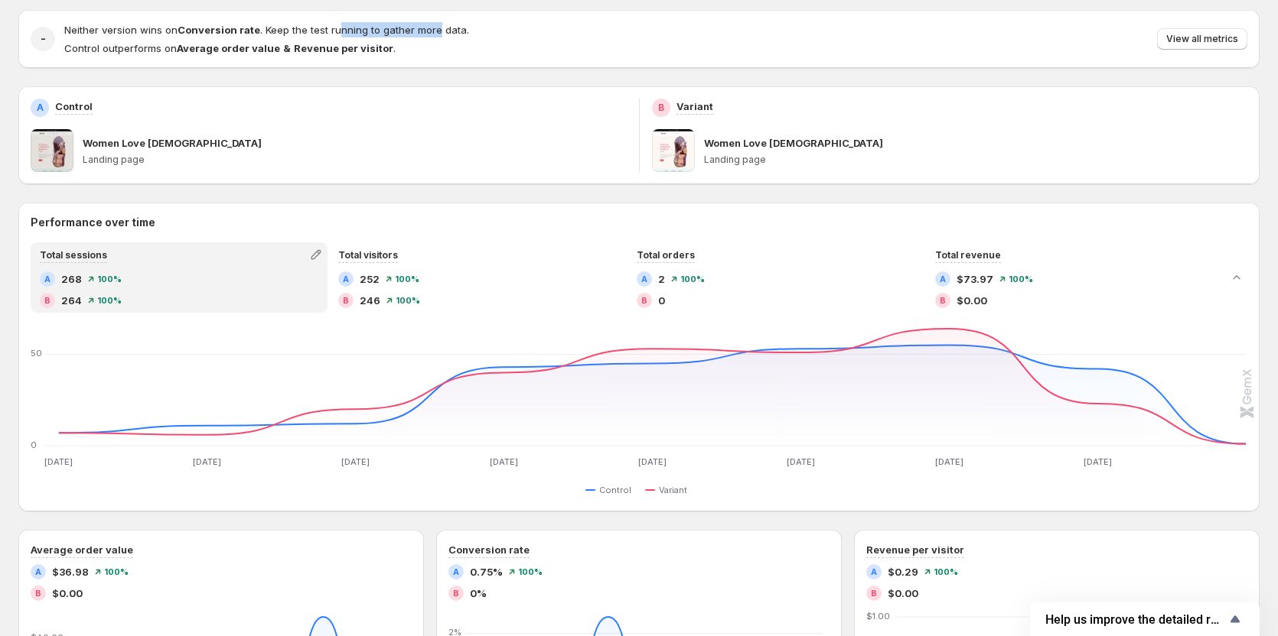
drag, startPoint x: 337, startPoint y: 24, endPoint x: 490, endPoint y: 34, distance: 153.4
click at [447, 31] on span "Neither version wins on Conversion rate . Keep the test running to gather more …" at bounding box center [266, 30] width 405 height 12
drag, startPoint x: 524, startPoint y: 42, endPoint x: 384, endPoint y: 70, distance: 142.7
click at [518, 44] on div "Neither version wins on Conversion rate . Keep the test running to gather more …" at bounding box center [655, 39] width 1183 height 34
drag, startPoint x: 68, startPoint y: 47, endPoint x: 282, endPoint y: 47, distance: 214.2
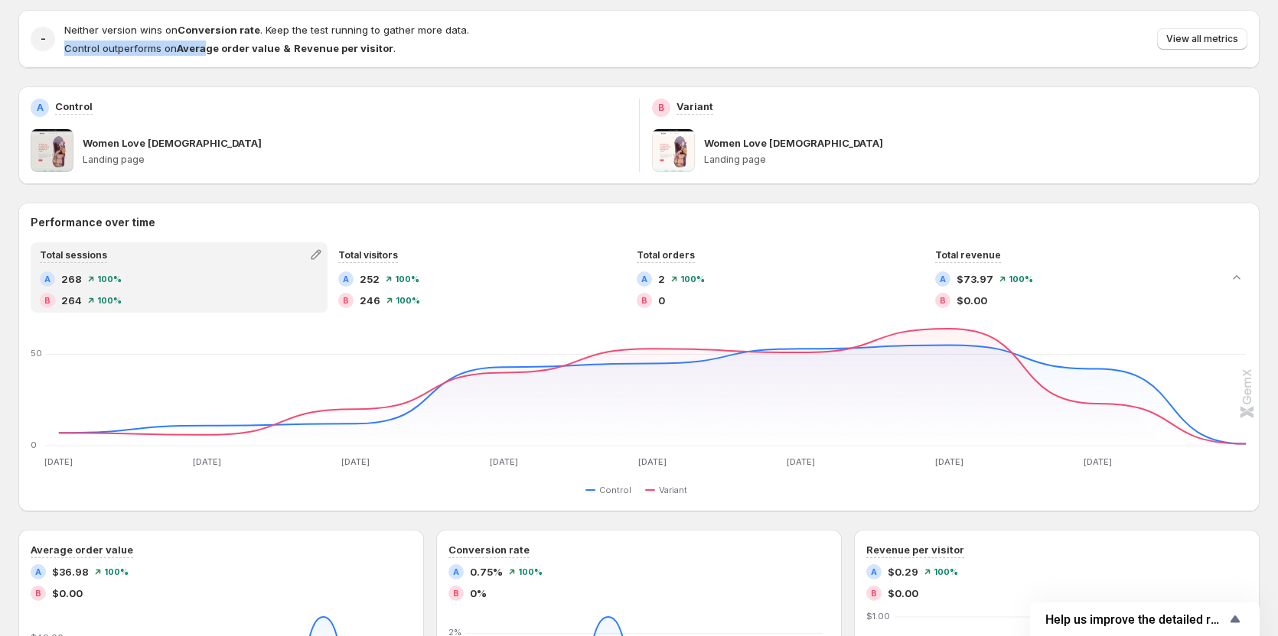
click at [227, 45] on div "- Neither version wins on Conversion rate . Keep the test running to gather mor…" at bounding box center [639, 39] width 1216 height 34
drag, startPoint x: 295, startPoint y: 47, endPoint x: 203, endPoint y: 53, distance: 91.2
click at [295, 48] on strong "Revenue per visitor" at bounding box center [343, 48] width 99 height 12
drag, startPoint x: 174, startPoint y: 50, endPoint x: 326, endPoint y: 50, distance: 151.5
click at [311, 50] on span "Control outperforms on Average order value & Revenue per visitor ." at bounding box center [229, 48] width 331 height 12
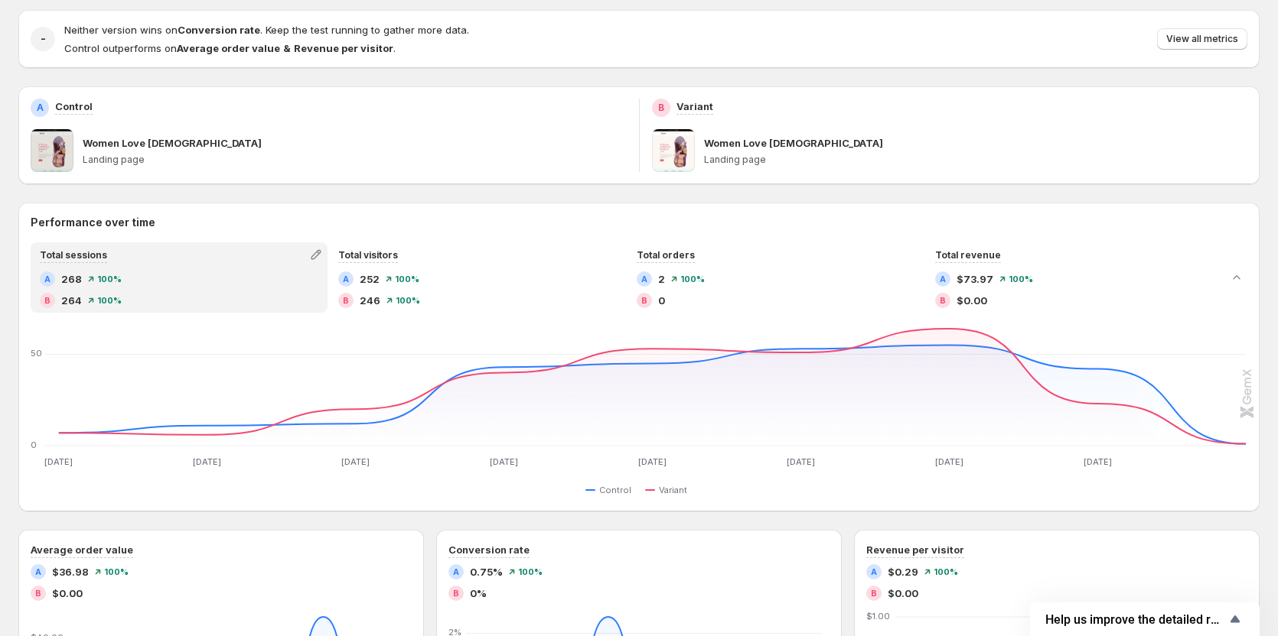
drag, startPoint x: 326, startPoint y: 50, endPoint x: 420, endPoint y: 53, distance: 94.1
click at [359, 51] on strong "Revenue per visitor" at bounding box center [343, 48] width 99 height 12
click at [420, 53] on p "Control outperforms on Average order value & Revenue per visitor ." at bounding box center [266, 48] width 405 height 15
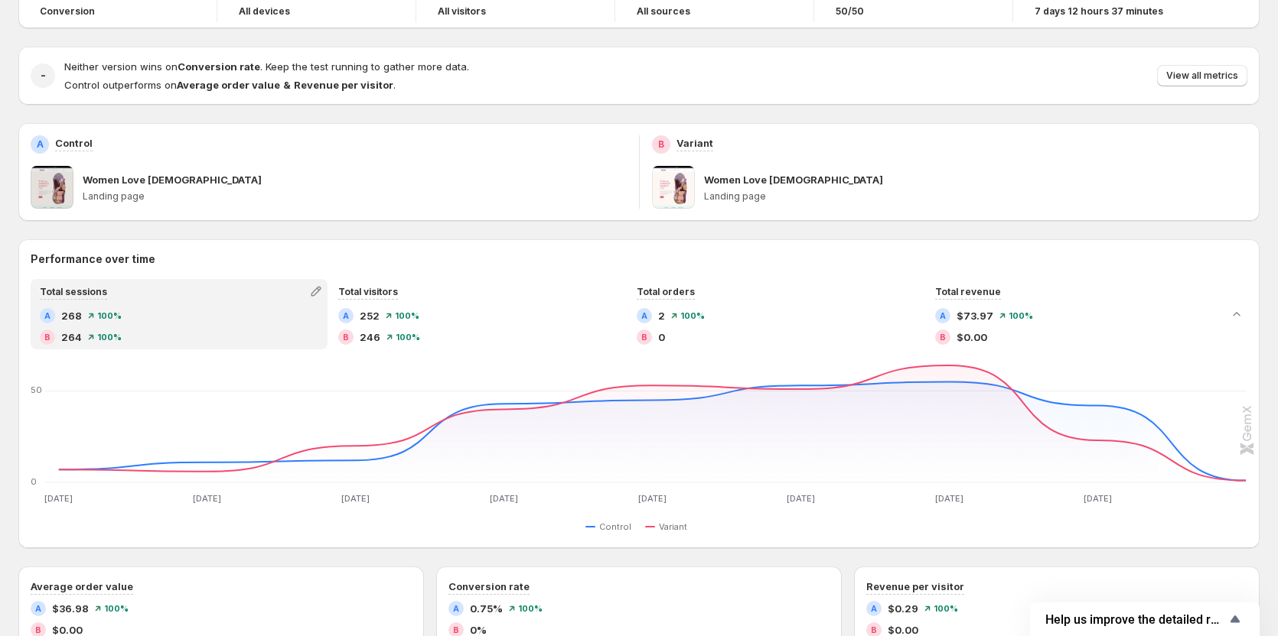
scroll to position [0, 0]
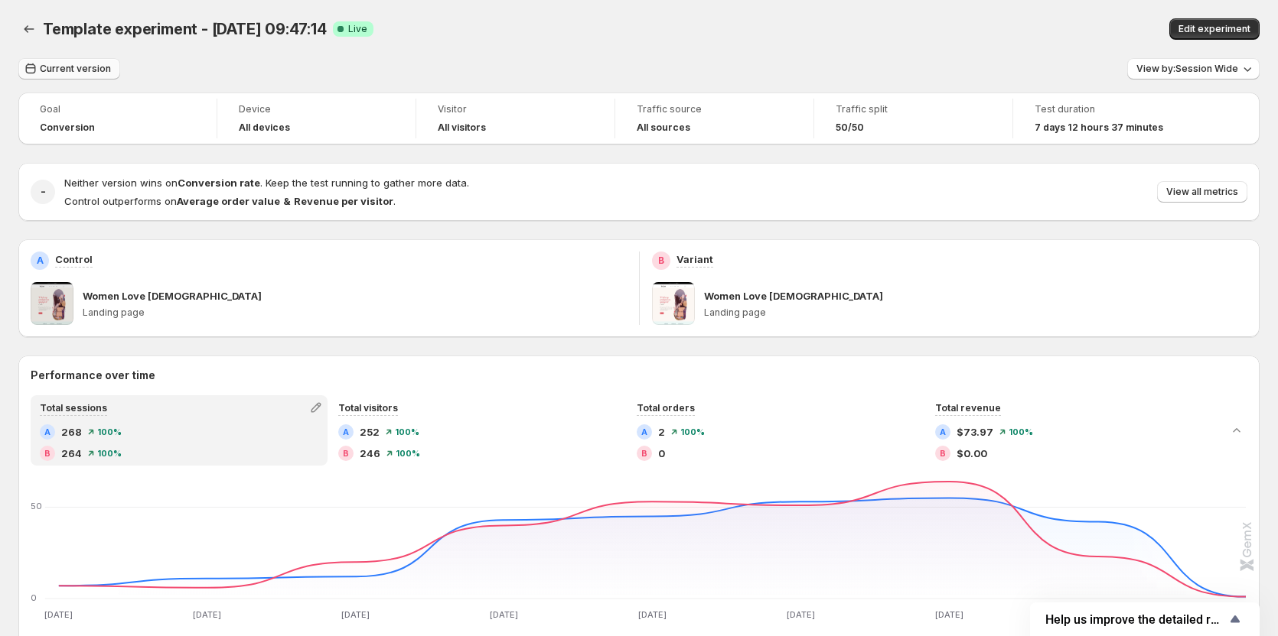
click at [95, 69] on span "Current version" at bounding box center [75, 69] width 71 height 12
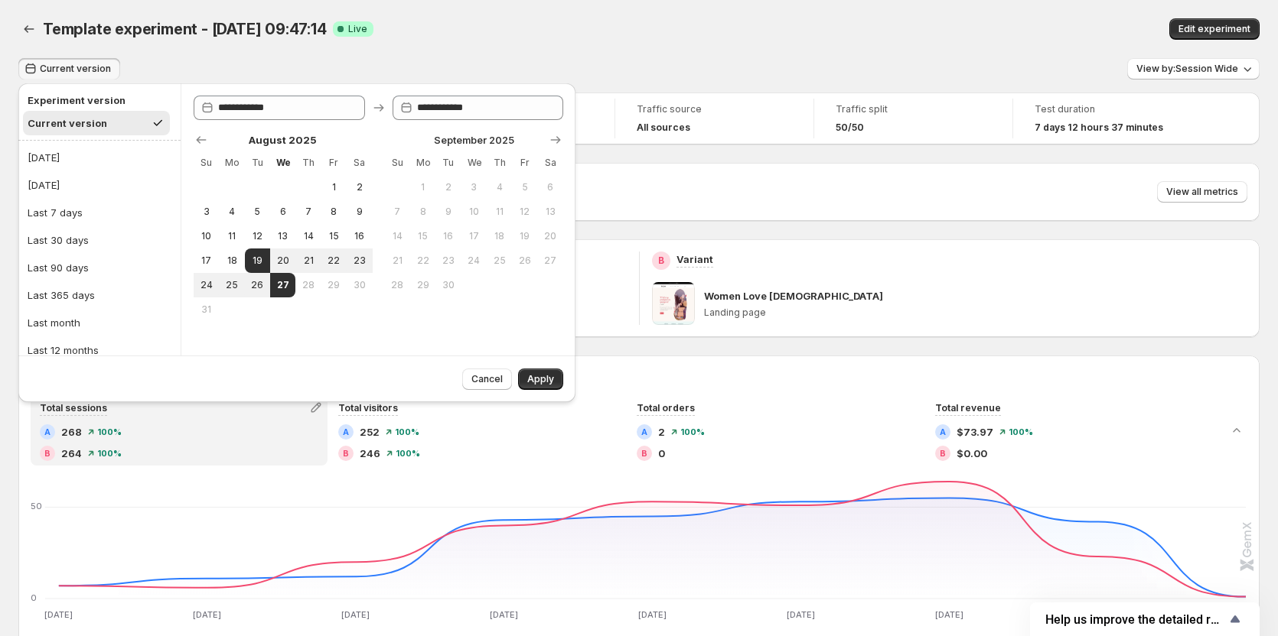
click at [252, 77] on div "Current version View by: Session Wide" at bounding box center [638, 69] width 1241 height 22
